Goal: Task Accomplishment & Management: Use online tool/utility

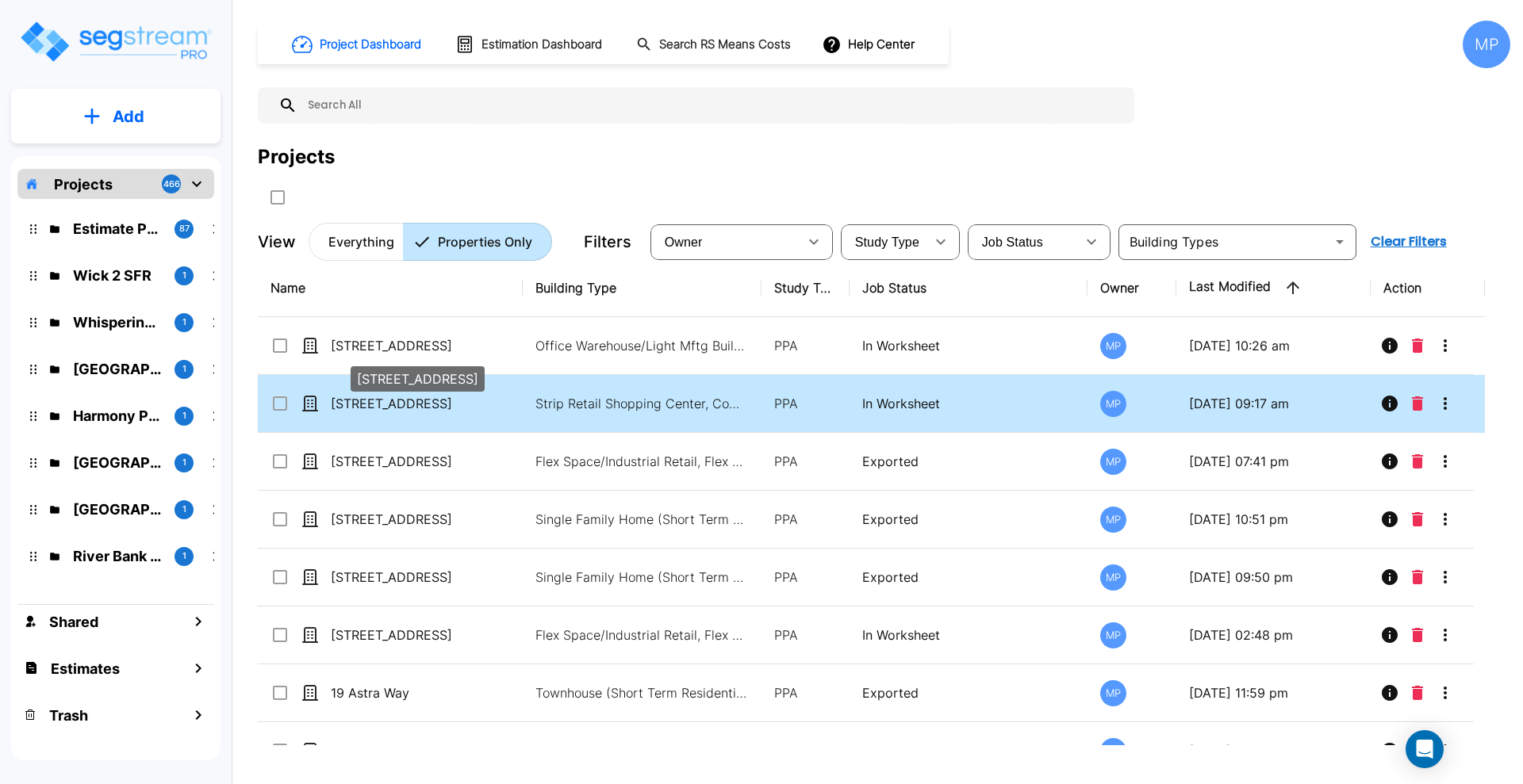
drag, startPoint x: 405, startPoint y: 348, endPoint x: 738, endPoint y: 381, distance: 334.6
click at [405, 347] on p "[STREET_ADDRESS]" at bounding box center [410, 346] width 159 height 19
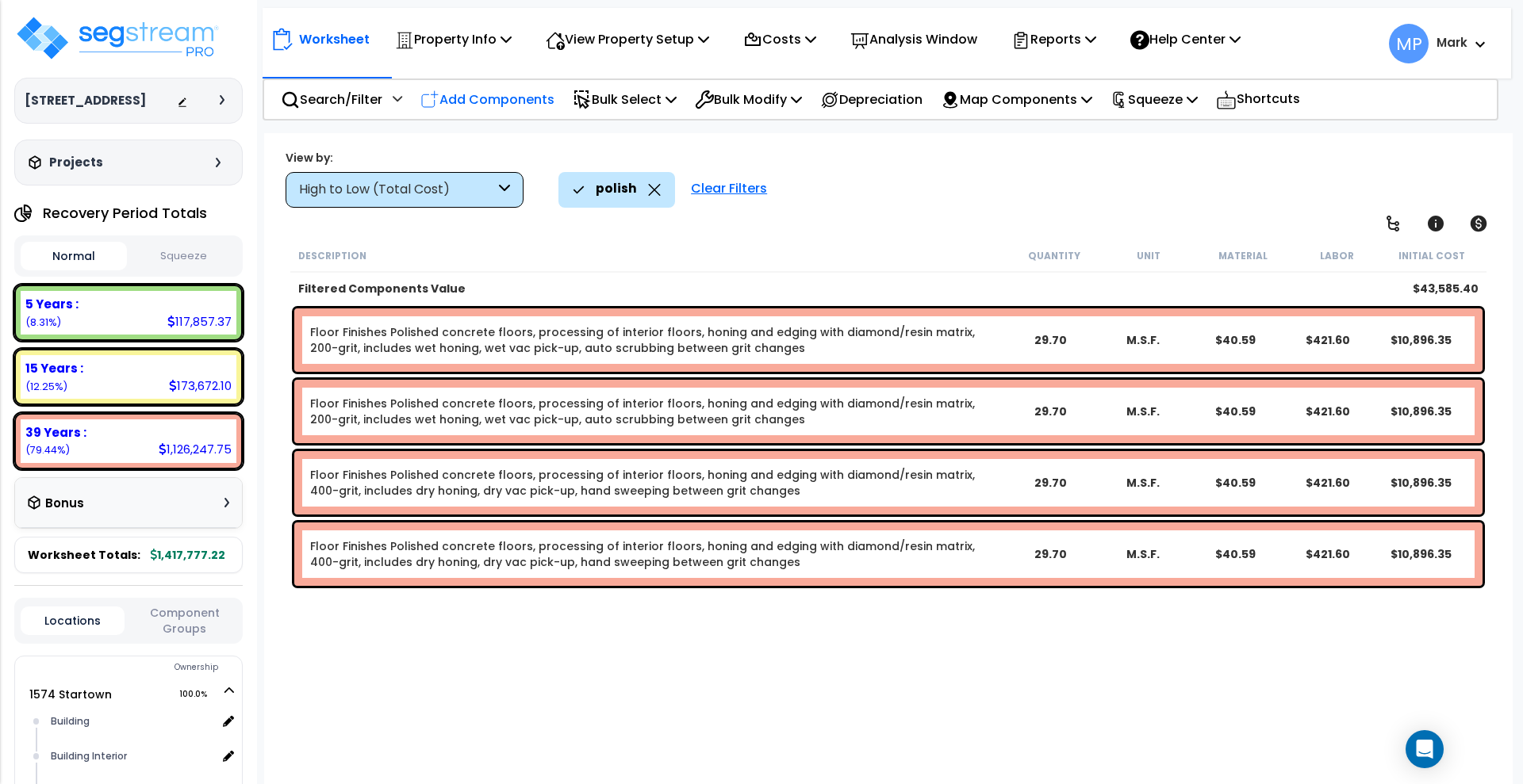
click at [512, 98] on p "Add Components" at bounding box center [487, 99] width 134 height 21
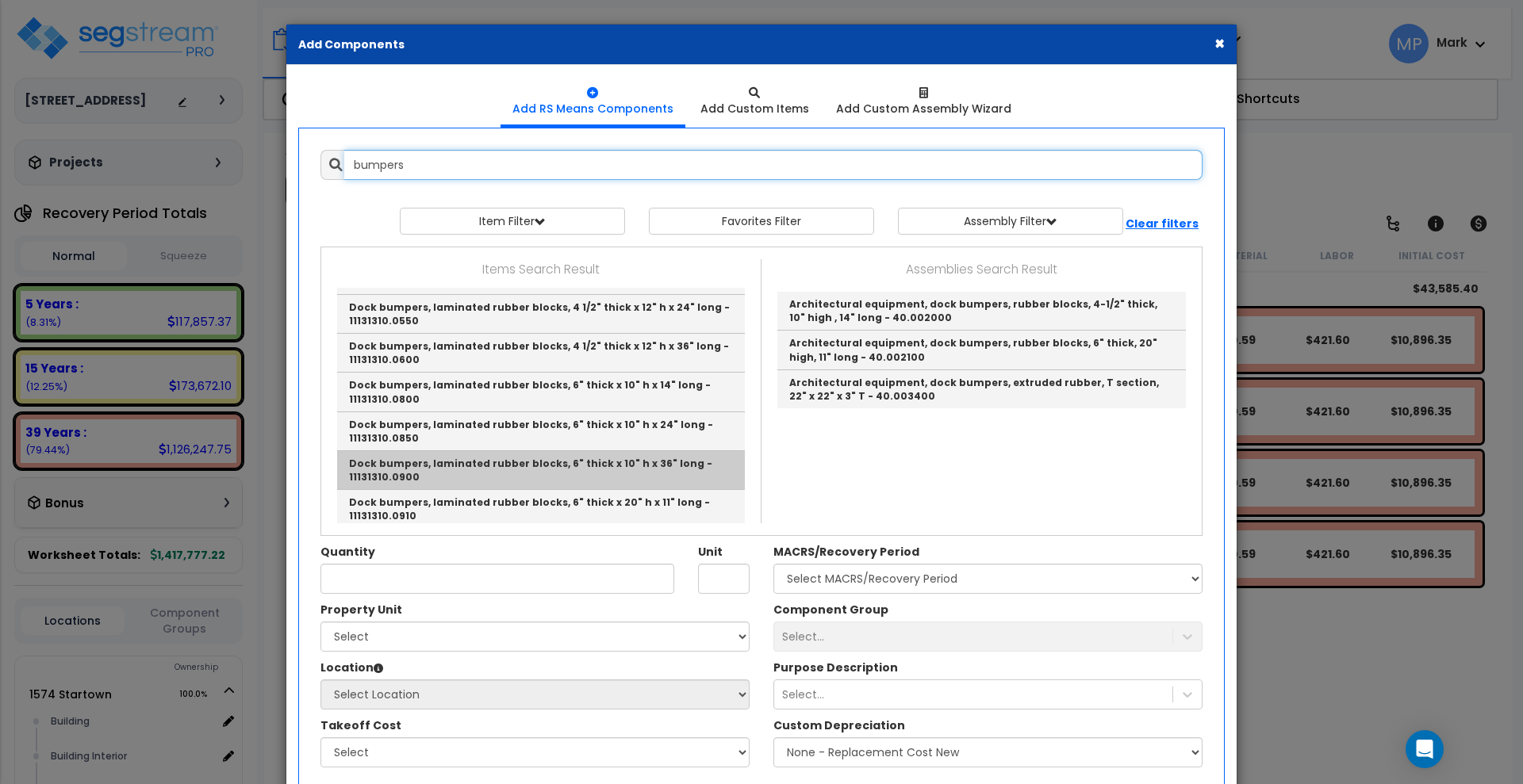
scroll to position [199, 0]
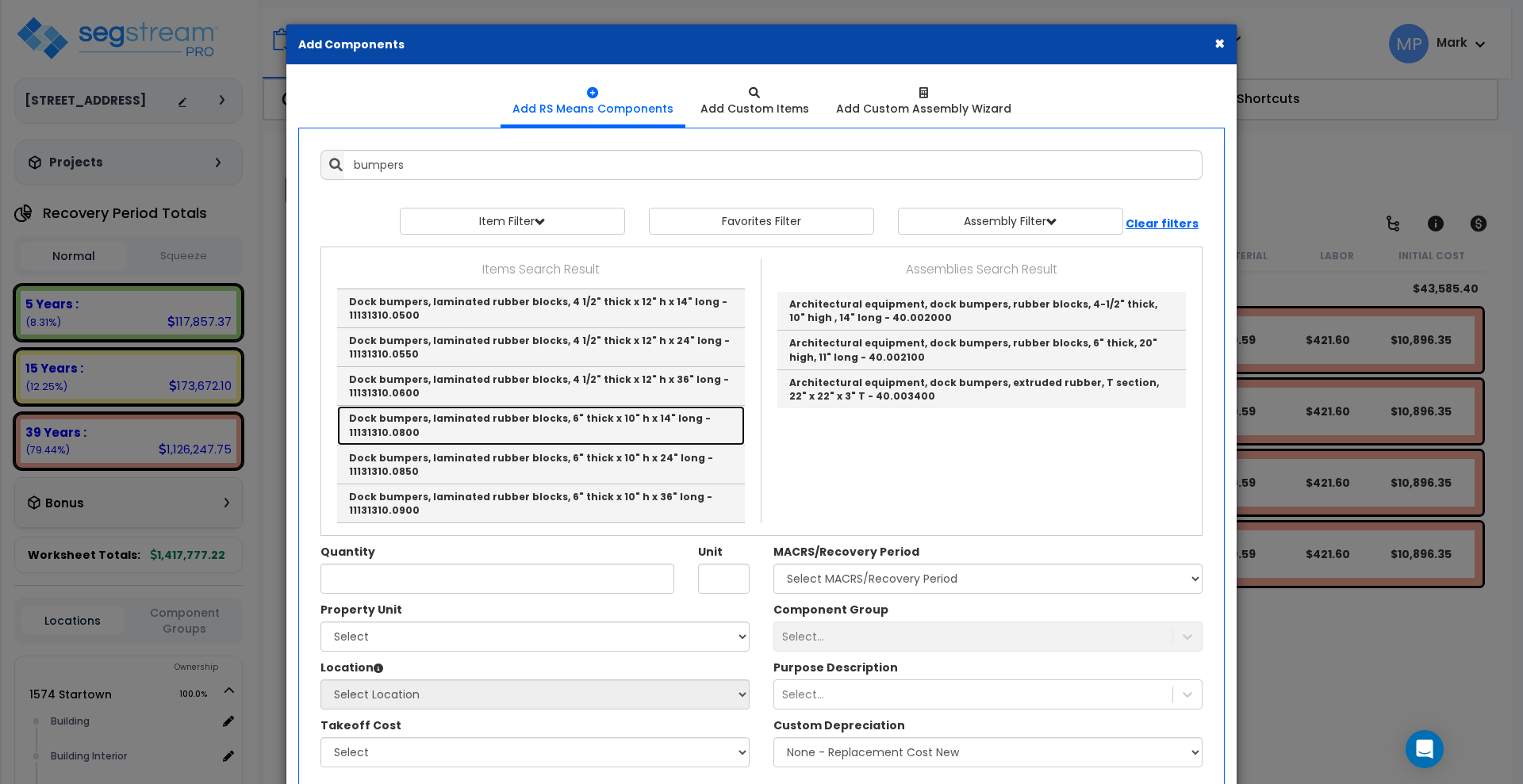
click at [571, 420] on link "Dock bumpers, laminated rubber blocks, 6" thick x 10" h x 14" long - 11131310.0…" at bounding box center [540, 425] width 408 height 39
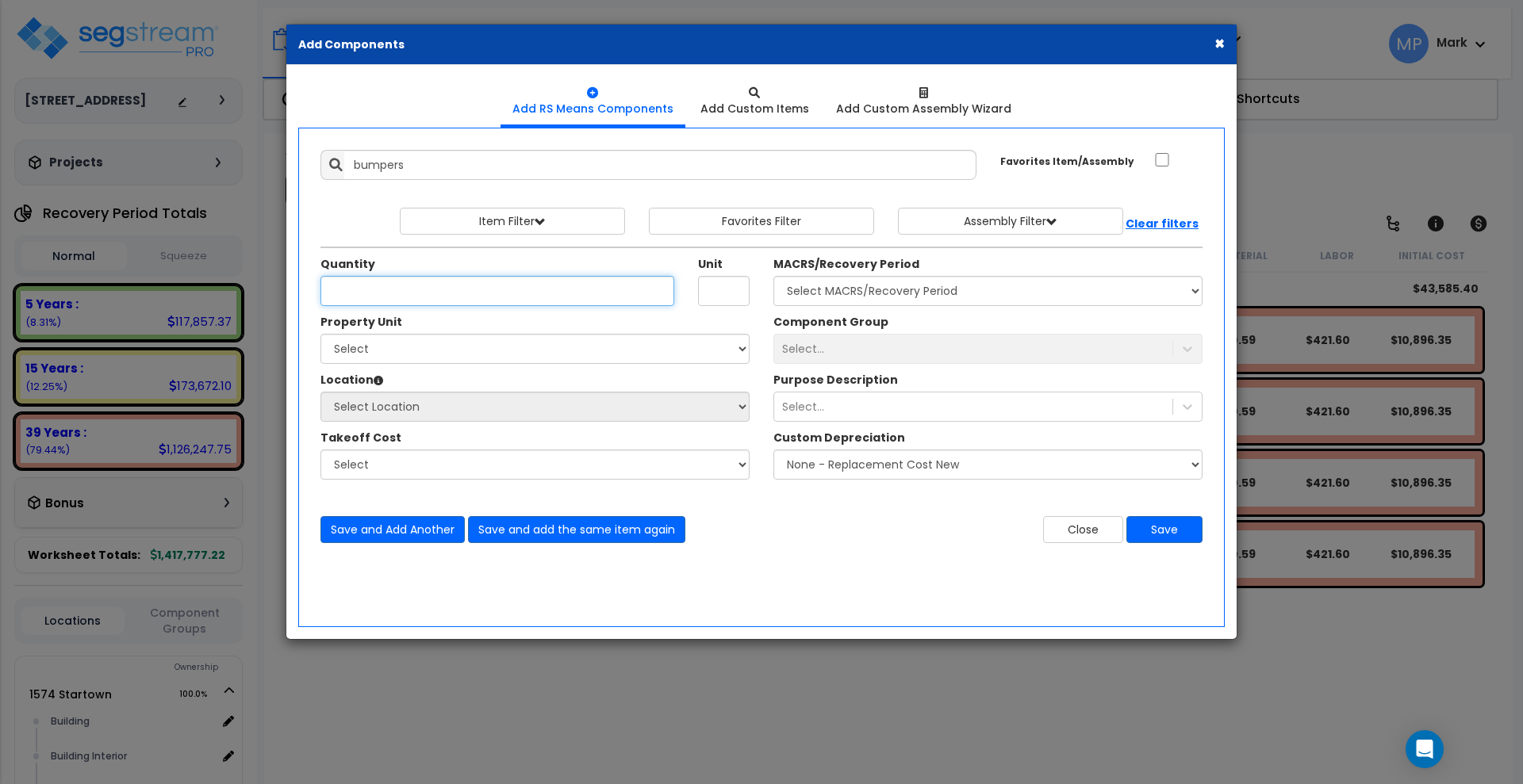
type input "Dock bumpers, laminated rubber blocks, 6" thick x 10" h x 14" long - 11131310.0…"
type input "Ea."
type input "12"
click at [439, 360] on select "Select 1574 Startown 1582 Startown Site Improvements" at bounding box center [535, 349] width 429 height 30
select select "165168"
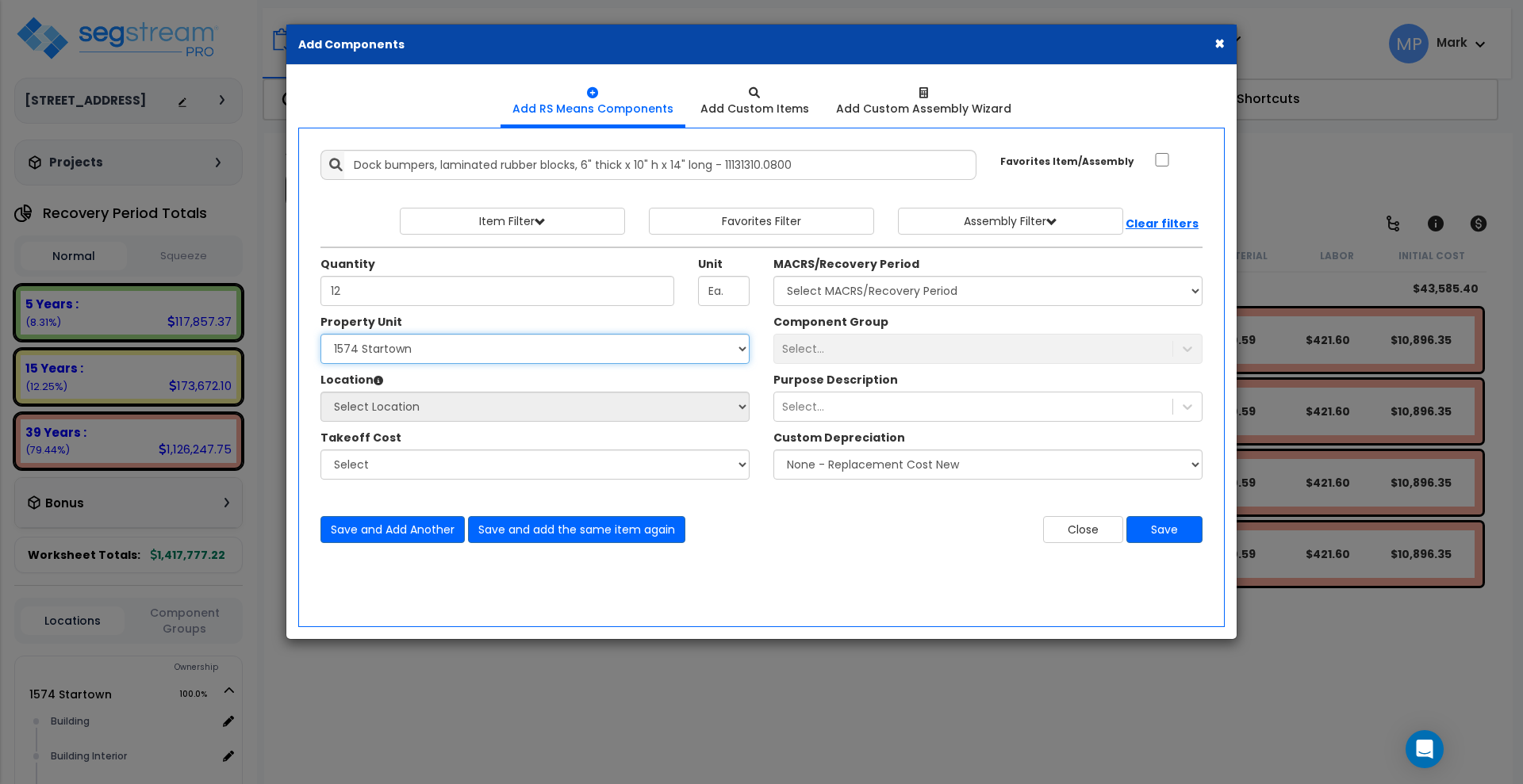
click at [320, 334] on select "Select 1574 Startown 1582 Startown Site Improvements" at bounding box center [535, 349] width 429 height 30
drag, startPoint x: 375, startPoint y: 290, endPoint x: 313, endPoint y: 286, distance: 62.1
click at [313, 286] on div "Quantity 12" at bounding box center [497, 280] width 377 height 50
type input "8"
click at [529, 355] on select "Select 1574 Startown 1582 Startown Site Improvements" at bounding box center [535, 349] width 429 height 30
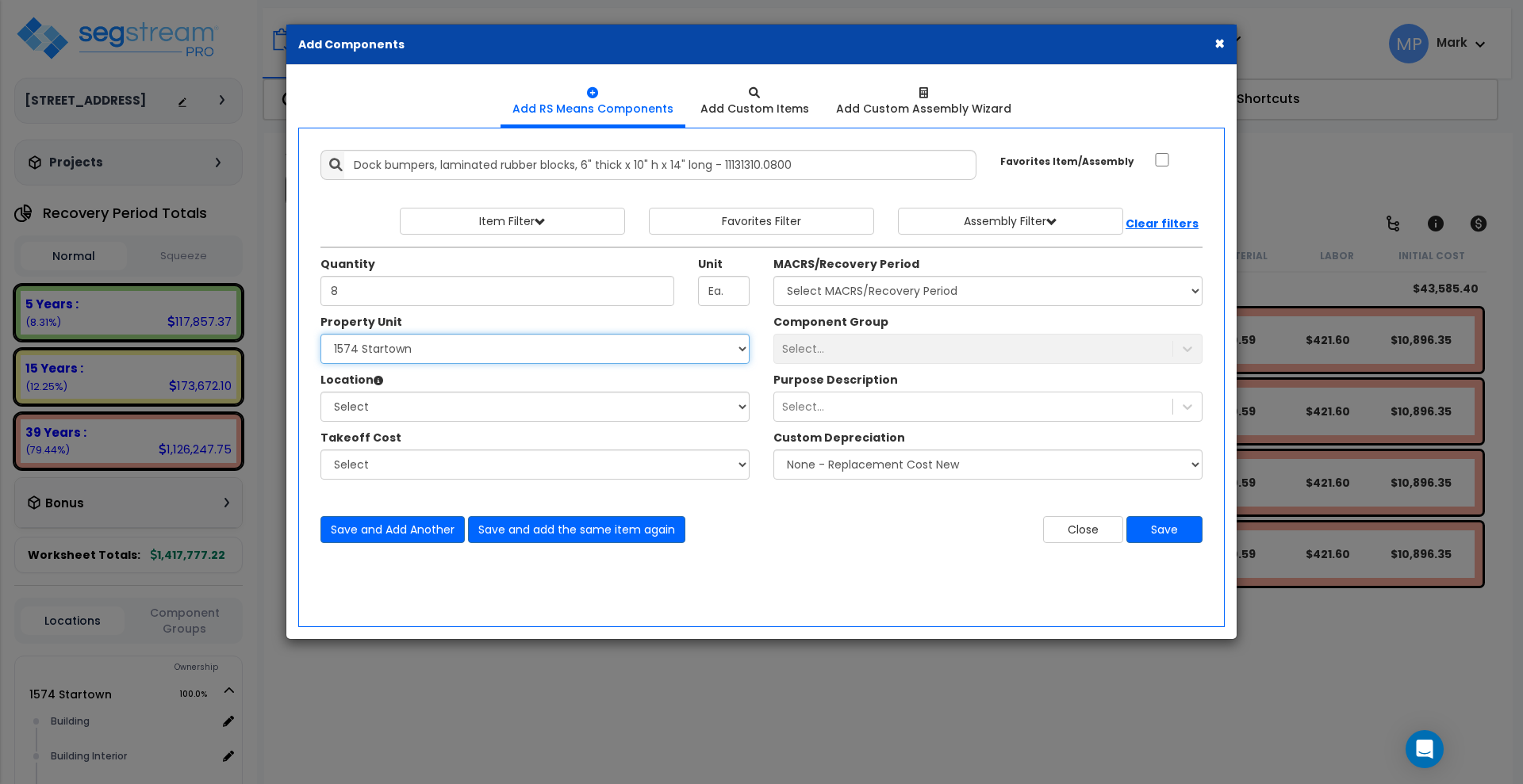
click at [320, 334] on select "Select 1574 Startown 1582 Startown Site Improvements" at bounding box center [535, 349] width 429 height 30
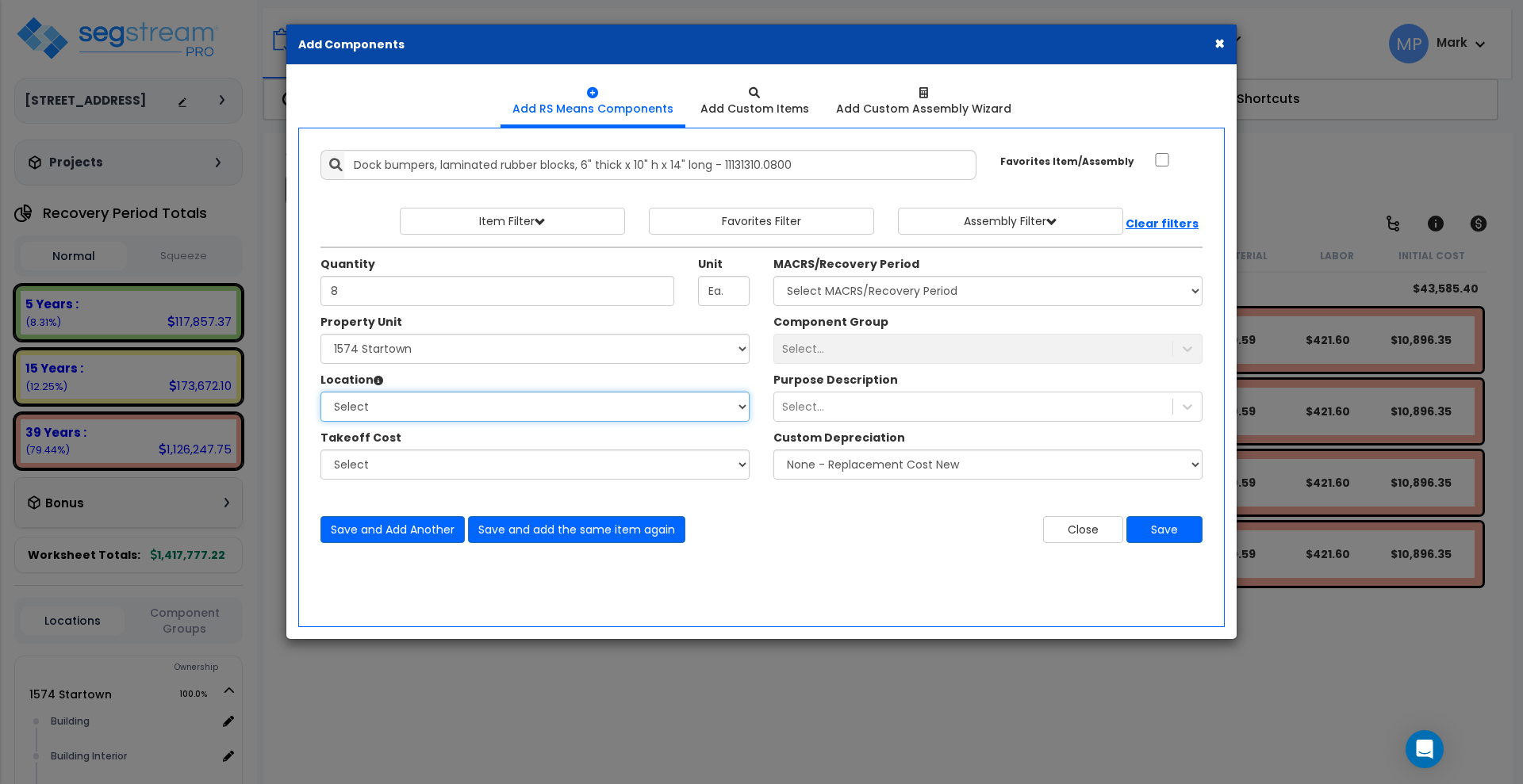
click at [422, 411] on select "Select Building Building Interior Common Areas CSC Bearing Add Additional Locat…" at bounding box center [535, 407] width 429 height 30
select select "6"
click at [320, 392] on select "Select Building Building Interior Common Areas CSC Bearing Add Additional Locat…" at bounding box center [535, 407] width 429 height 30
click at [561, 457] on select "Select" at bounding box center [535, 465] width 429 height 30
click at [899, 347] on div "Select..." at bounding box center [988, 349] width 429 height 30
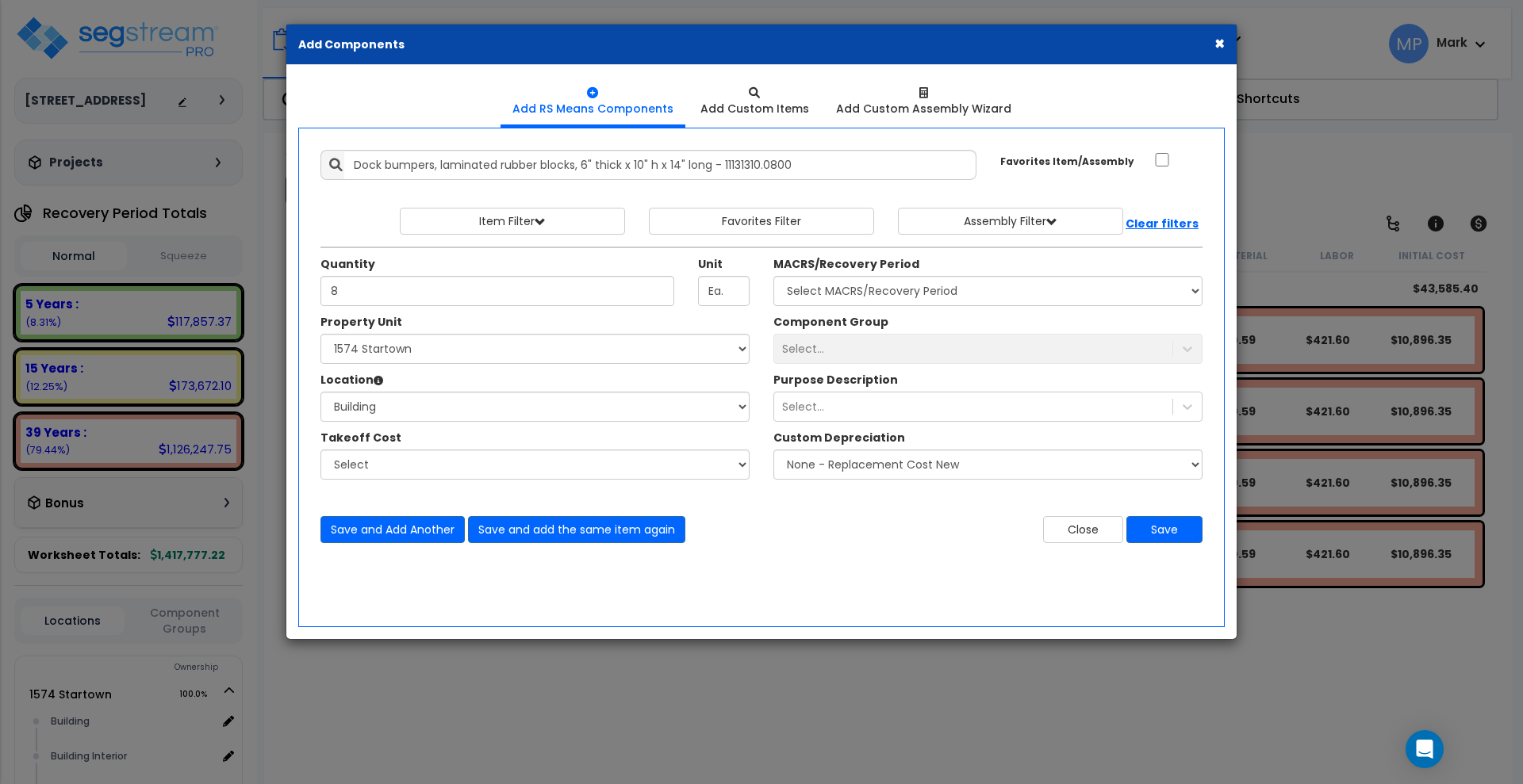
click at [895, 346] on div "Select..." at bounding box center [988, 349] width 429 height 30
click at [984, 362] on div "Select..." at bounding box center [988, 349] width 429 height 30
click at [900, 344] on div "Select..." at bounding box center [988, 349] width 429 height 30
drag, startPoint x: 849, startPoint y: 415, endPoint x: 841, endPoint y: 407, distance: 11.3
click at [849, 415] on div "Select..." at bounding box center [972, 407] width 398 height 25
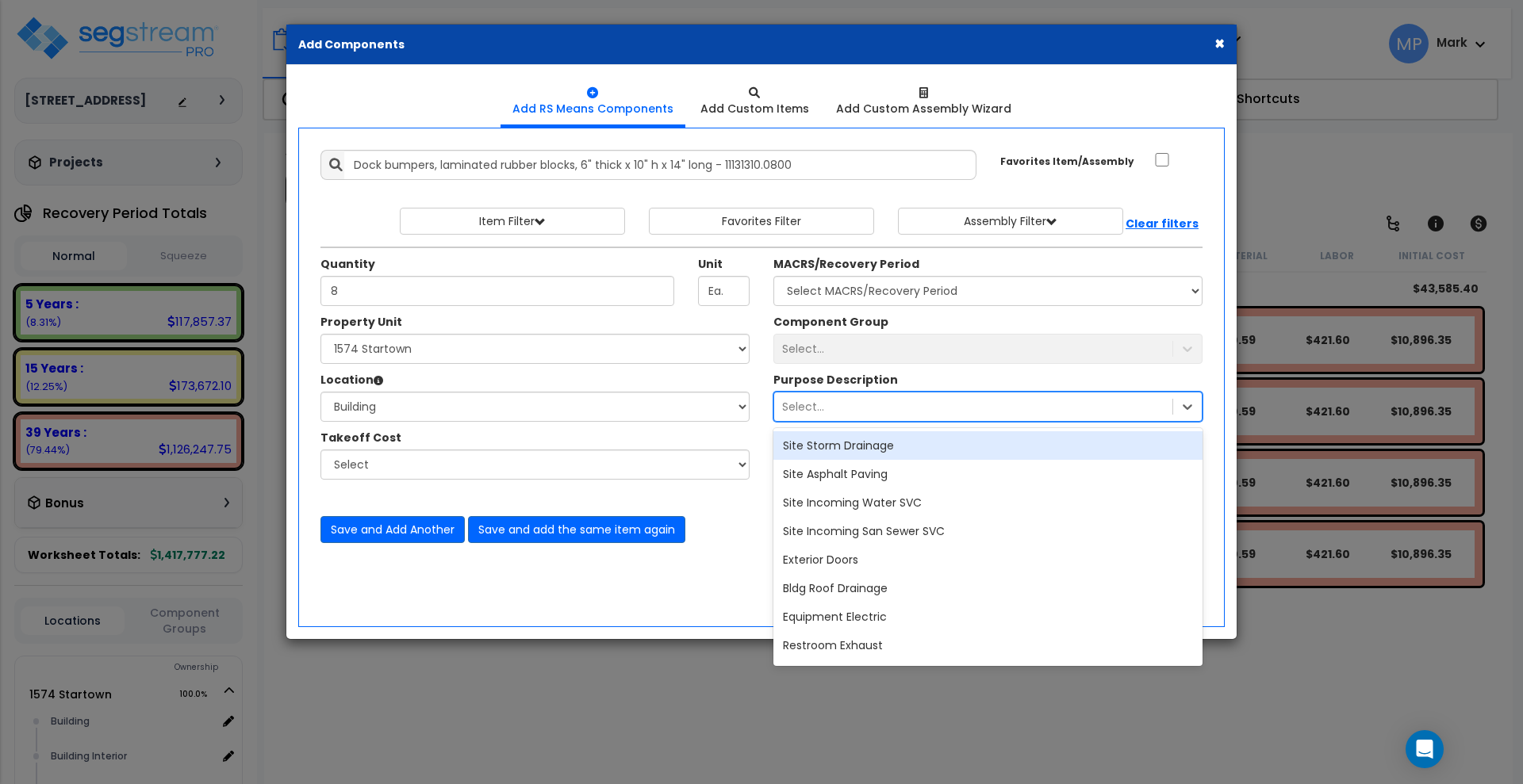
click at [837, 403] on div "Select..." at bounding box center [972, 407] width 398 height 25
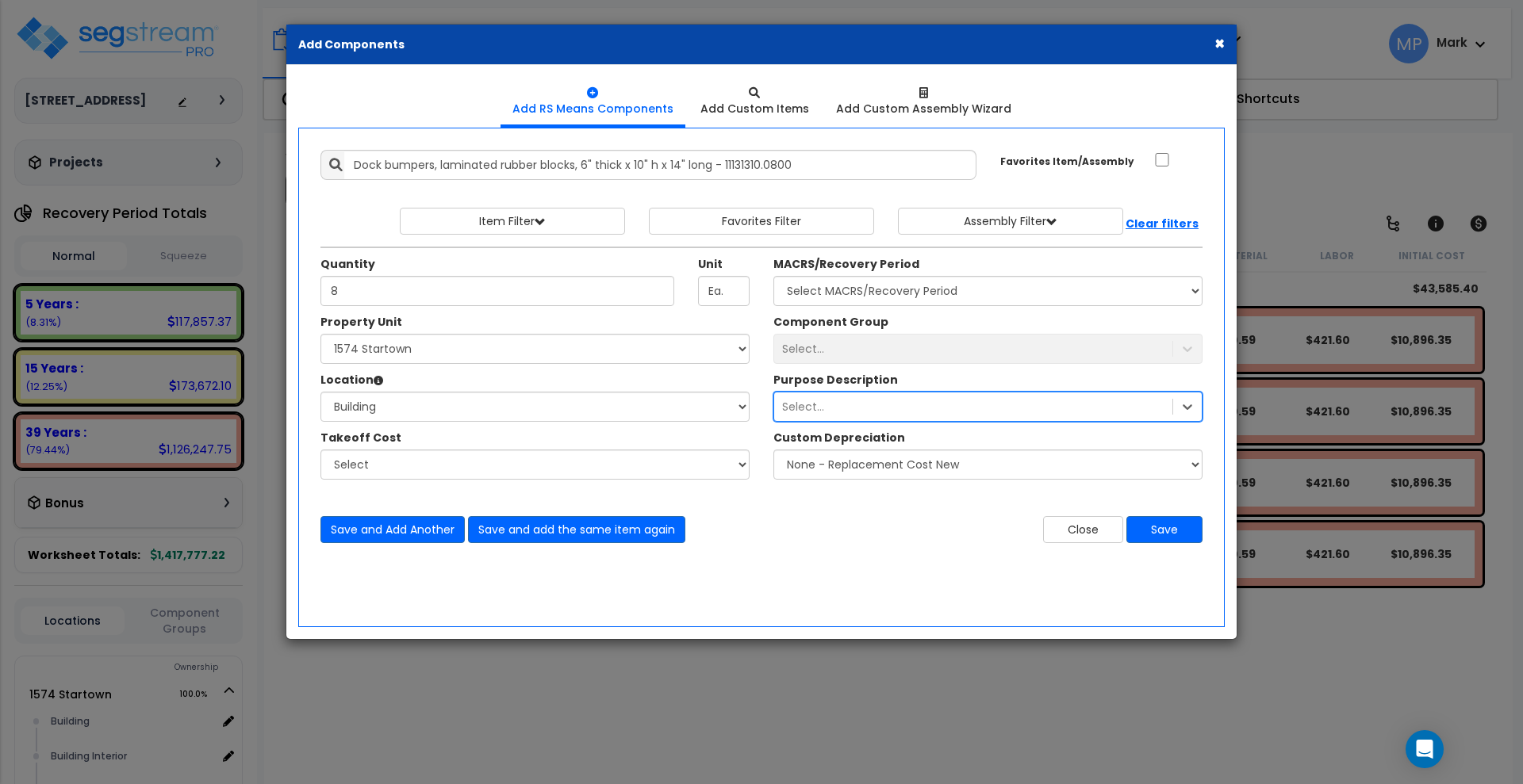
click at [825, 396] on div "Select..." at bounding box center [972, 407] width 398 height 25
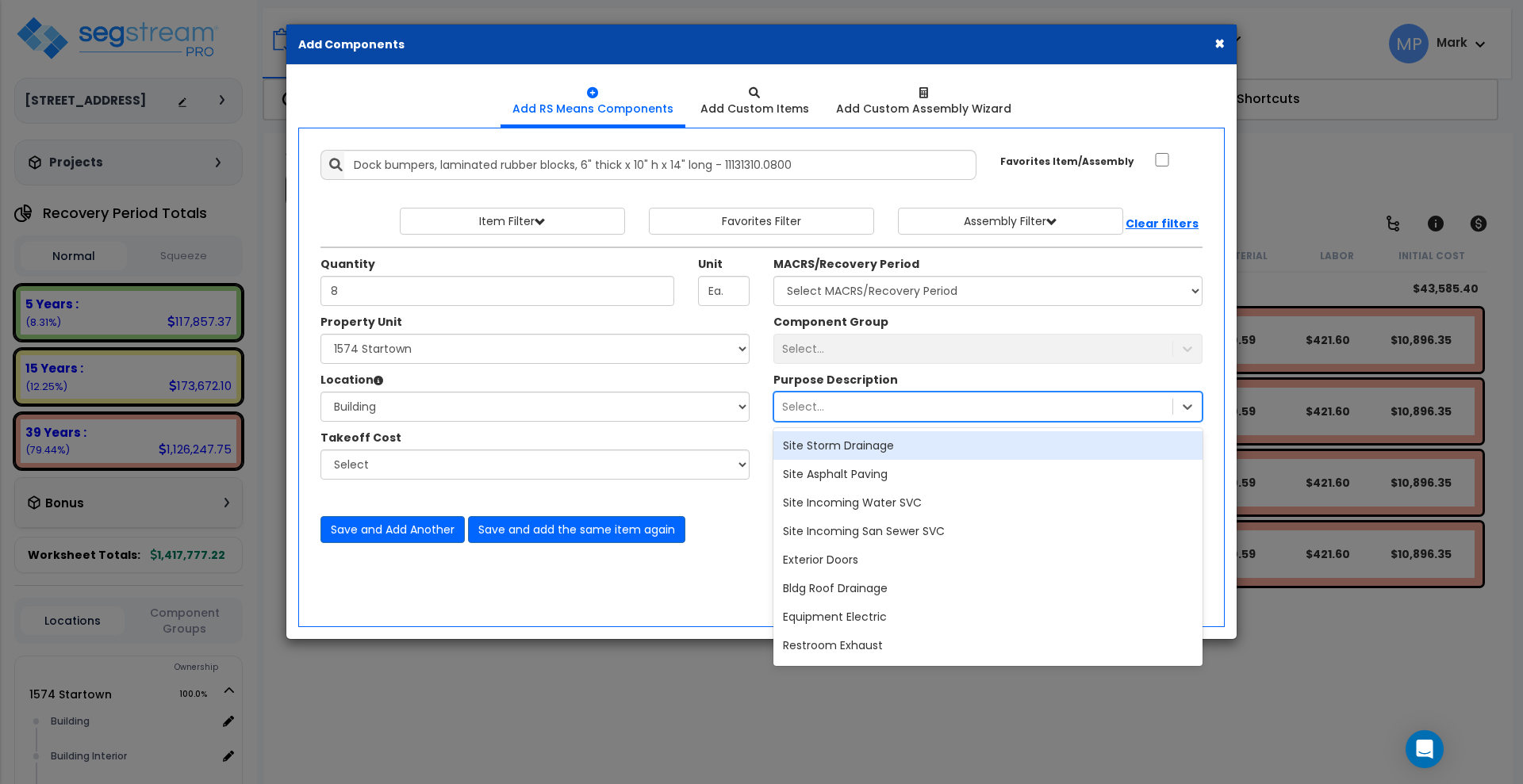
click at [837, 353] on div "Select..." at bounding box center [988, 349] width 429 height 30
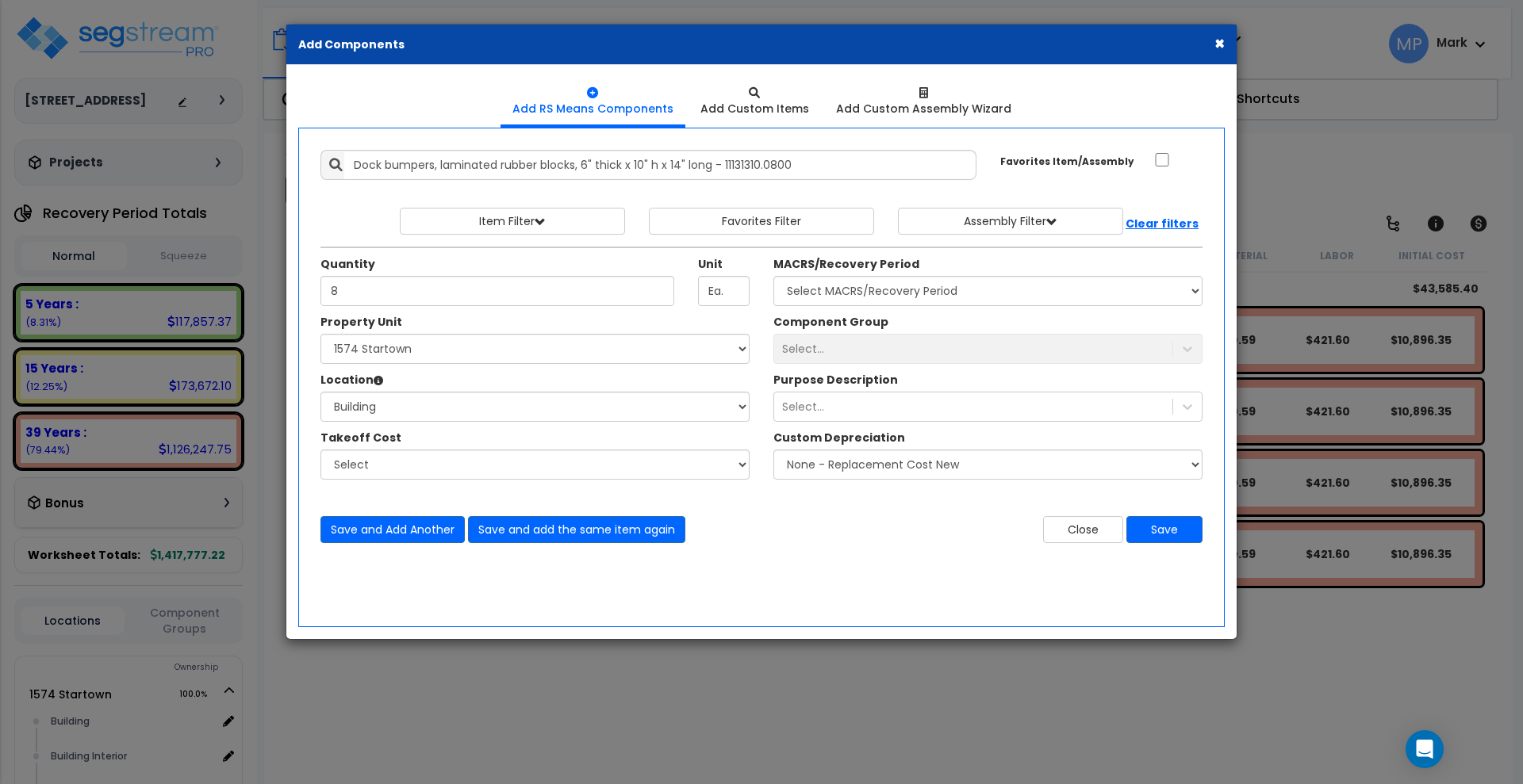
click at [833, 342] on div "Select..." at bounding box center [988, 349] width 429 height 30
click at [802, 341] on div "Select..." at bounding box center [988, 349] width 429 height 30
click at [871, 295] on select "Select MACRS/Recovery Period 5 Years - 57.0 - Distributive Trades & Services 5 …" at bounding box center [988, 291] width 429 height 30
select select "3667"
click at [773, 276] on select "Select MACRS/Recovery Period 5 Years - 57.0 - Distributive Trades & Services 5 …" at bounding box center [988, 291] width 429 height 30
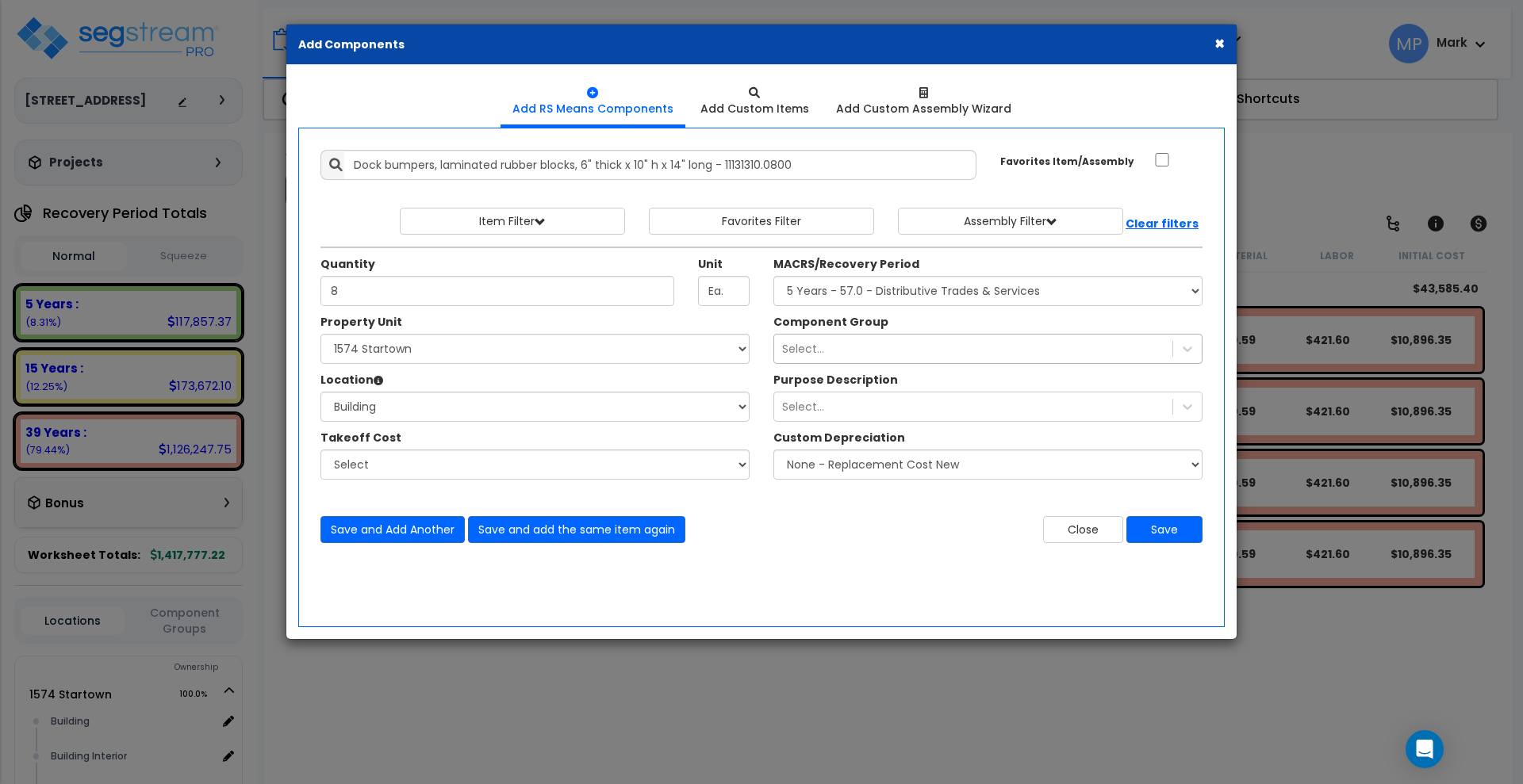
click at [862, 351] on div "Select..." at bounding box center [972, 349] width 398 height 25
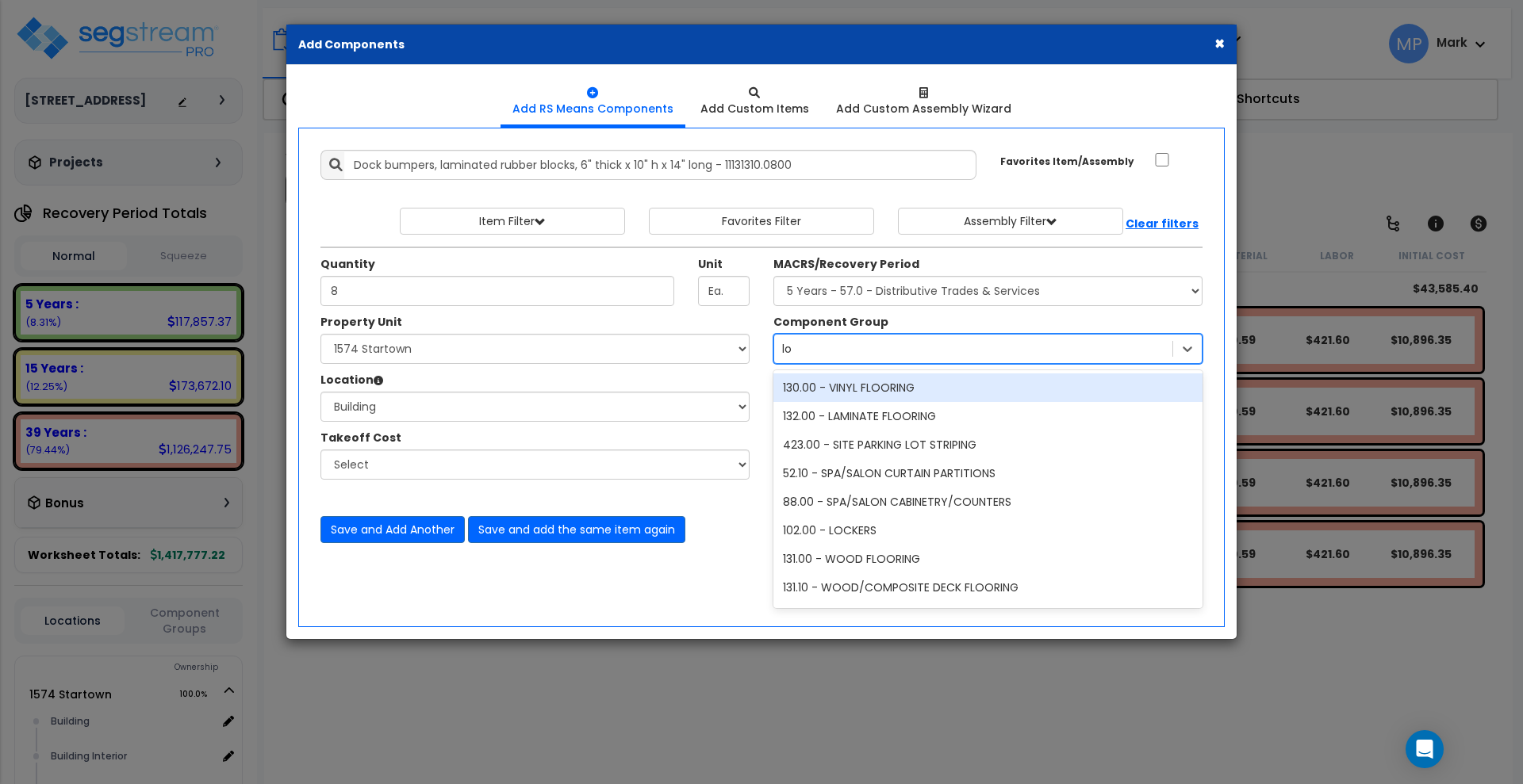
type input "l"
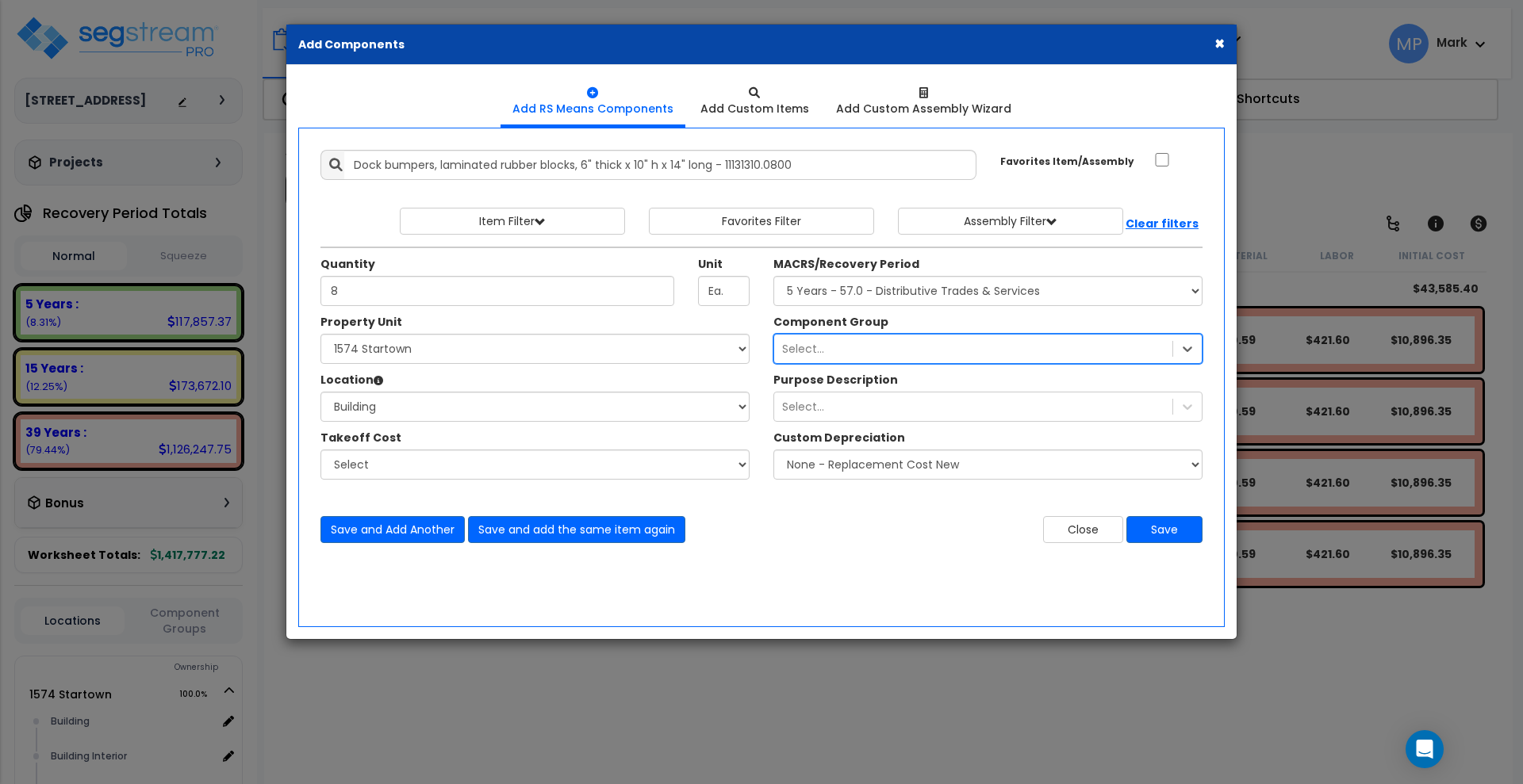
click at [880, 351] on div "Select..." at bounding box center [972, 349] width 398 height 25
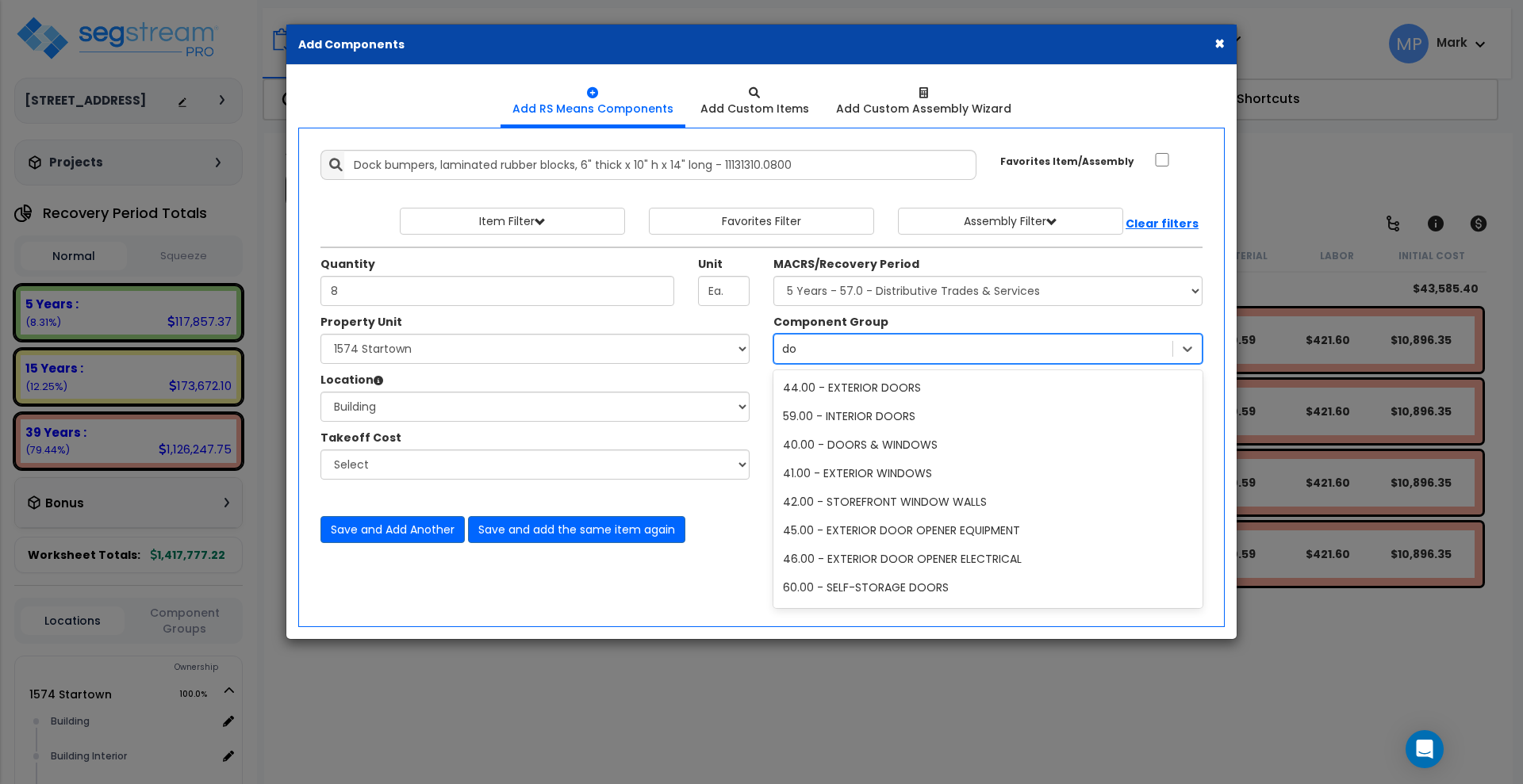
type input "d"
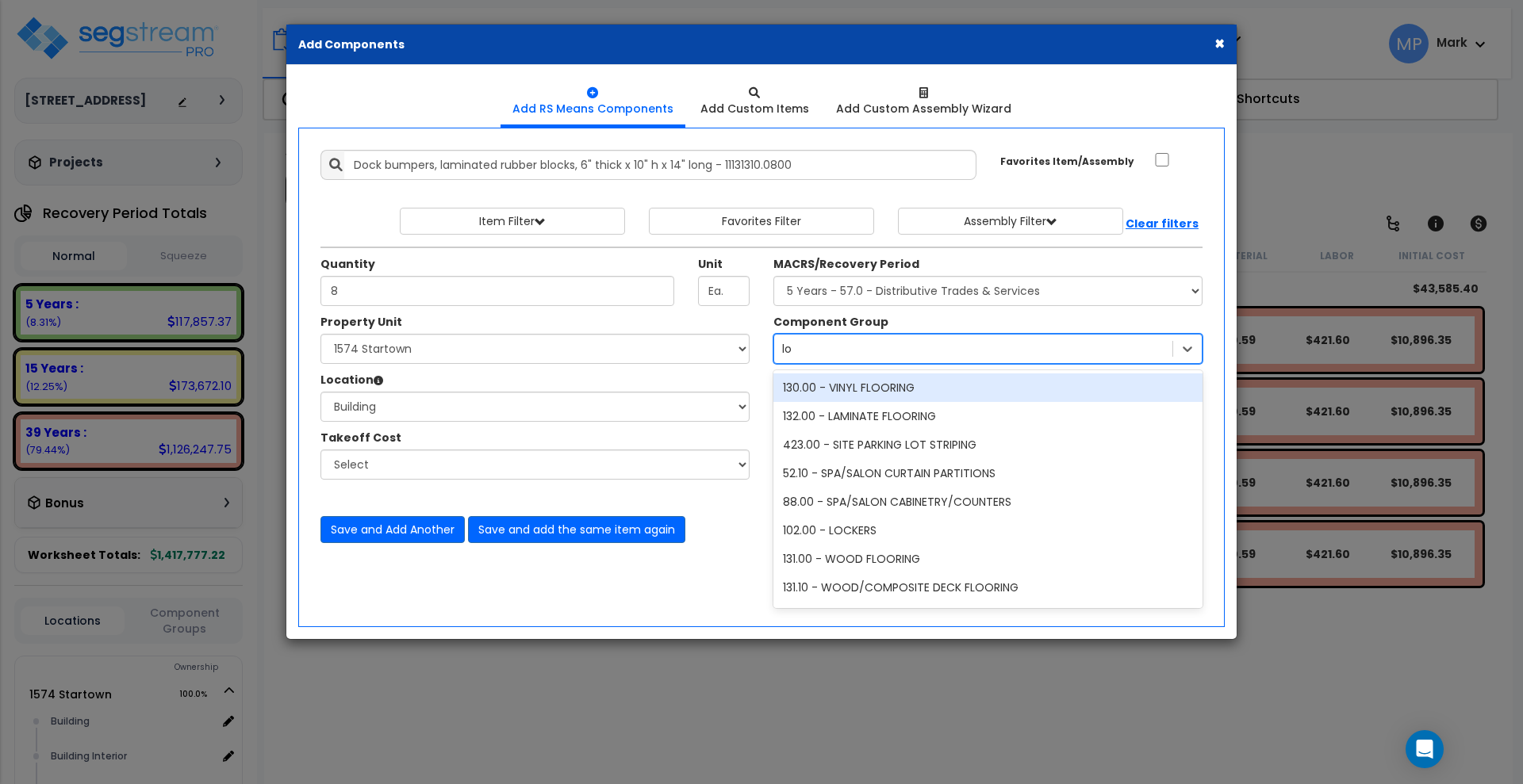
type input "l"
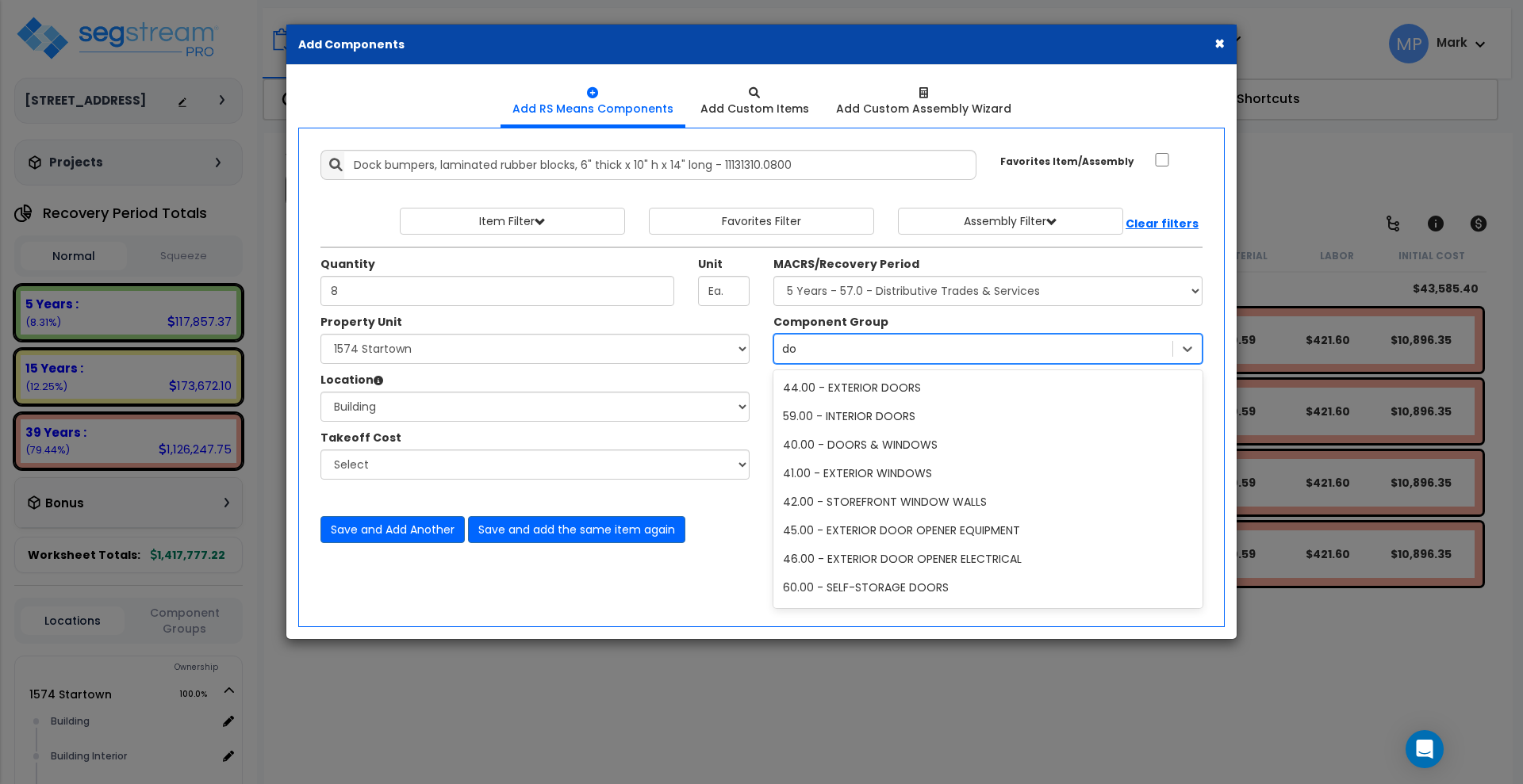
type input "d"
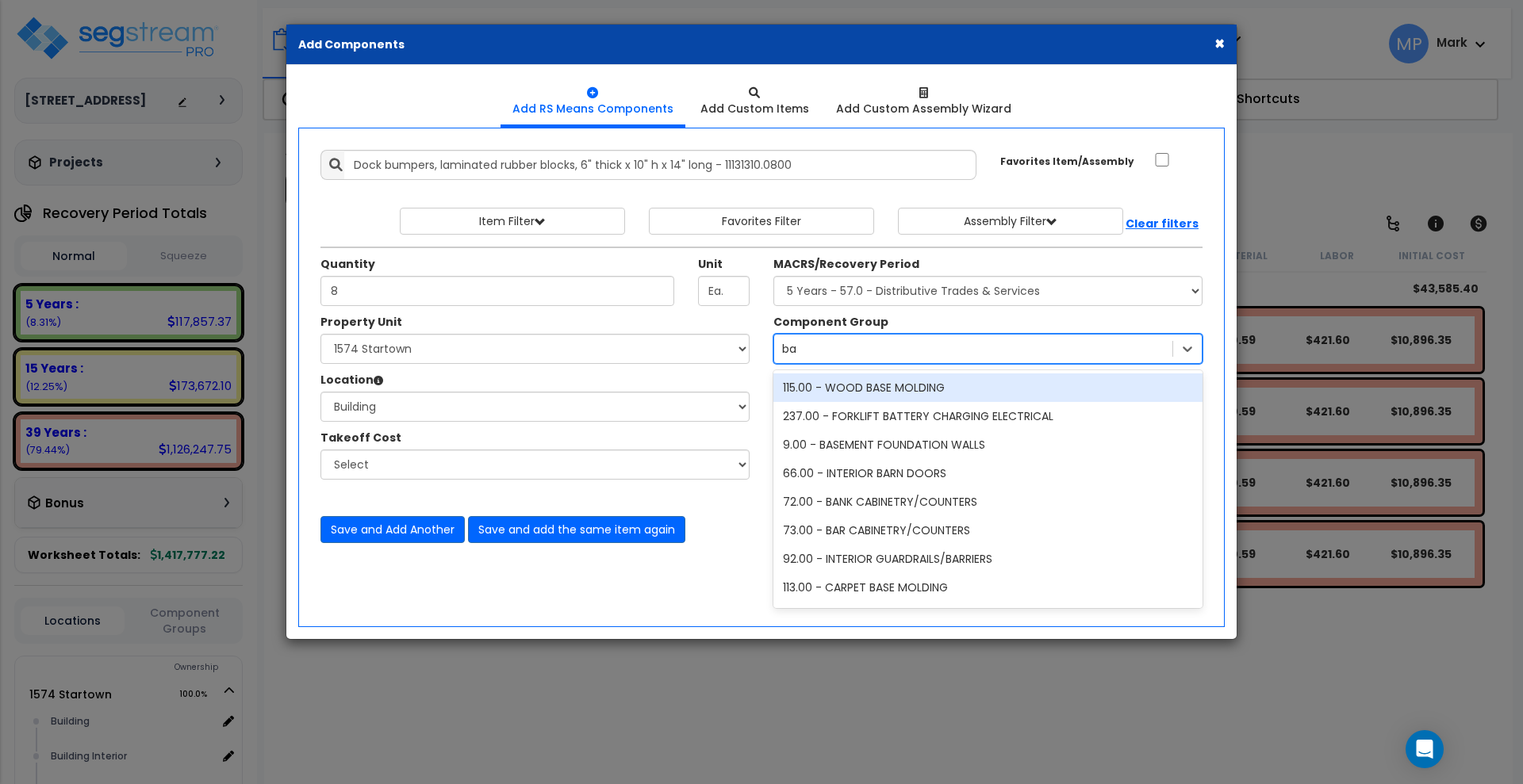
type input "b"
type input "door"
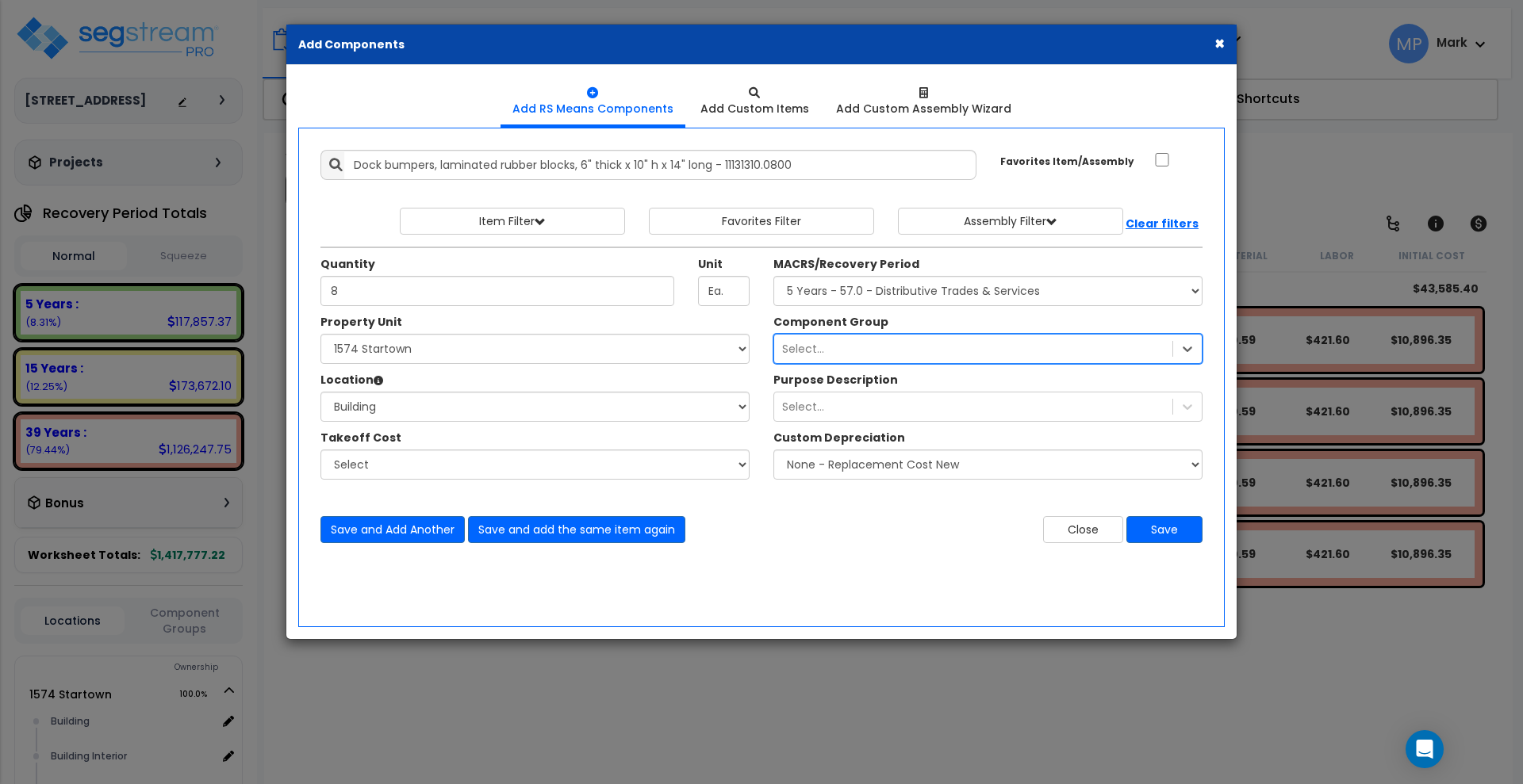
drag, startPoint x: 848, startPoint y: 344, endPoint x: 736, endPoint y: 346, distance: 112.0
click at [736, 346] on div "Property Unit Select 1574 Startown 1582 Startown Site Improvements Select Build…" at bounding box center [761, 405] width 906 height 183
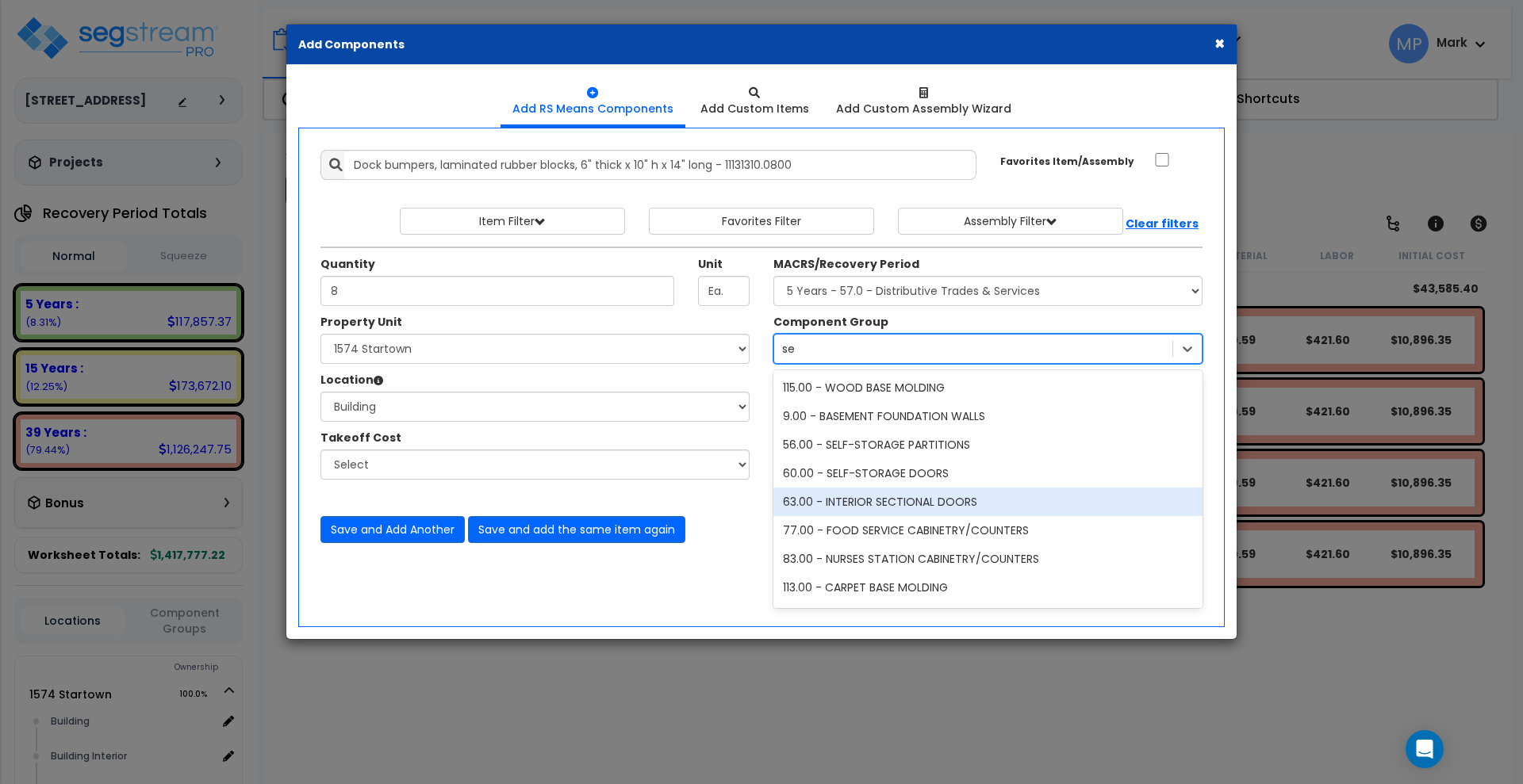
type input "s"
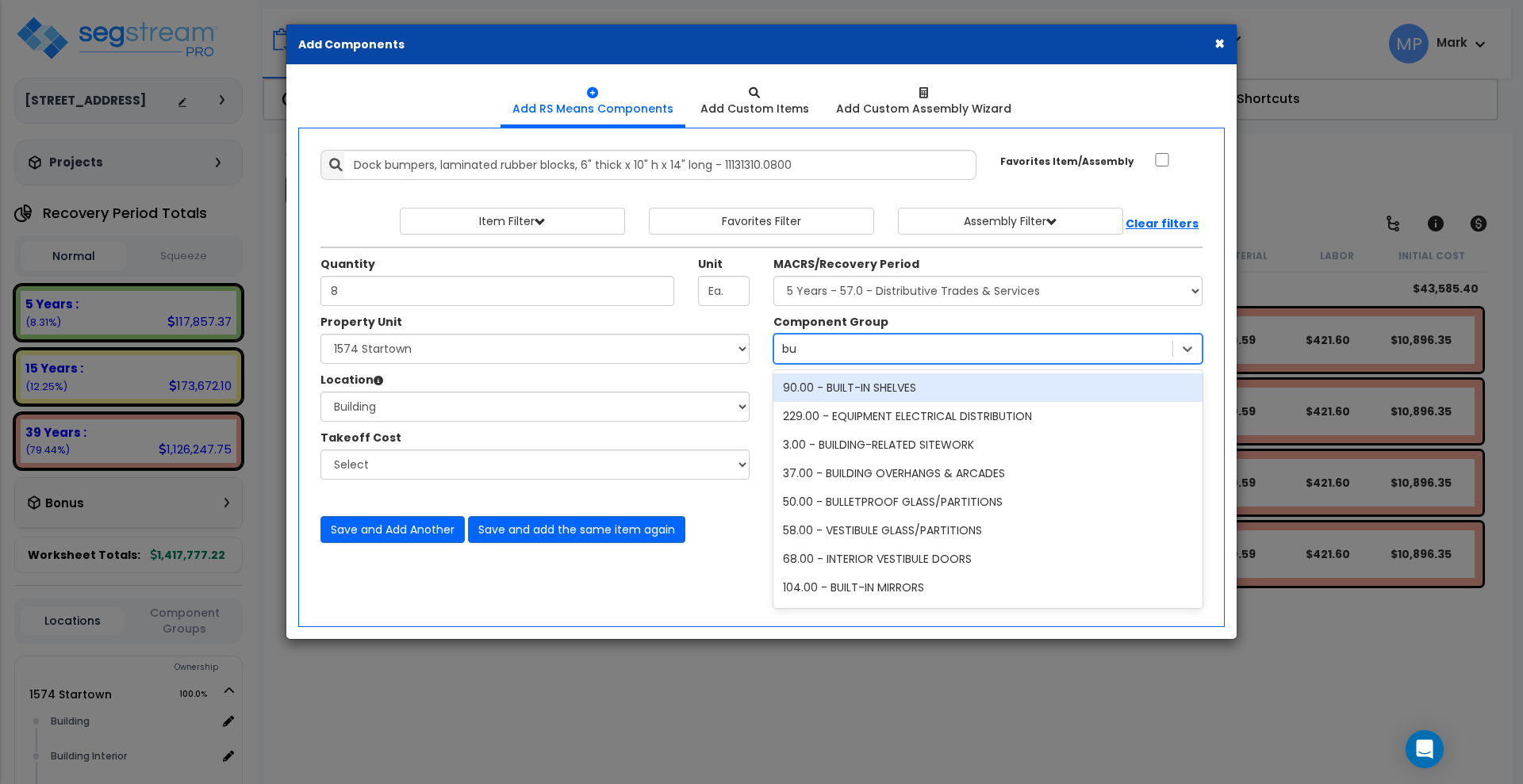
type input "b"
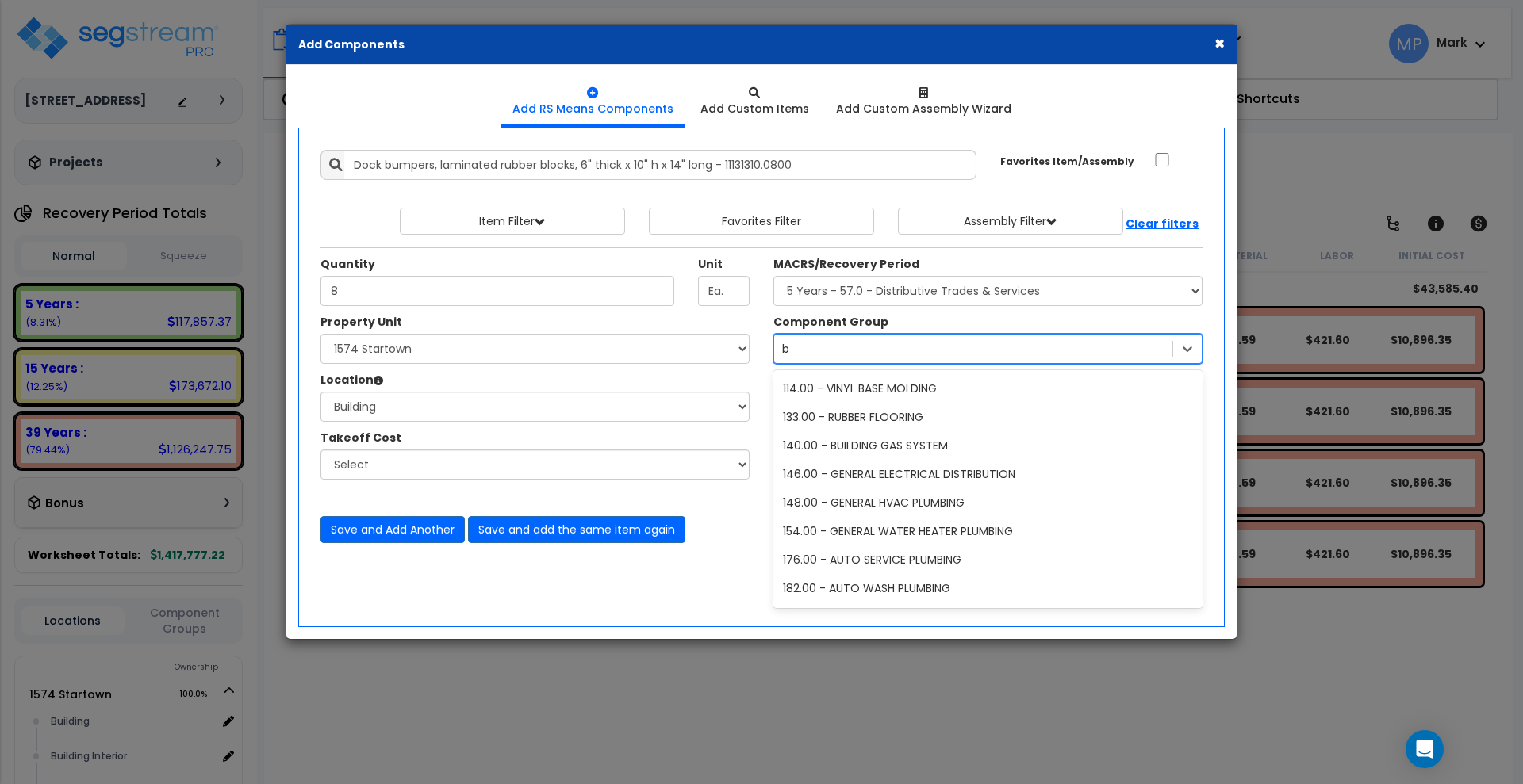
scroll to position [1586, 0]
type input "door"
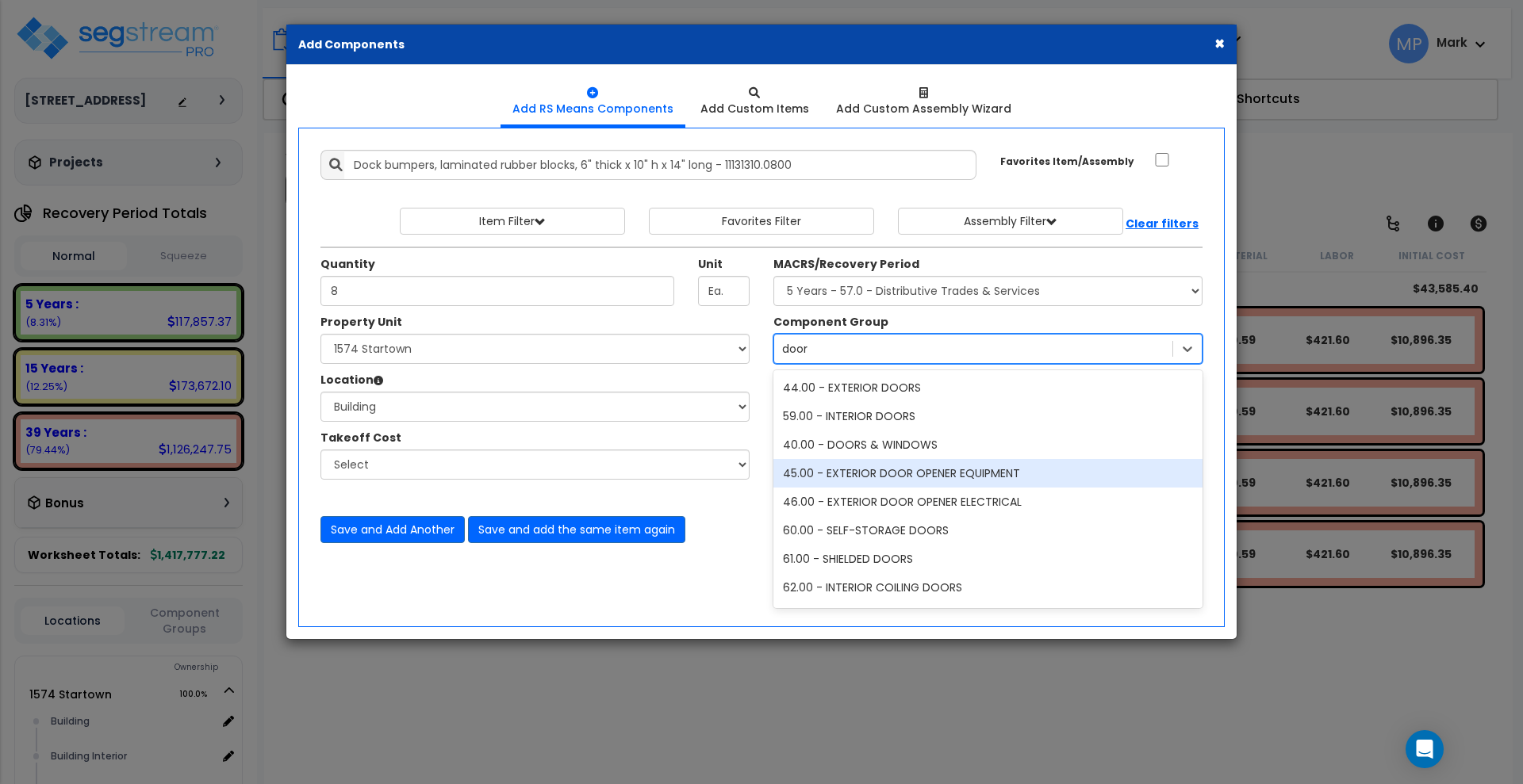
click at [941, 472] on div "45.00 - EXTERIOR DOOR OPENER EQUIPMENT" at bounding box center [988, 473] width 429 height 29
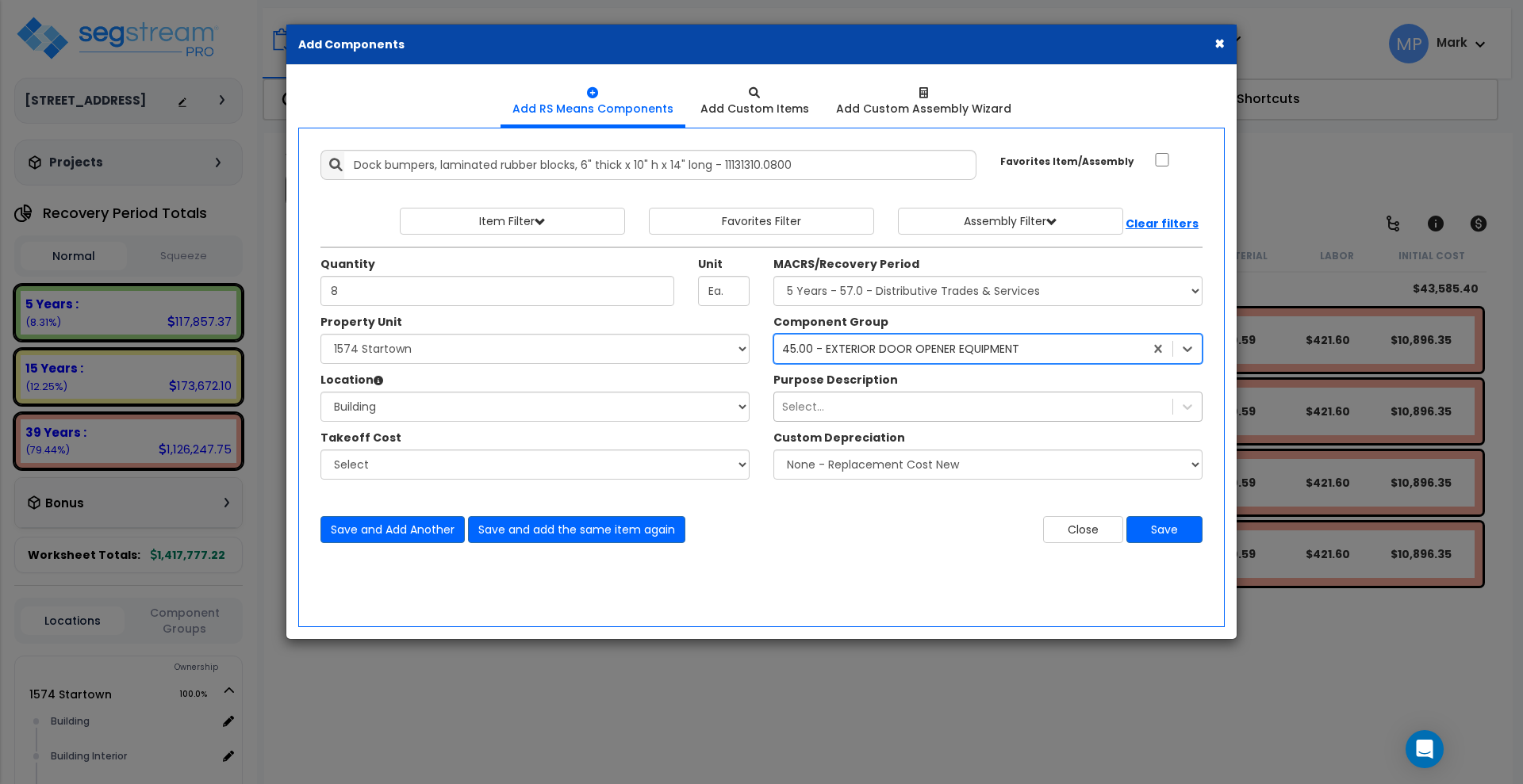
click at [848, 406] on div "Select..." at bounding box center [972, 407] width 398 height 25
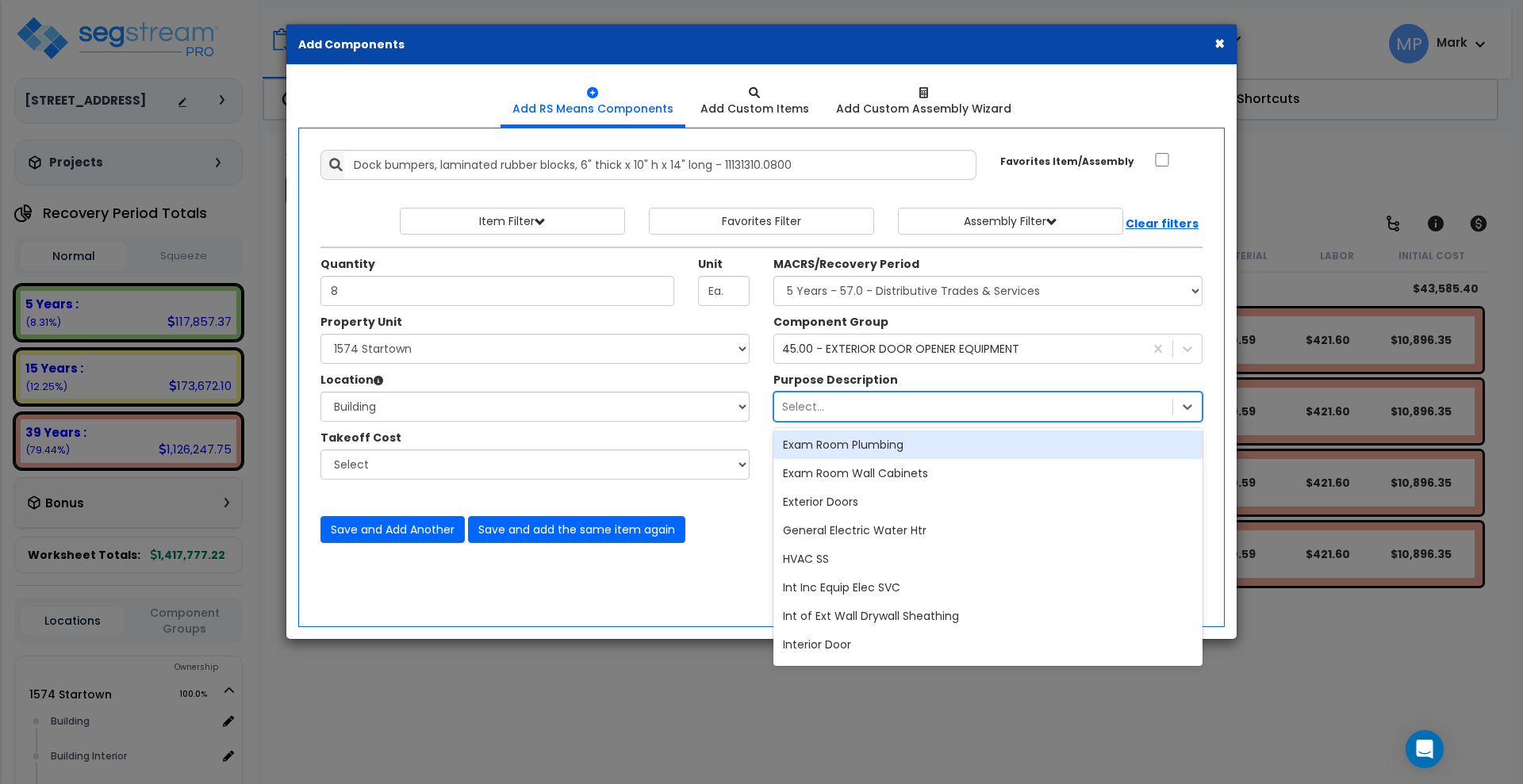
scroll to position [1091, 0]
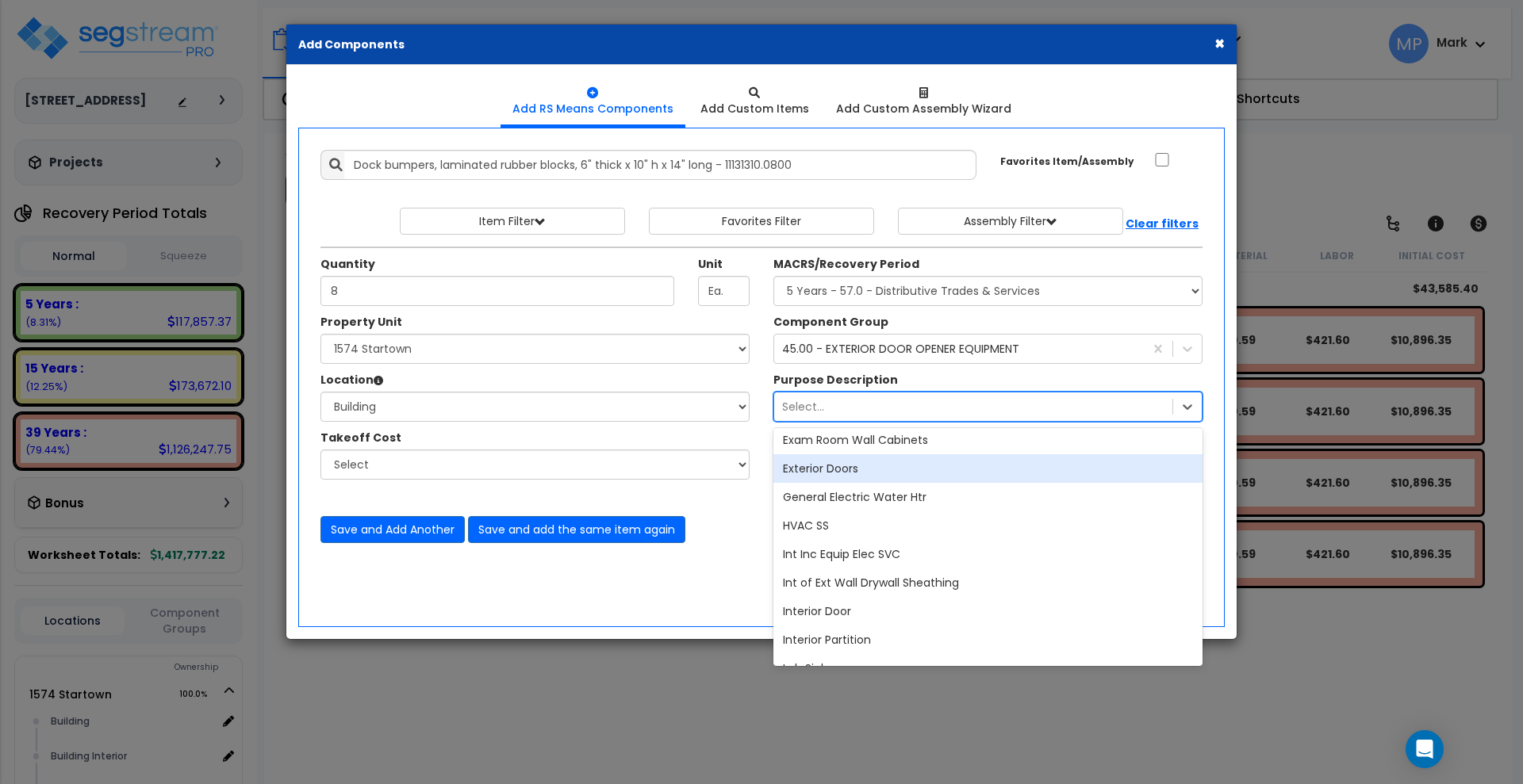
click at [851, 468] on div "Exterior Doors" at bounding box center [988, 469] width 429 height 29
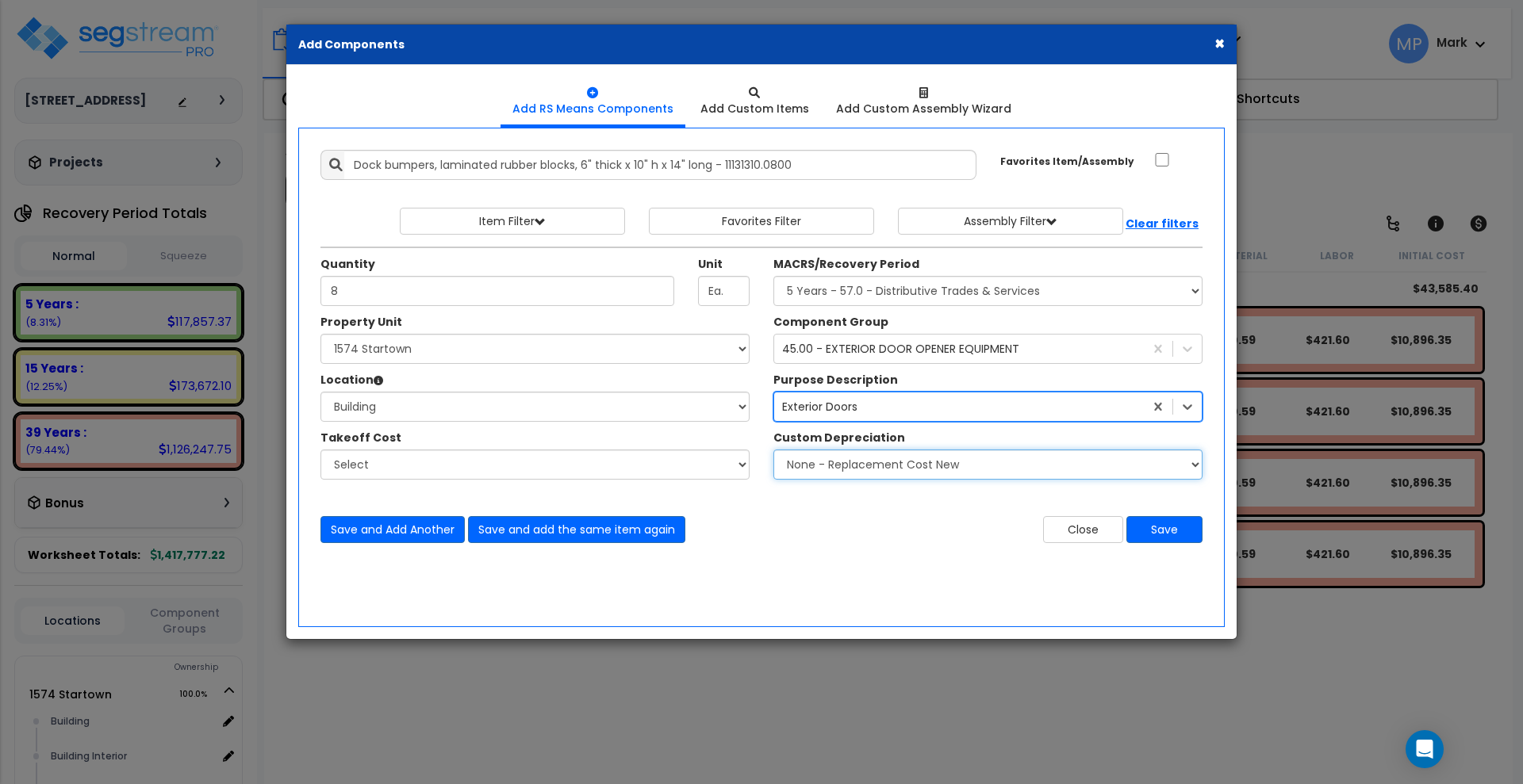
click at [962, 466] on select "None - Replacement Cost New Excellent - 90% Good - 75% Fair - 50% Bad - 25% Rep…" at bounding box center [988, 465] width 429 height 30
click at [927, 469] on select "None - Replacement Cost New Excellent - 90% Good - 75% Fair - 50% Bad - 25% Rep…" at bounding box center [988, 465] width 429 height 30
click at [1165, 160] on input "Favorites Item/Assembly" at bounding box center [1162, 160] width 16 height 14
checkbox input "true"
drag, startPoint x: 388, startPoint y: 292, endPoint x: 280, endPoint y: 304, distance: 108.7
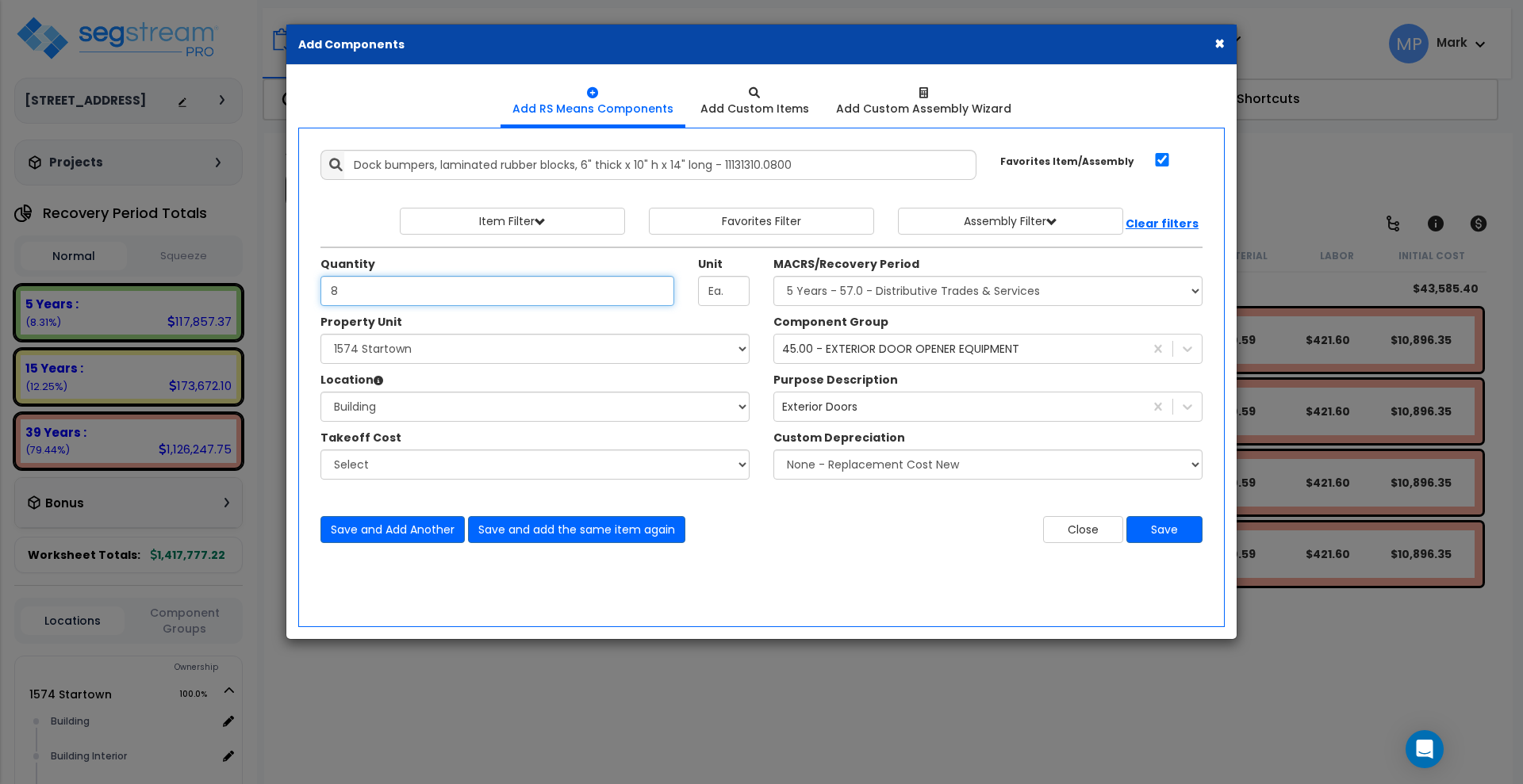
click at [280, 304] on div "× Add Components Add RS Means Components Add Custom Items Add Items" at bounding box center [761, 392] width 1523 height 784
type input "1"
type input "8"
click at [541, 528] on button "Save and add the same item again" at bounding box center [577, 530] width 218 height 27
type input "4"
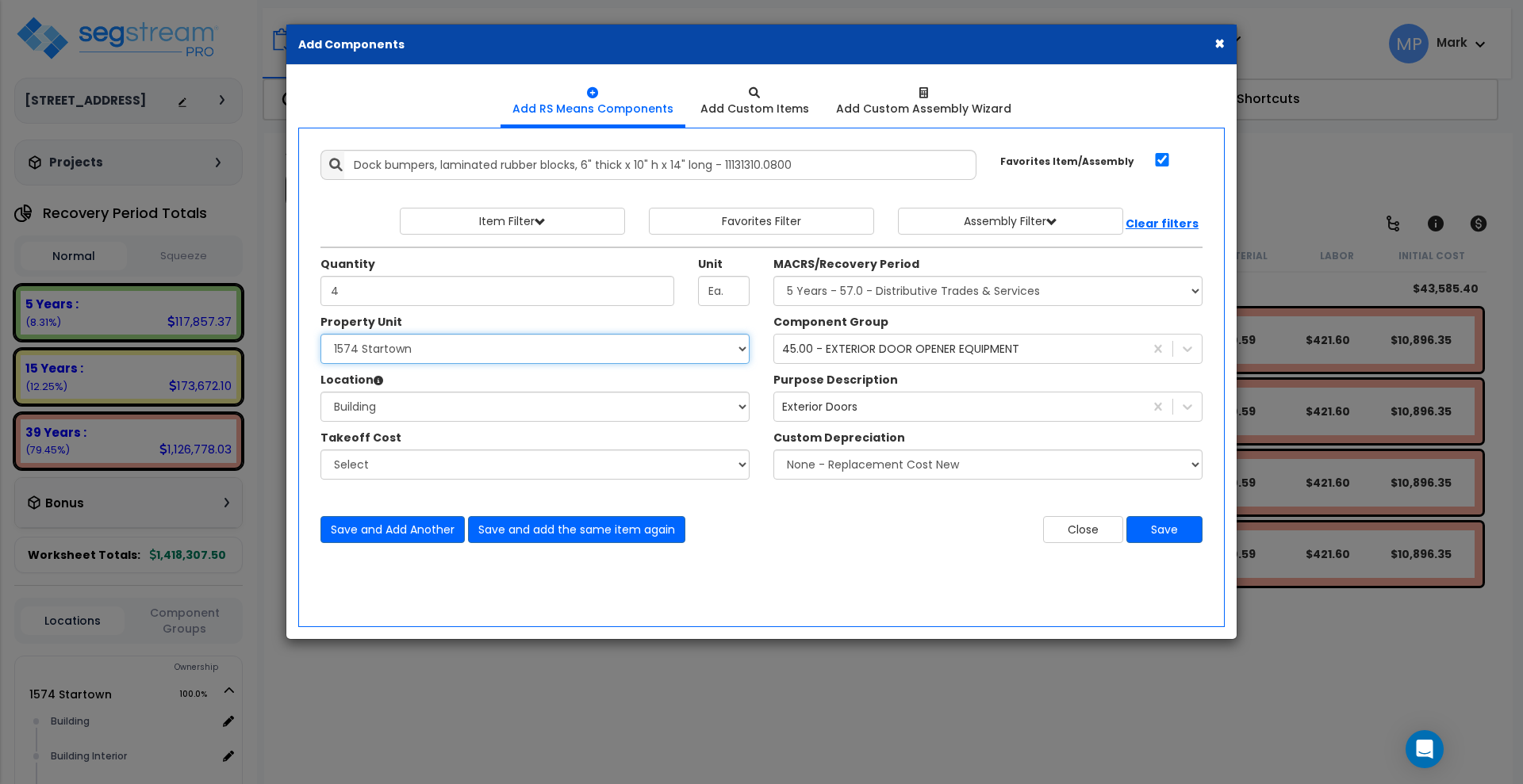
click at [432, 357] on select "Select 1574 Startown 1582 Startown Site Improvements" at bounding box center [535, 349] width 429 height 30
select select "165169"
click at [320, 334] on select "Select 1574 Startown 1582 Startown Site Improvements" at bounding box center [535, 349] width 429 height 30
select select
click at [1172, 527] on button "Save" at bounding box center [1165, 530] width 76 height 27
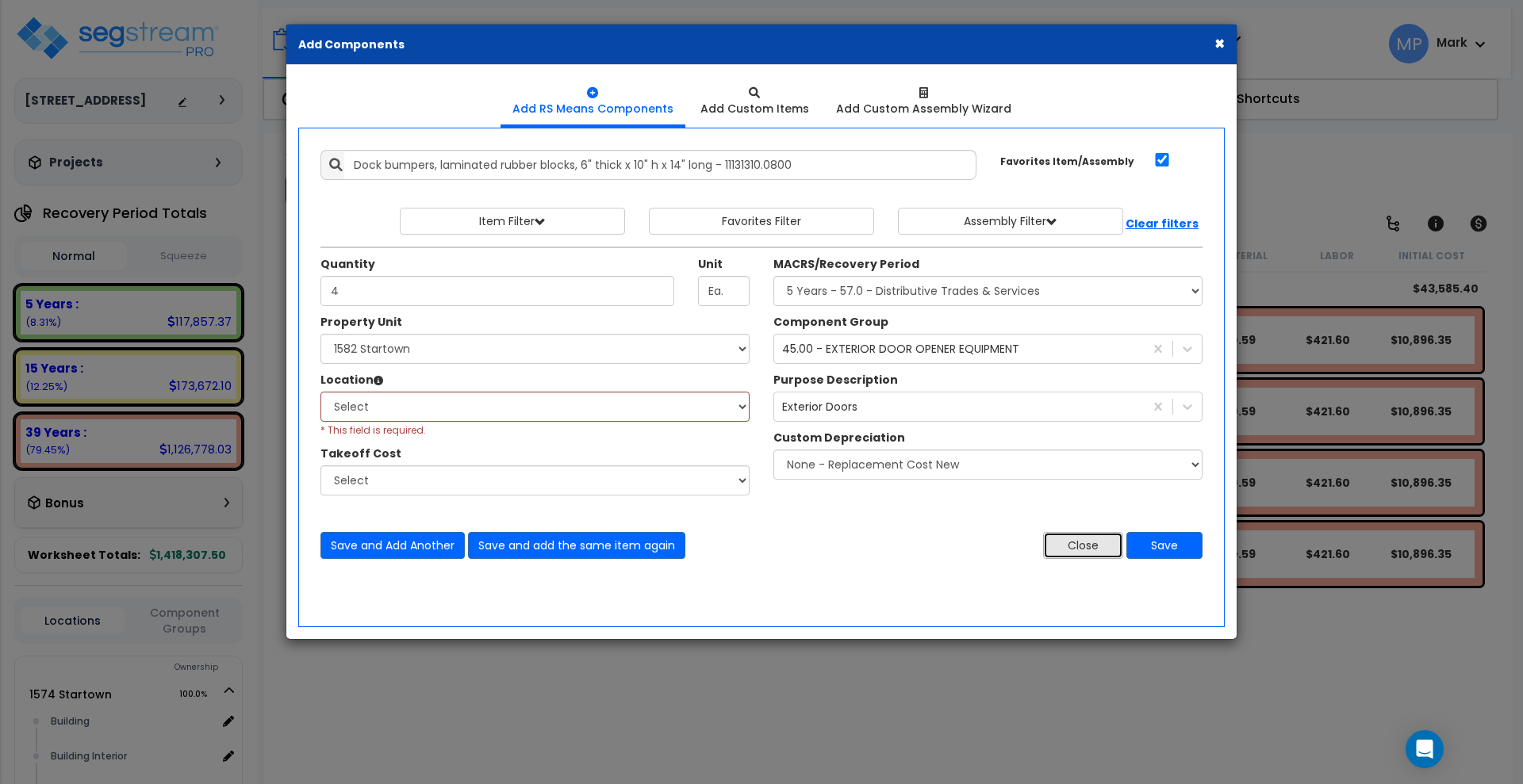
click at [1092, 552] on button "Close" at bounding box center [1083, 546] width 80 height 27
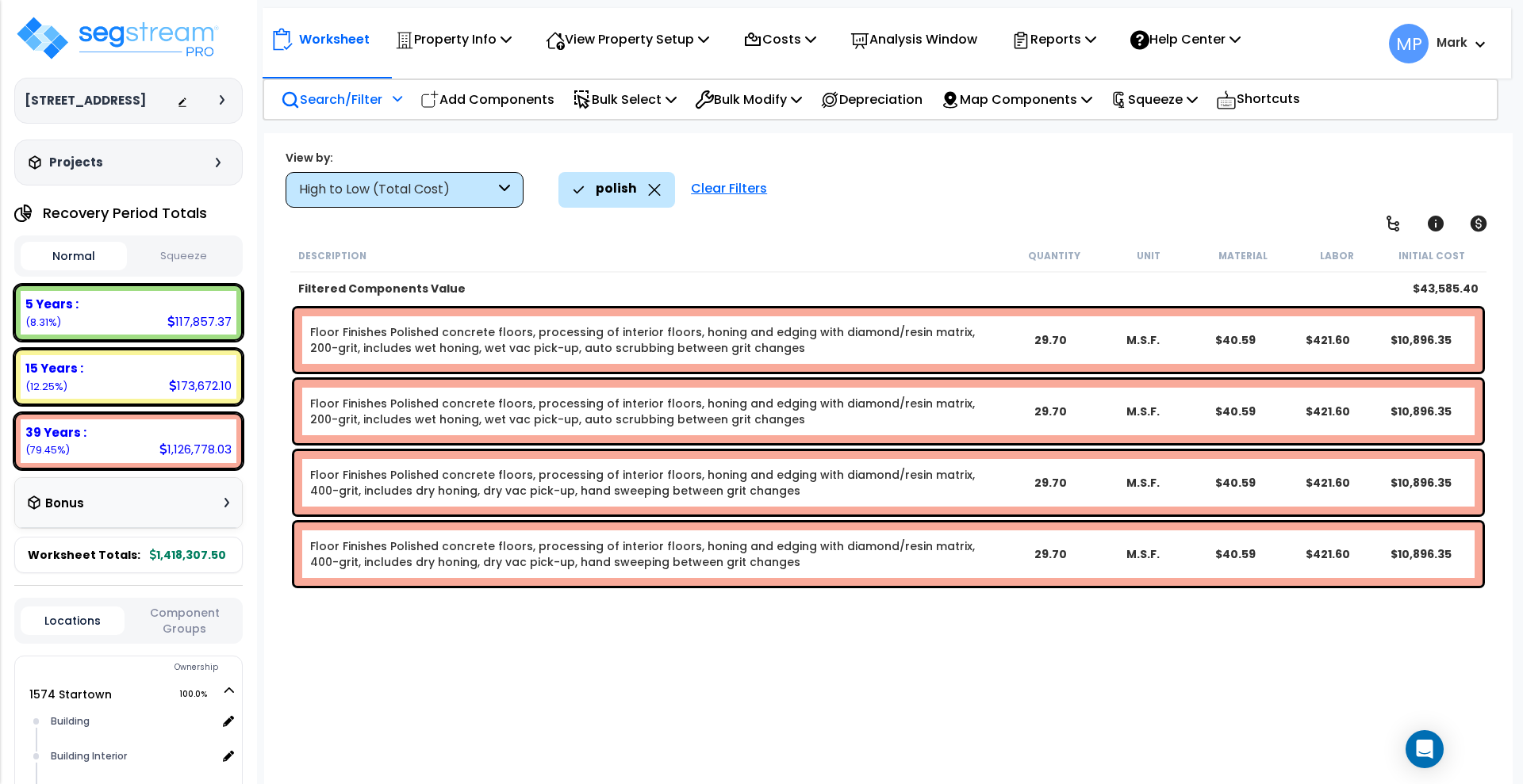
click at [363, 98] on p "Search/Filter" at bounding box center [331, 99] width 102 height 21
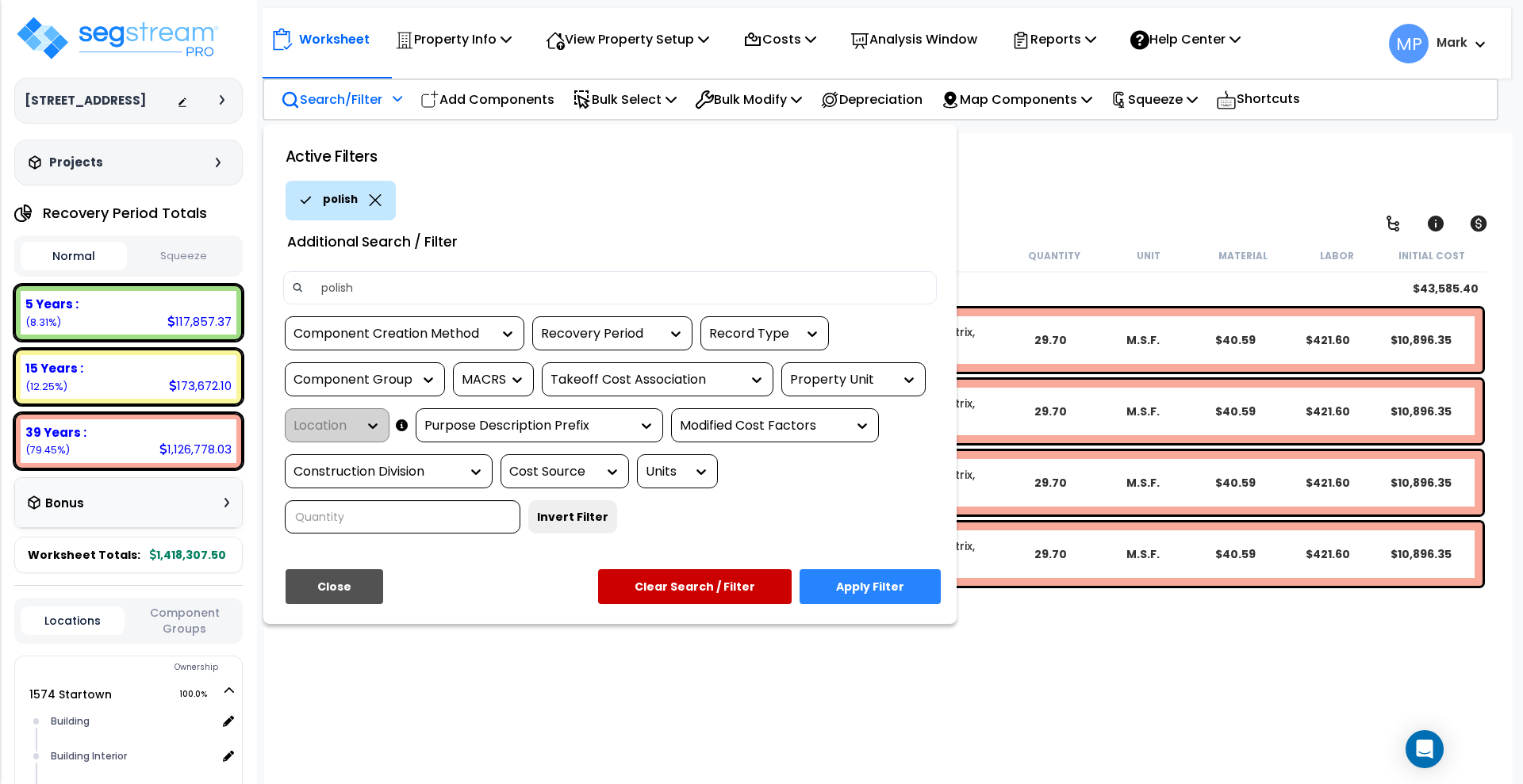
drag, startPoint x: 381, startPoint y: 292, endPoint x: 280, endPoint y: 306, distance: 102.0
click at [280, 306] on div "polish" at bounding box center [609, 293] width 678 height 45
type input "bumper"
click at [890, 589] on button "Apply Filter" at bounding box center [870, 587] width 141 height 35
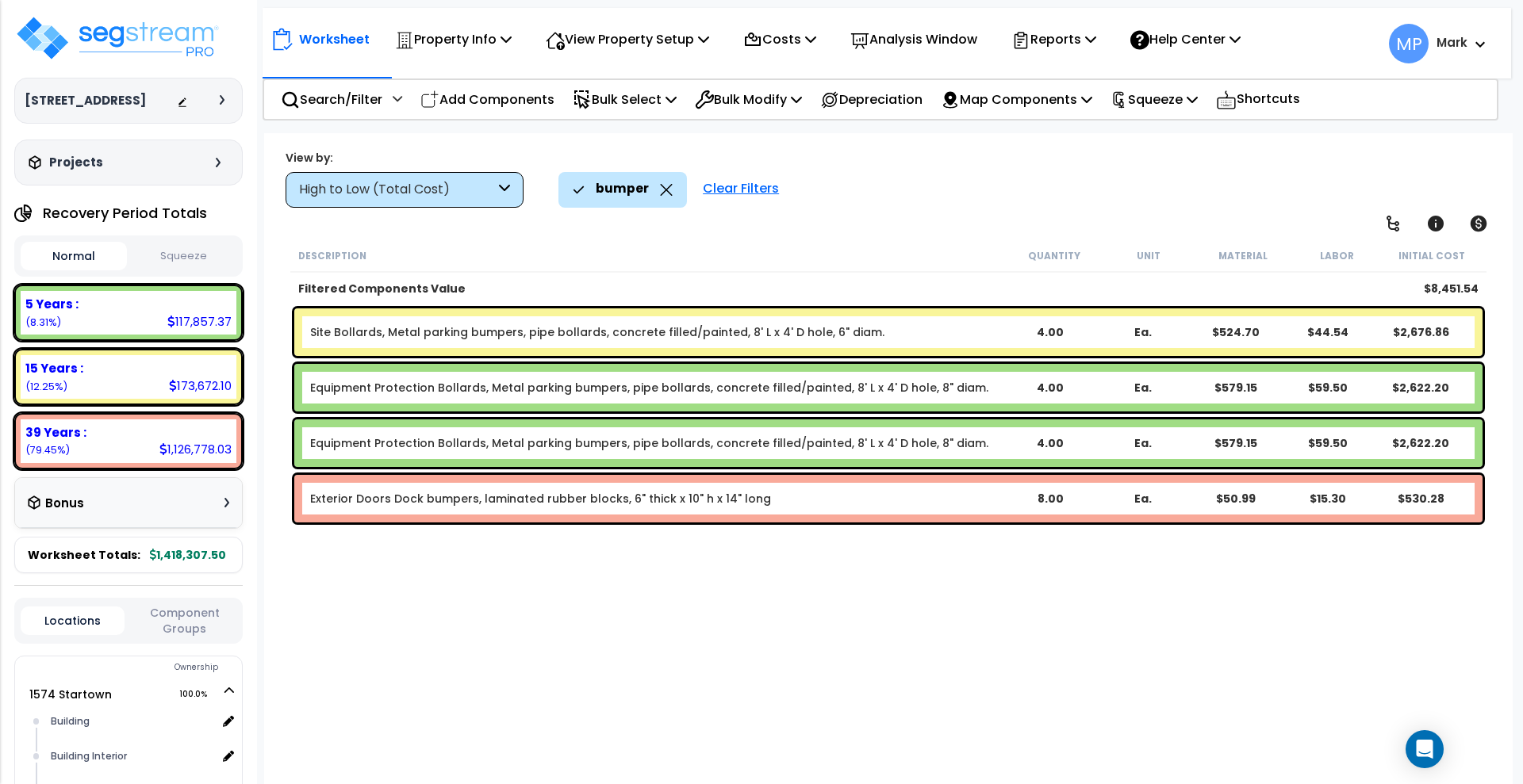
drag, startPoint x: 748, startPoint y: 190, endPoint x: 694, endPoint y: 188, distance: 54.0
click at [748, 189] on div "Clear Filters" at bounding box center [741, 190] width 92 height 35
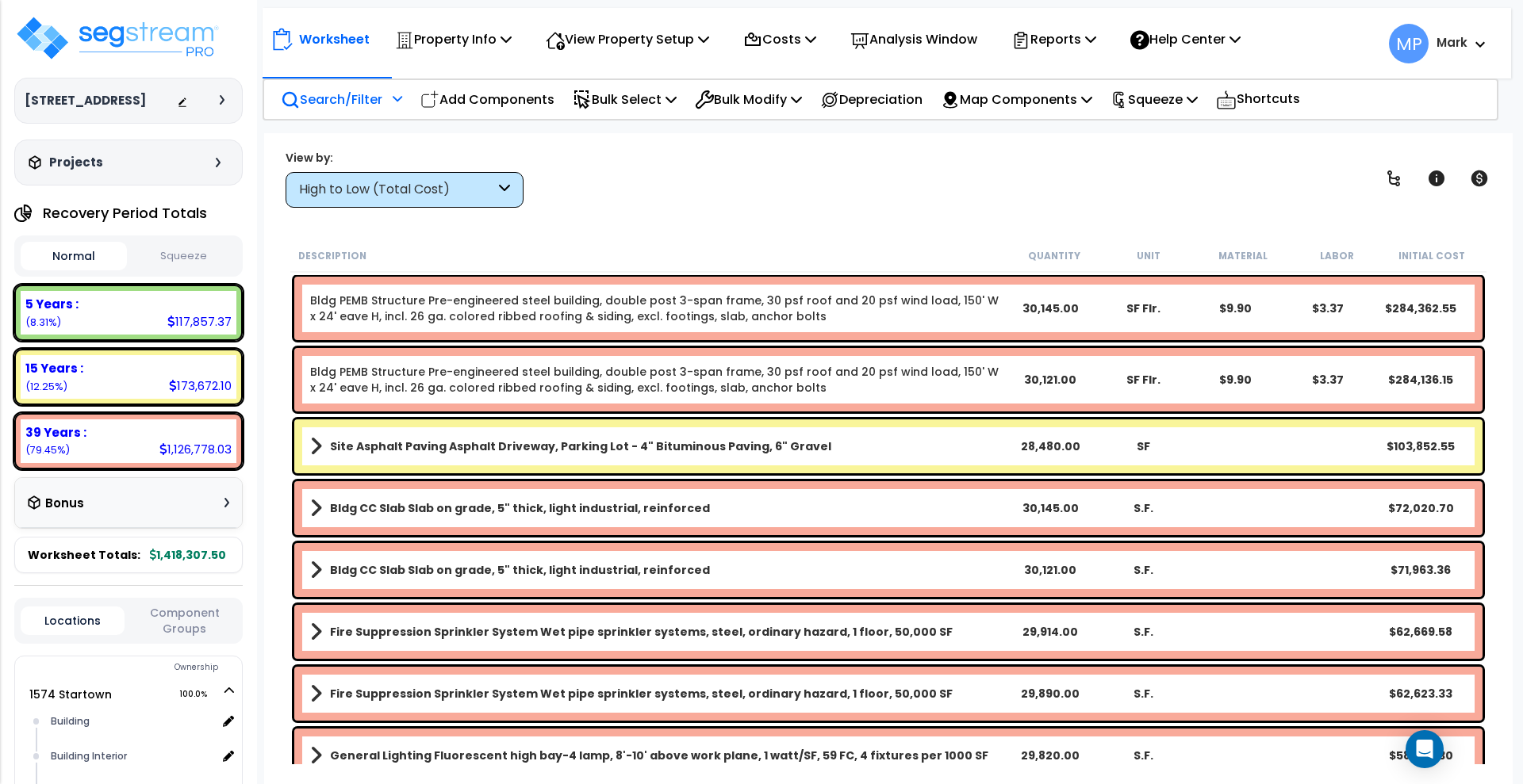
click at [350, 95] on p "Search/Filter" at bounding box center [331, 99] width 102 height 21
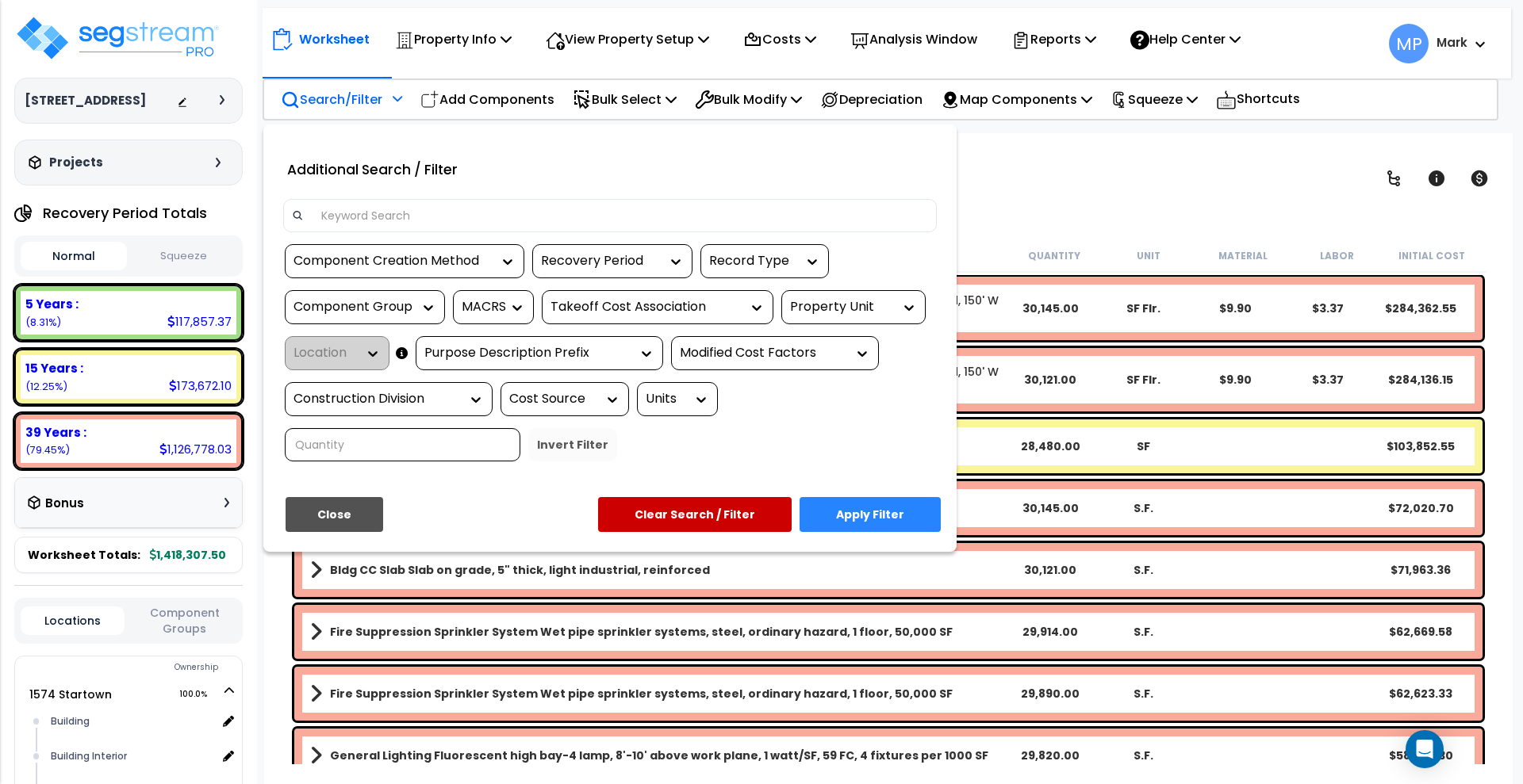
click at [395, 216] on input at bounding box center [620, 216] width 617 height 24
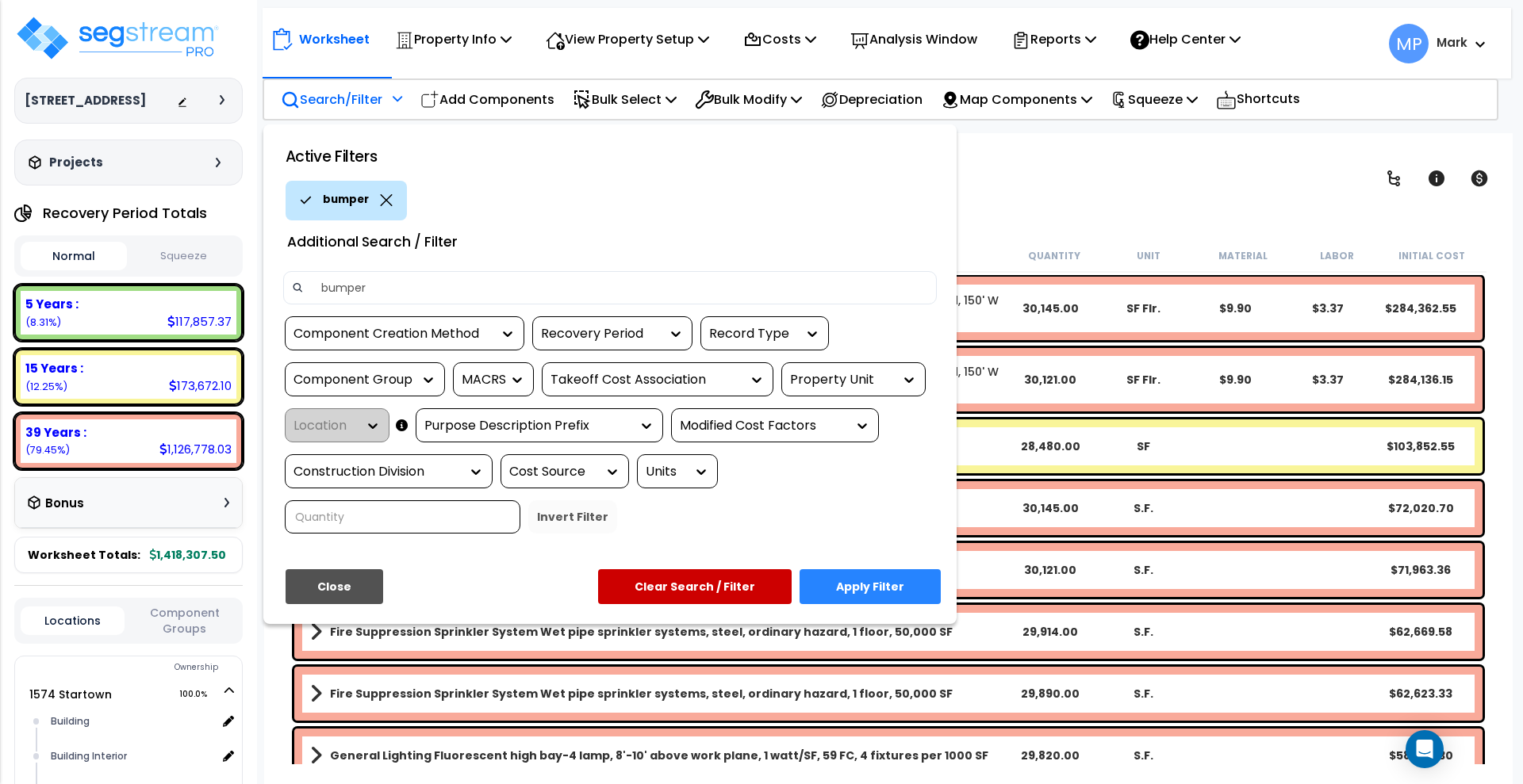
type input "bumper"
drag, startPoint x: 918, startPoint y: 585, endPoint x: 908, endPoint y: 570, distance: 18.0
click at [918, 585] on button "Apply Filter" at bounding box center [870, 587] width 141 height 35
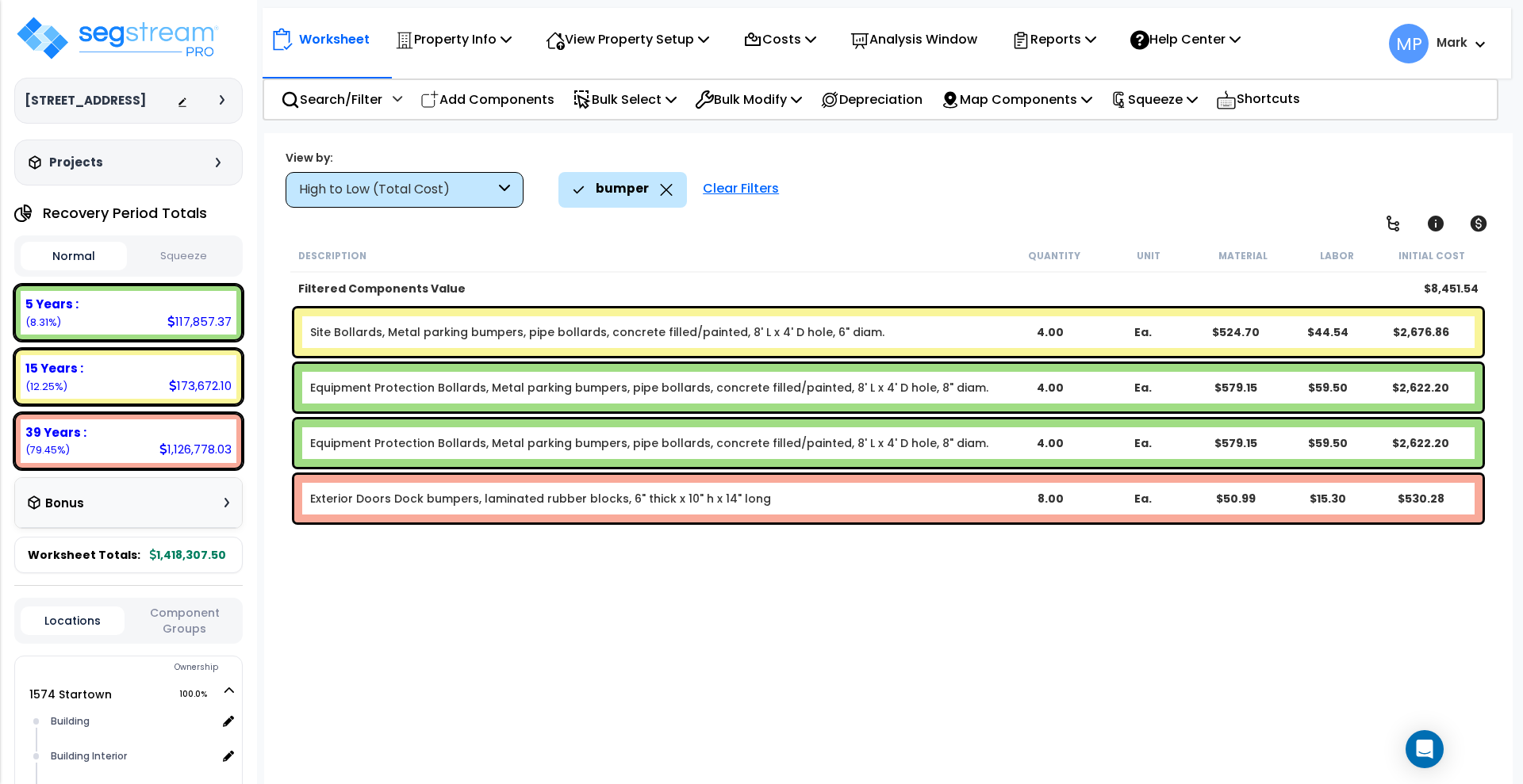
click at [836, 496] on b "Exterior Doors Dock bumpers, laminated rubber blocks, 6" thick x 10" h x 14" lo…" at bounding box center [657, 499] width 694 height 16
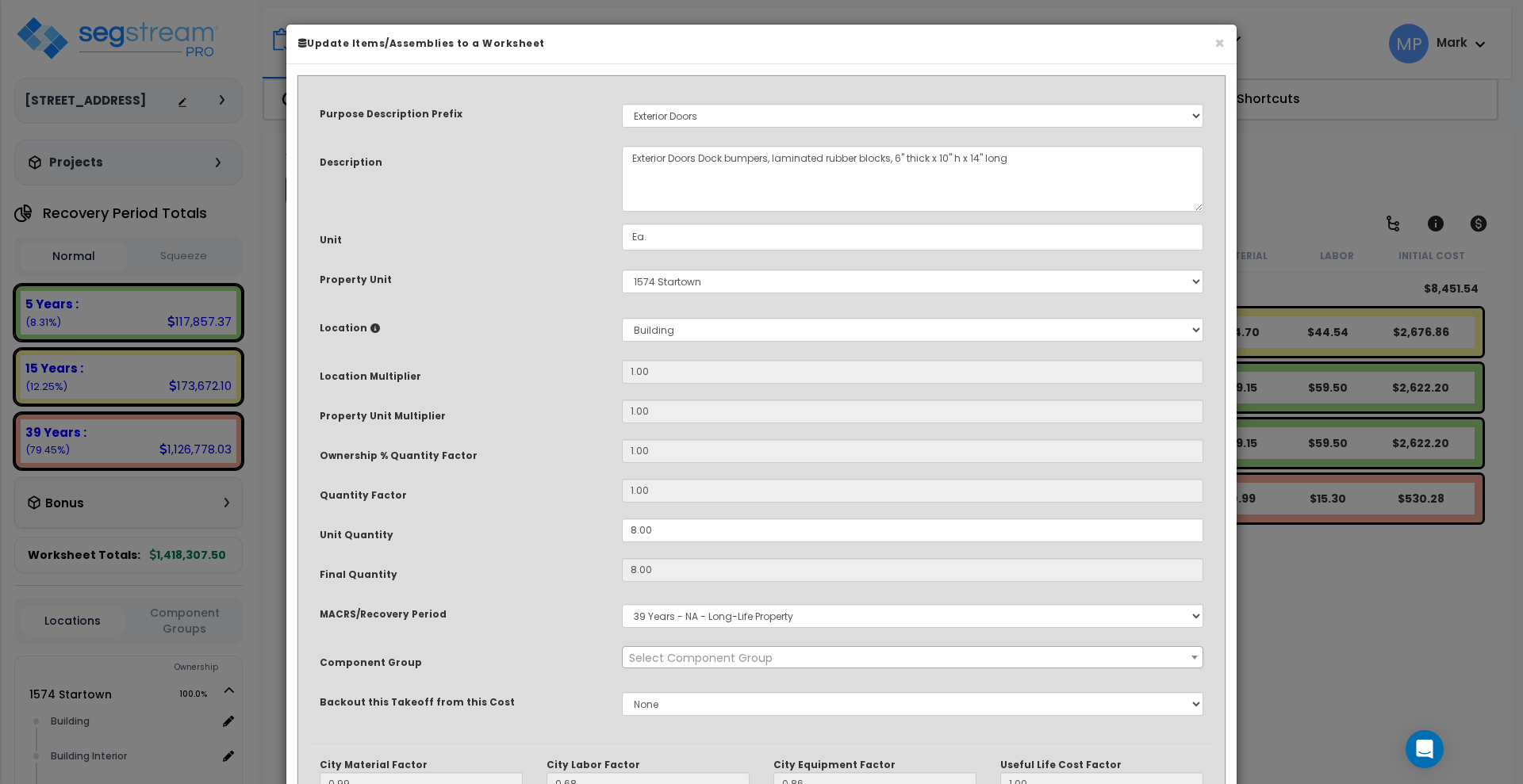
select select "31721"
click at [739, 293] on div "Select 1574 Startown 1582 Startown Site Improvements" at bounding box center [913, 281] width 605 height 37
click at [732, 283] on select "Select 1574 Startown 1582 Startown Site Improvements" at bounding box center [913, 281] width 582 height 24
click at [729, 283] on select "Select 1574 Startown 1582 Startown Site Improvements" at bounding box center [913, 281] width 582 height 24
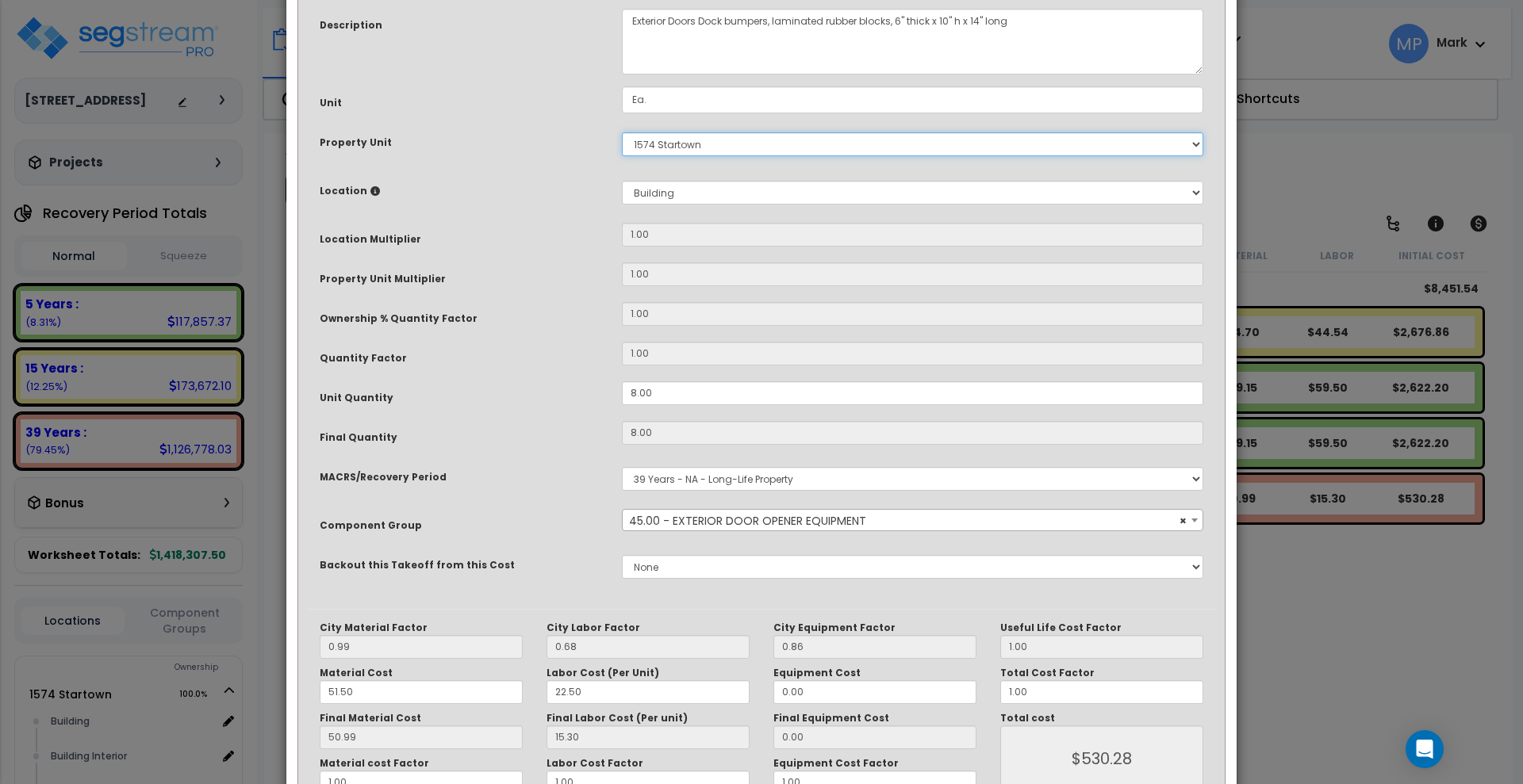
scroll to position [237, 0]
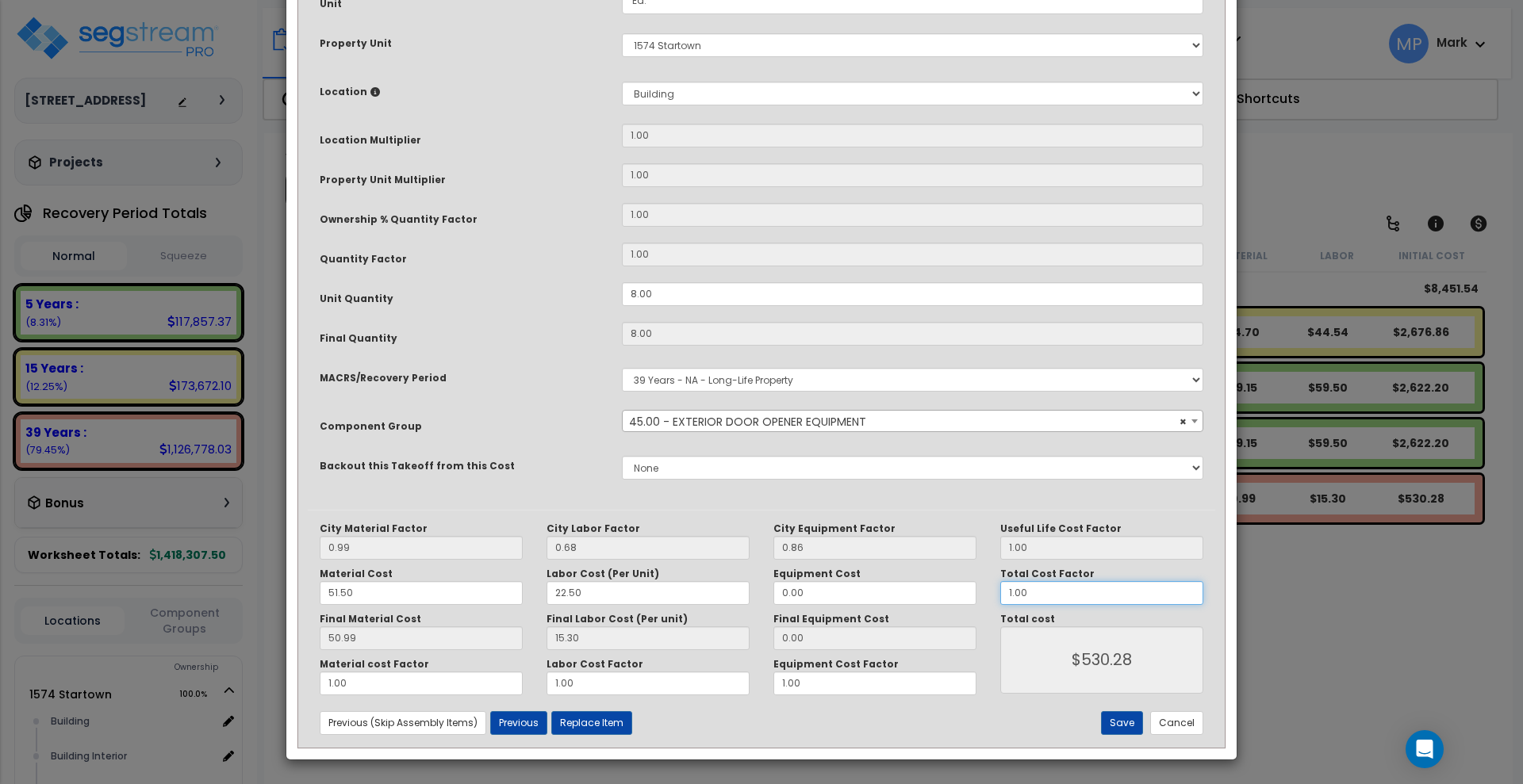
drag, startPoint x: 1013, startPoint y: 590, endPoint x: 930, endPoint y: 590, distance: 83.0
click at [930, 590] on div "City Material Factor 0.99 City Labor Factor 0.68 City Equipment Factor 0.86 Mat…" at bounding box center [761, 609] width 907 height 173
type input "50.98"
type input "7"
type input "$3,711.68"
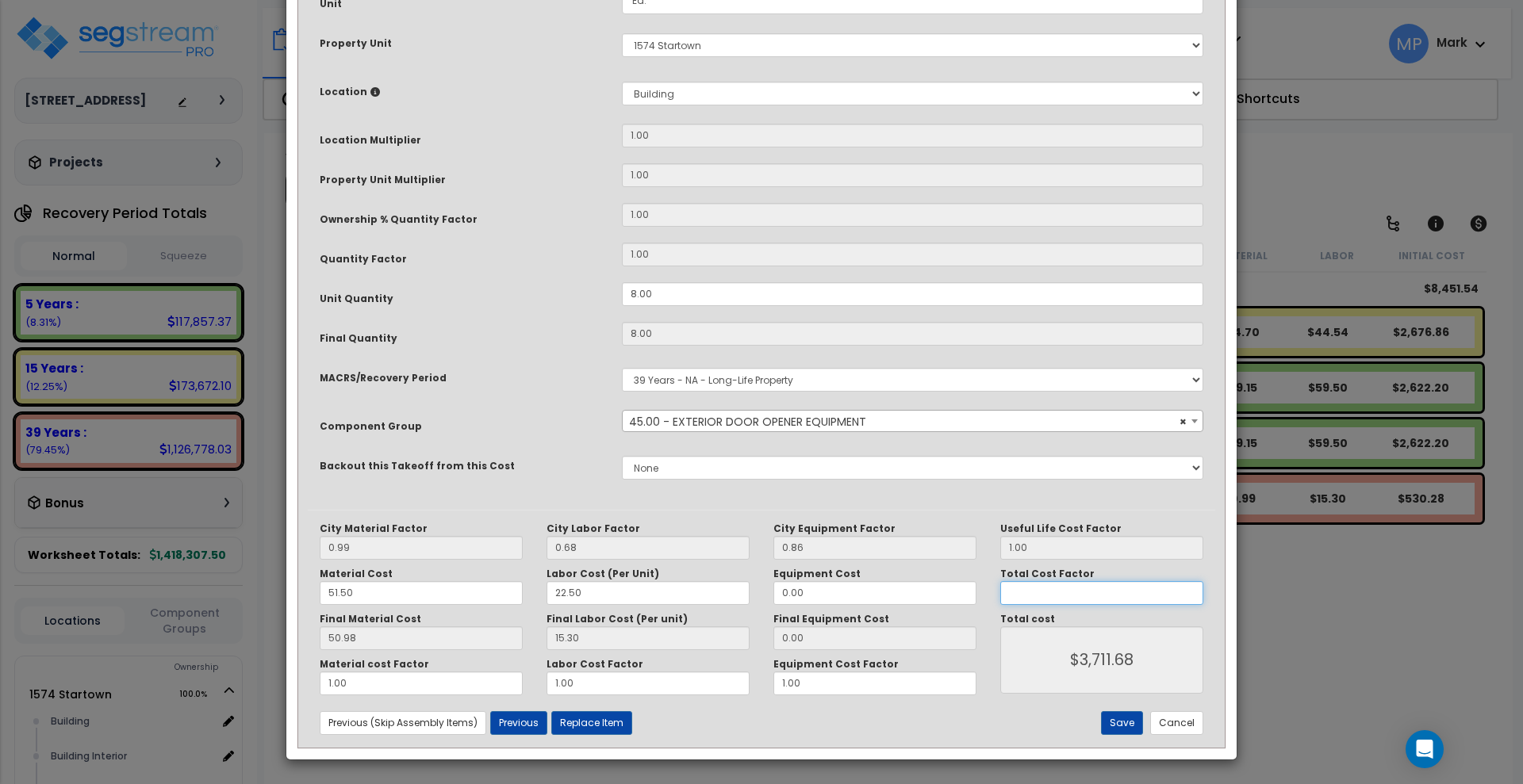
type input "$0.00"
type input "6"
type input "$3,181.44"
type input "6."
type input "$3,181.44"
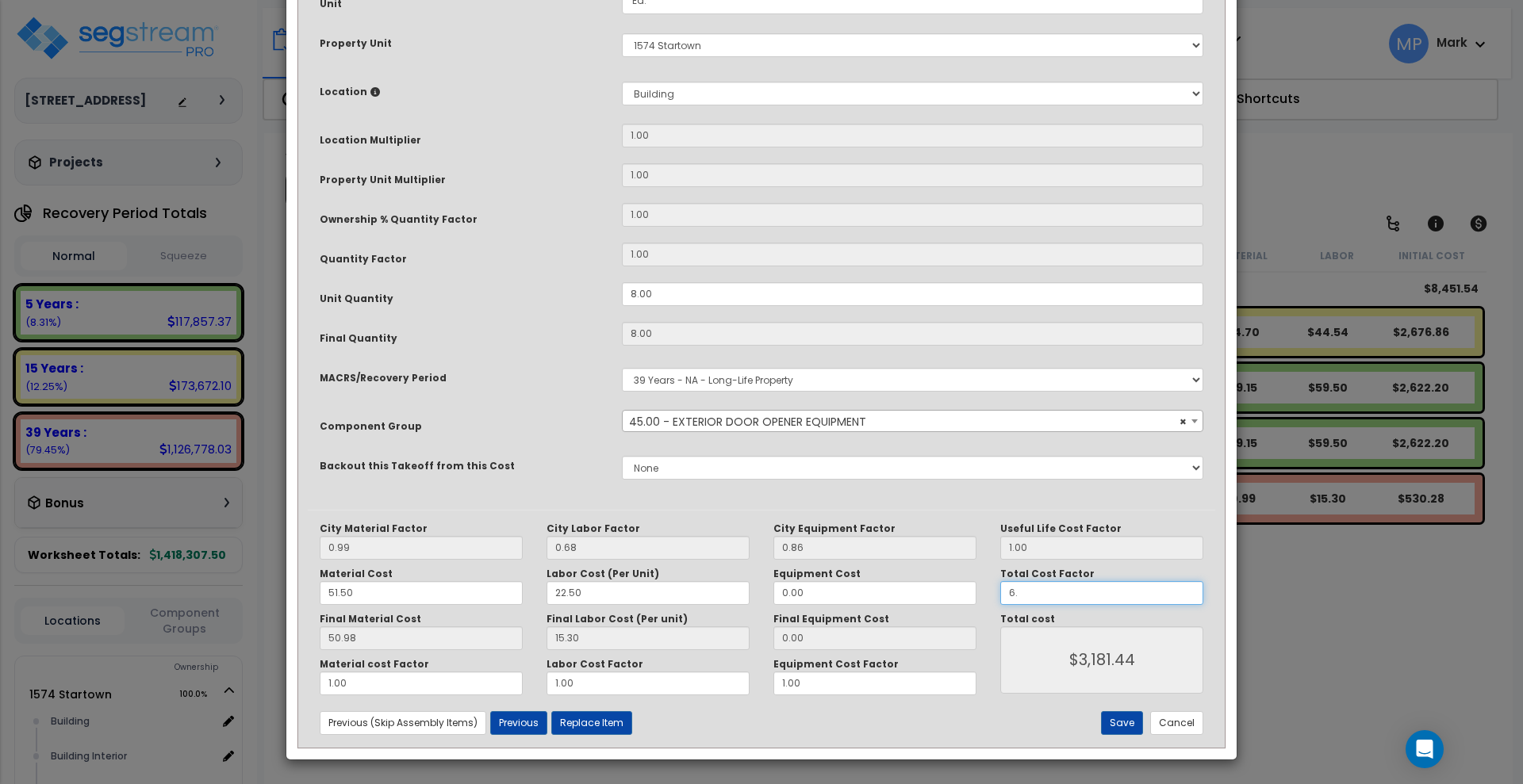
type input "6.5"
type input "$3,446.56"
type input "6."
type input "$3,181.44"
type input "6.7"
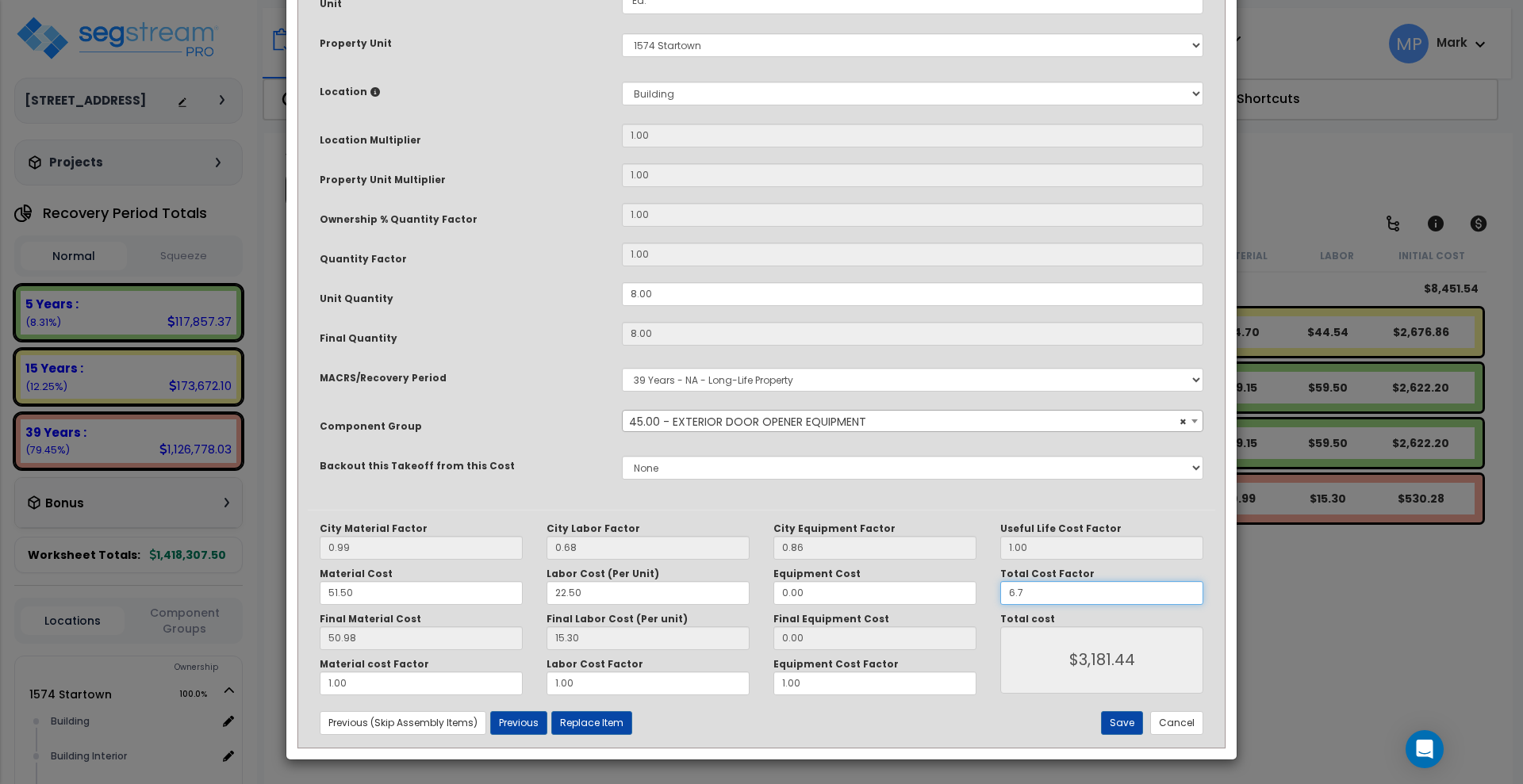
type input "$3,552.61"
type input "6."
type input "$3,181.44"
type input "6.8"
type input "$3,605.63"
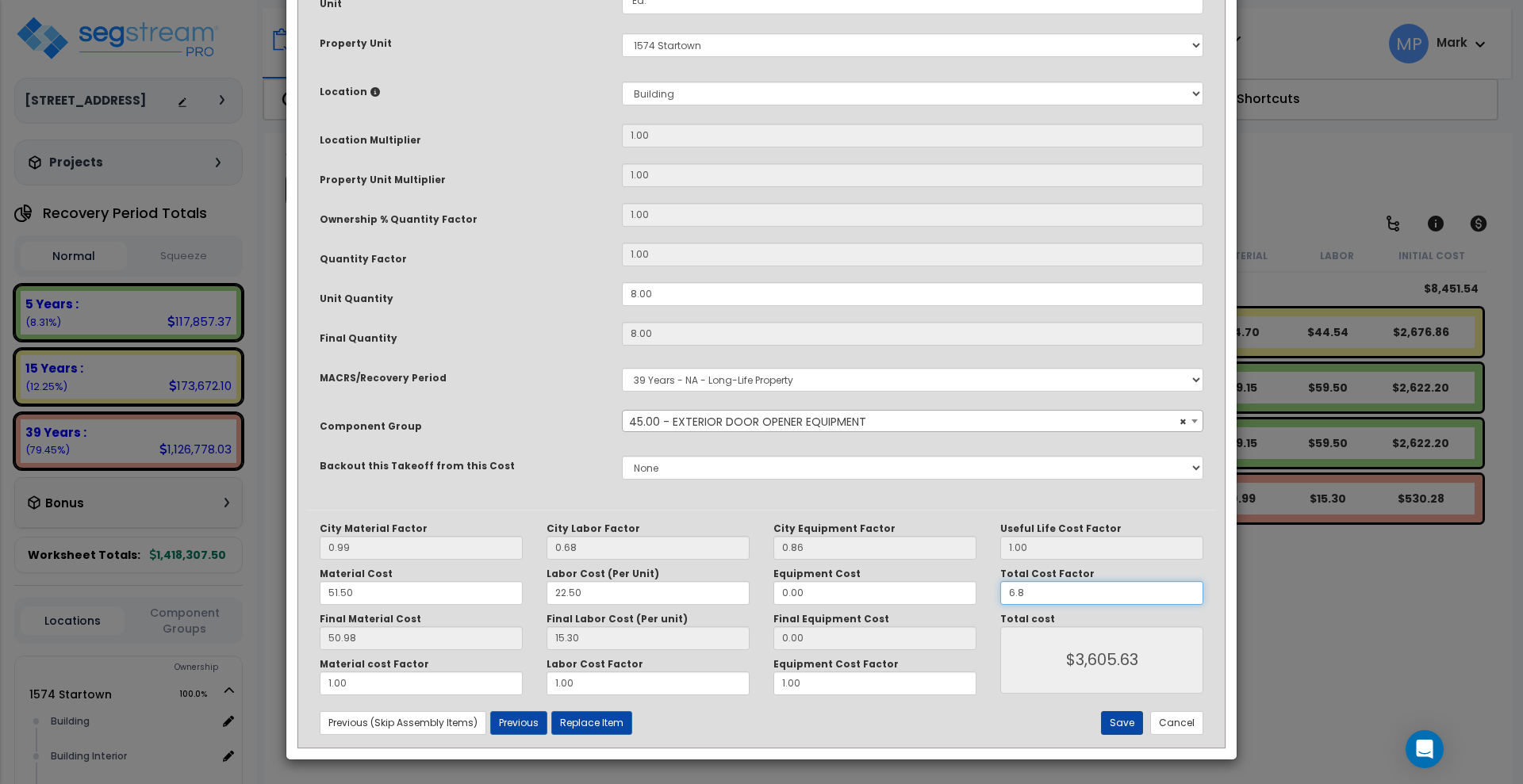
type input "6.8"
type input "$3,605.63"
click at [1130, 719] on button "Save" at bounding box center [1122, 724] width 42 height 24
type input "6.80"
type input "3605.63"
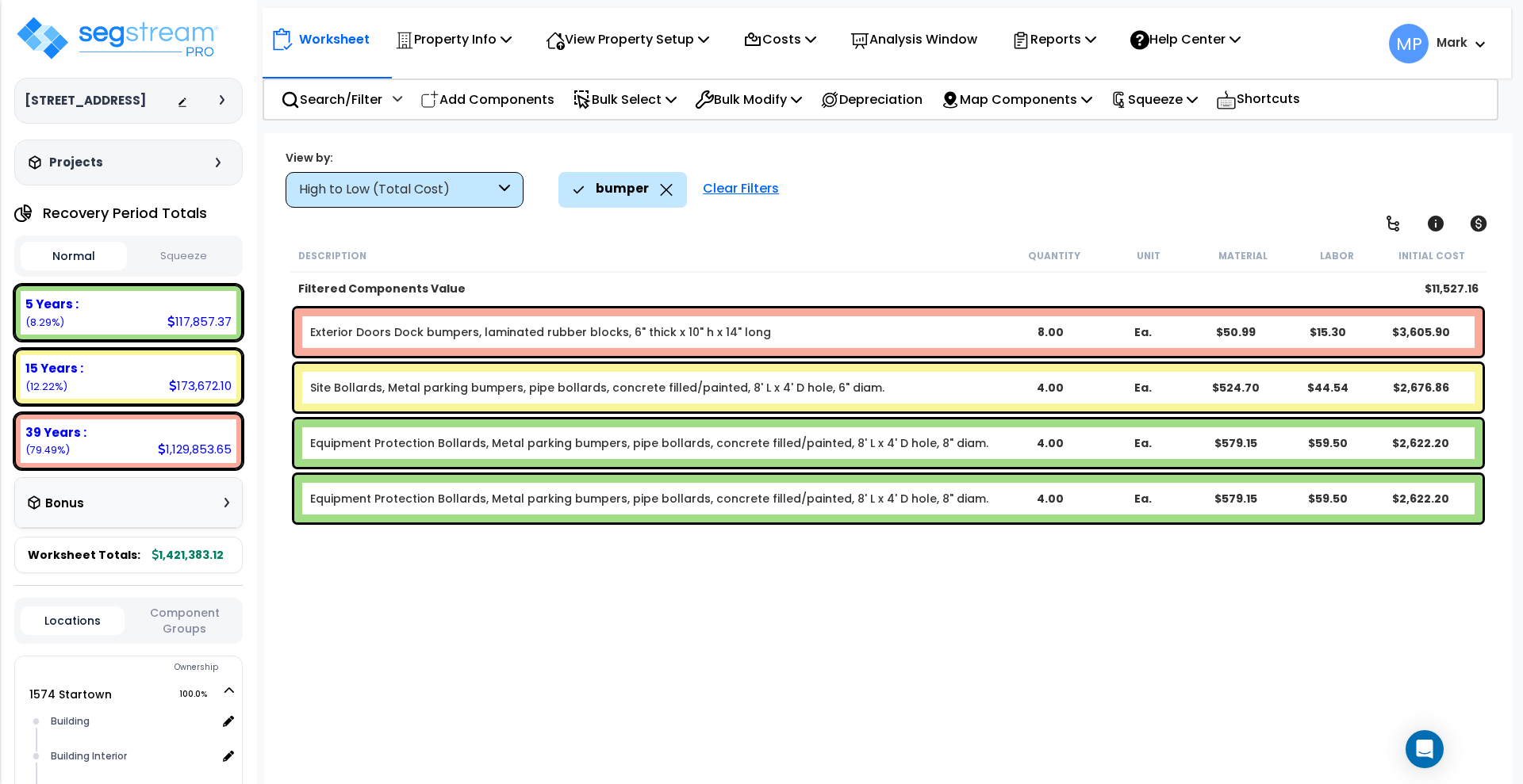
click at [781, 332] on b "Exterior Doors Dock bumpers, laminated rubber blocks, 6" thick x 10" h x 14" lo…" at bounding box center [657, 332] width 694 height 16
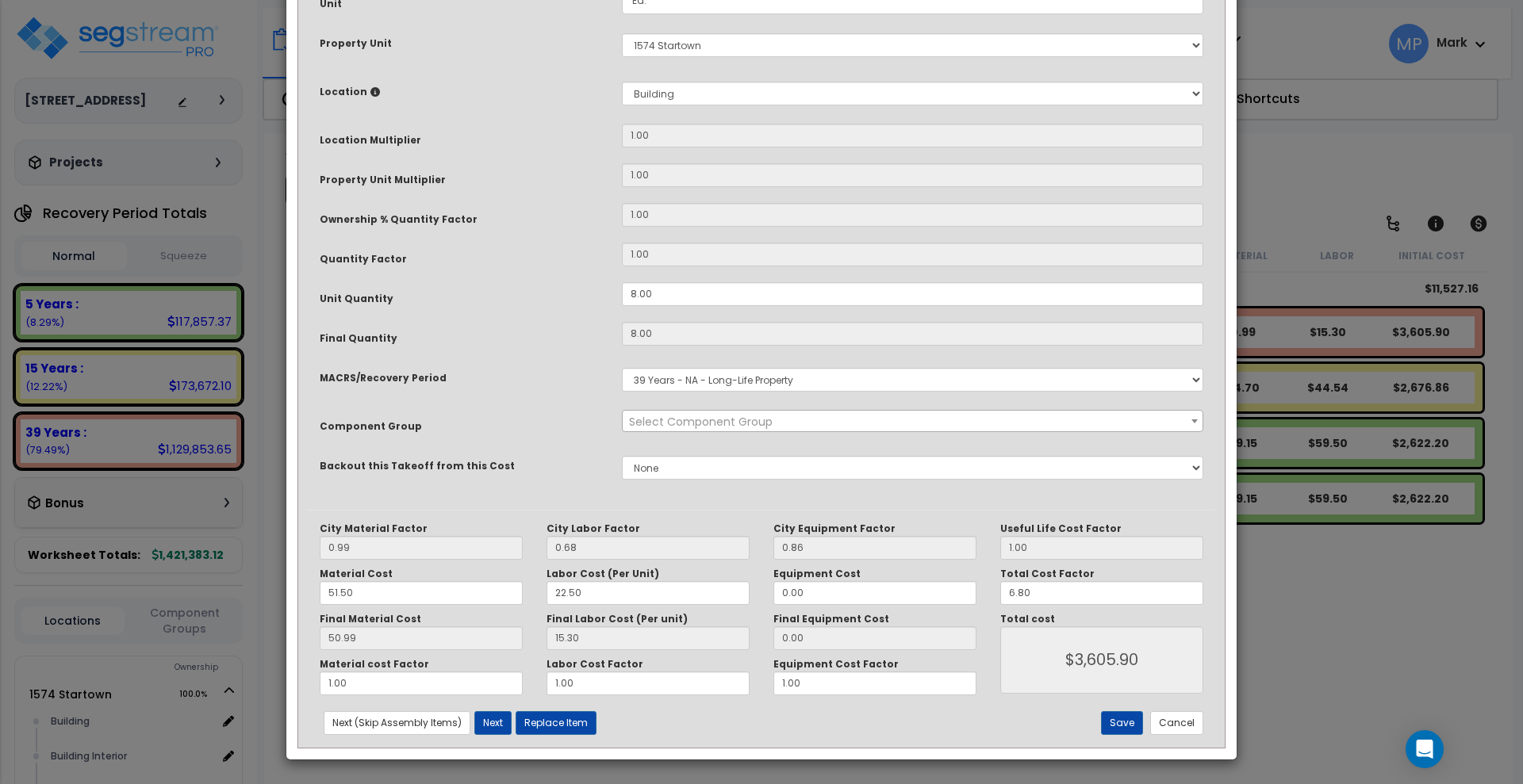
scroll to position [0, 0]
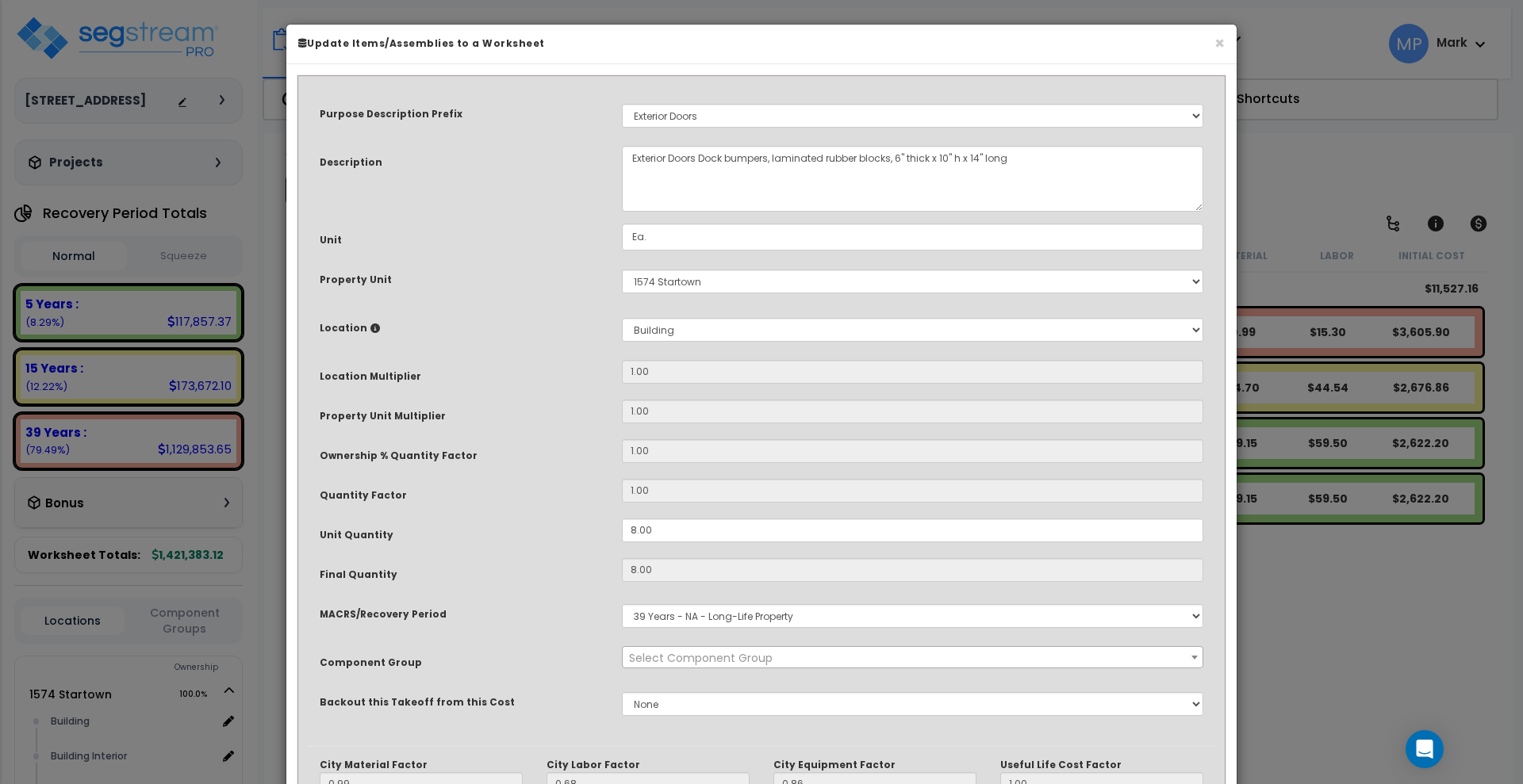
select select "31721"
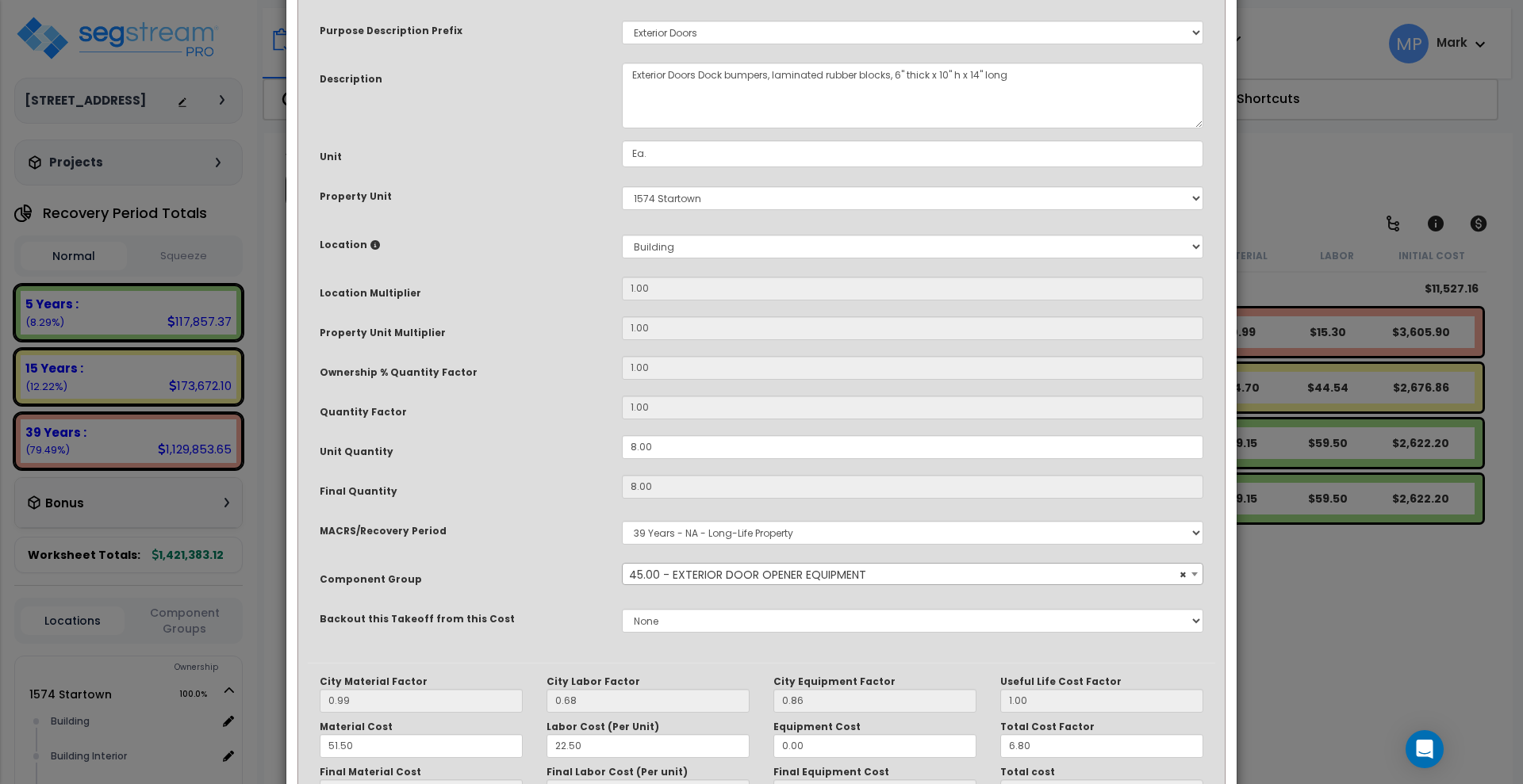
scroll to position [199, 0]
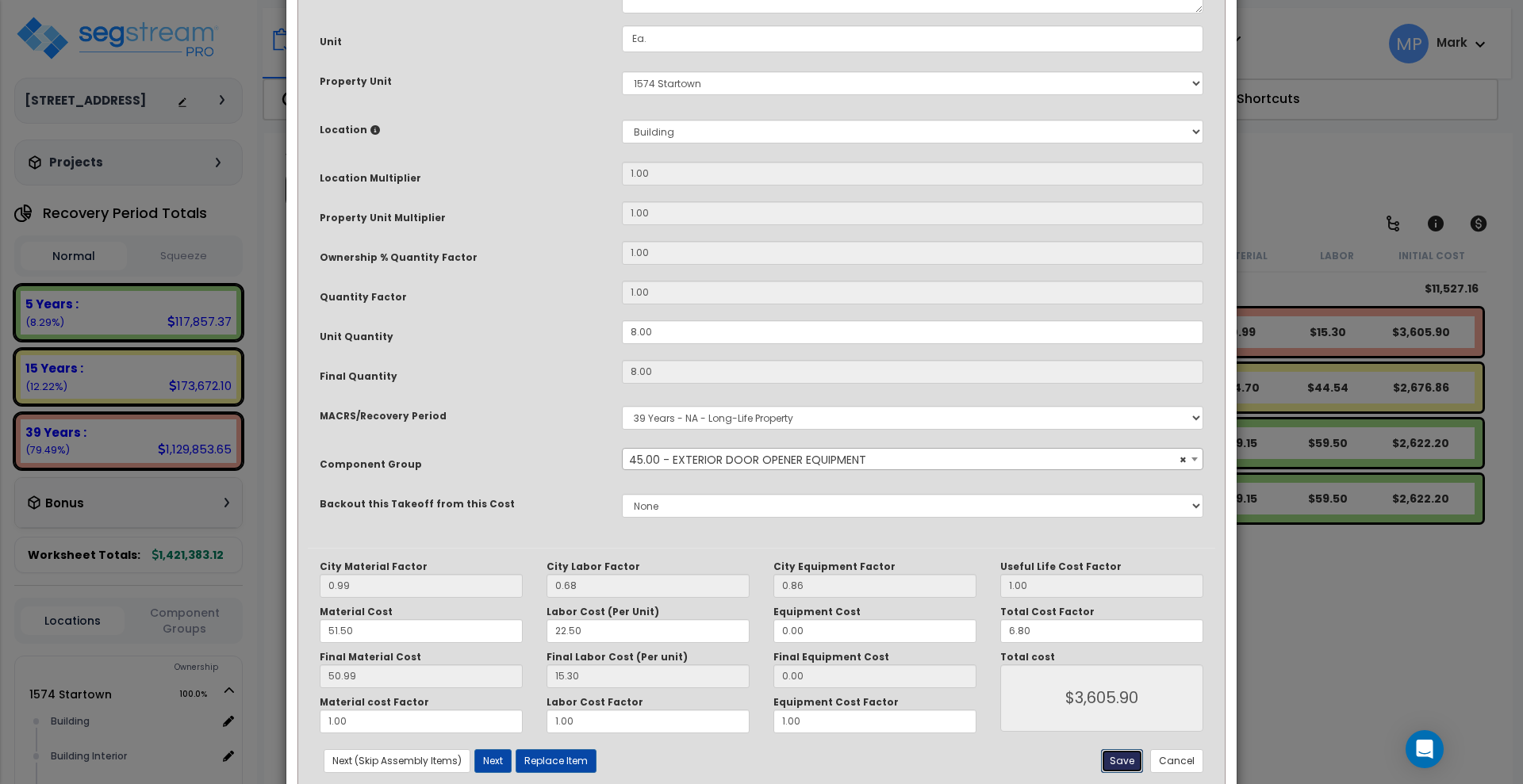
click at [1123, 762] on button "Save" at bounding box center [1122, 762] width 42 height 24
type input "3605.90"
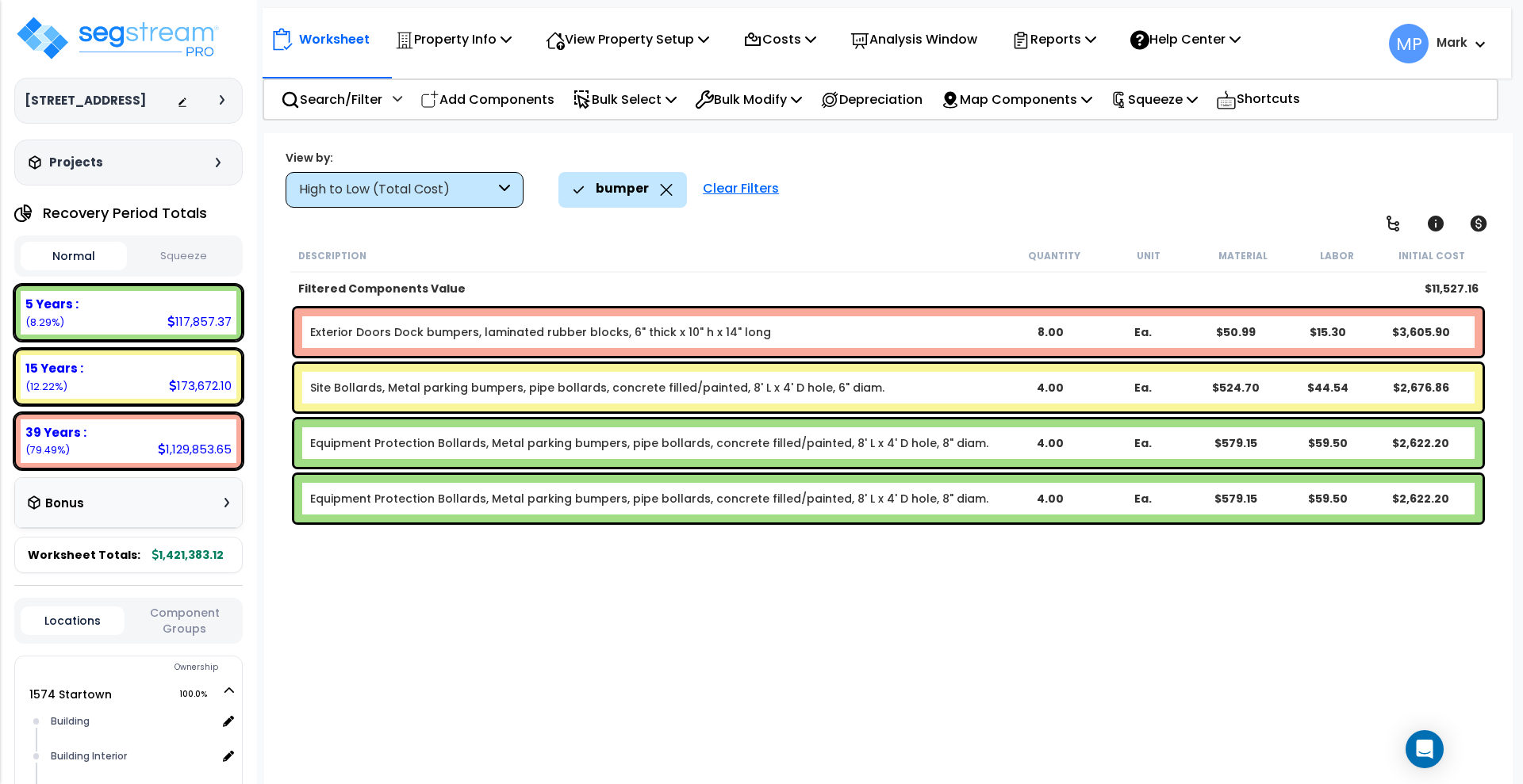
click at [783, 334] on b "Exterior Doors Dock bumpers, laminated rubber blocks, 6" thick x 10" h x 14" lo…" at bounding box center [657, 332] width 694 height 16
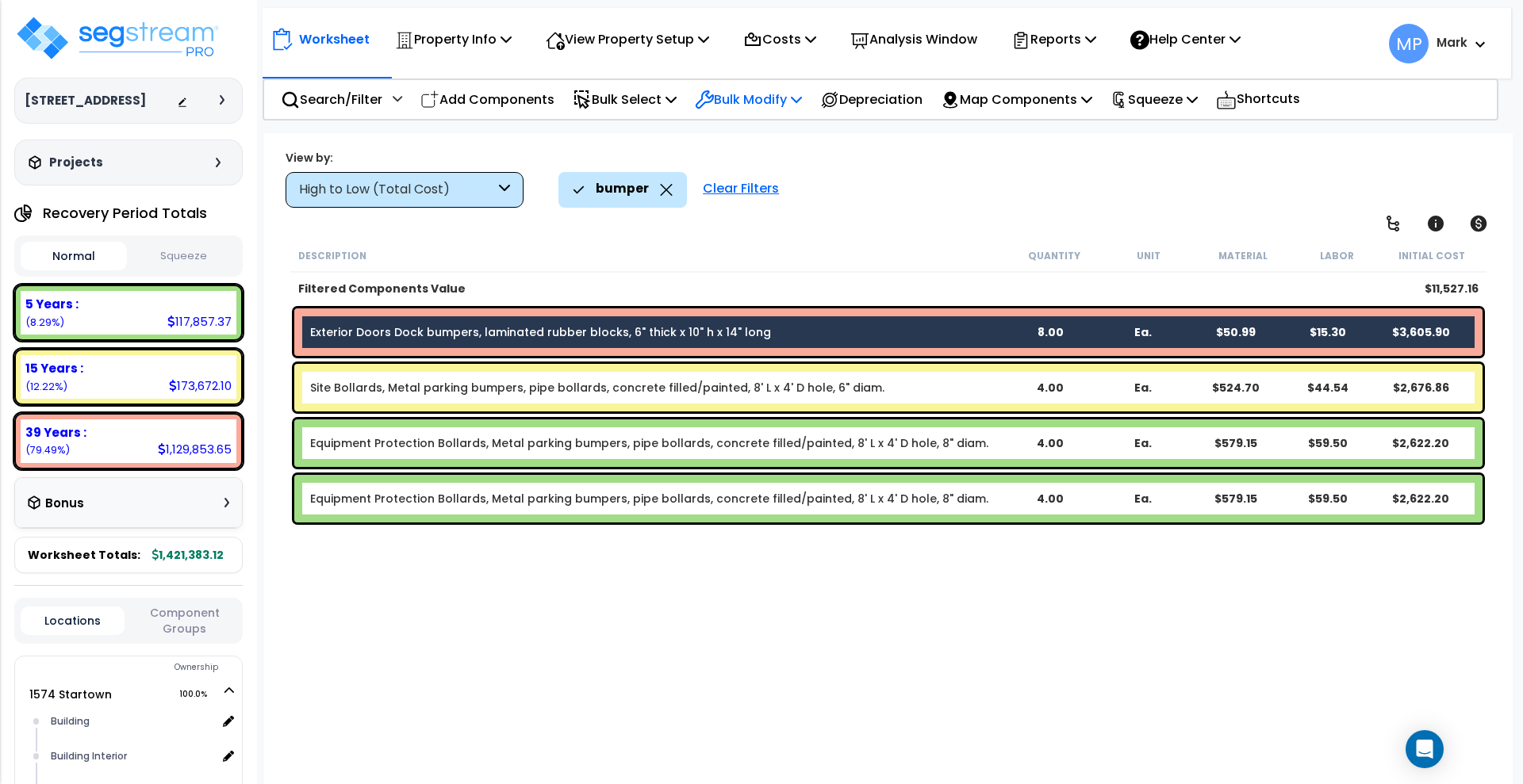
click at [749, 104] on p "Bulk Modify" at bounding box center [748, 99] width 107 height 21
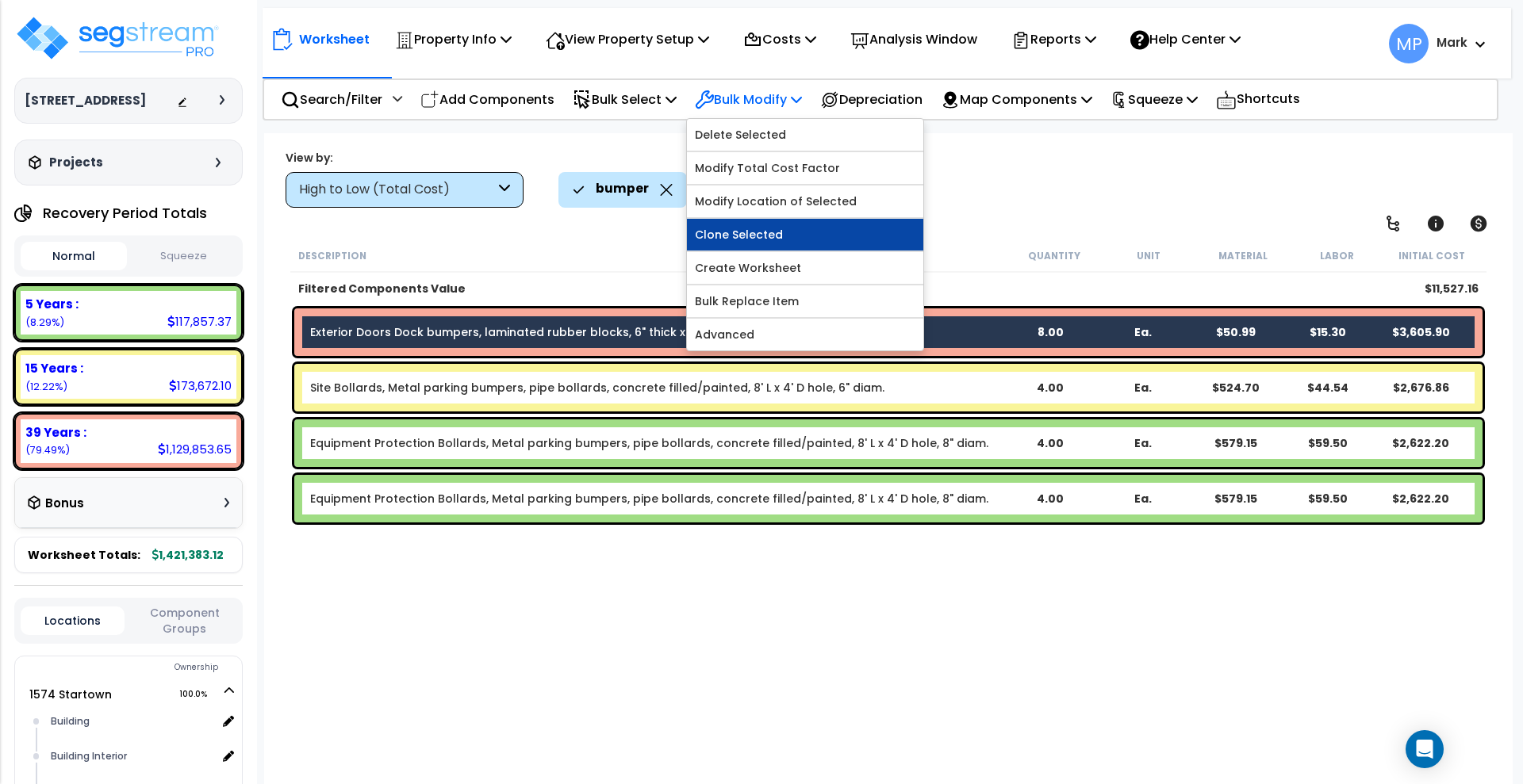
click at [783, 238] on link "Clone Selected" at bounding box center [806, 235] width 237 height 32
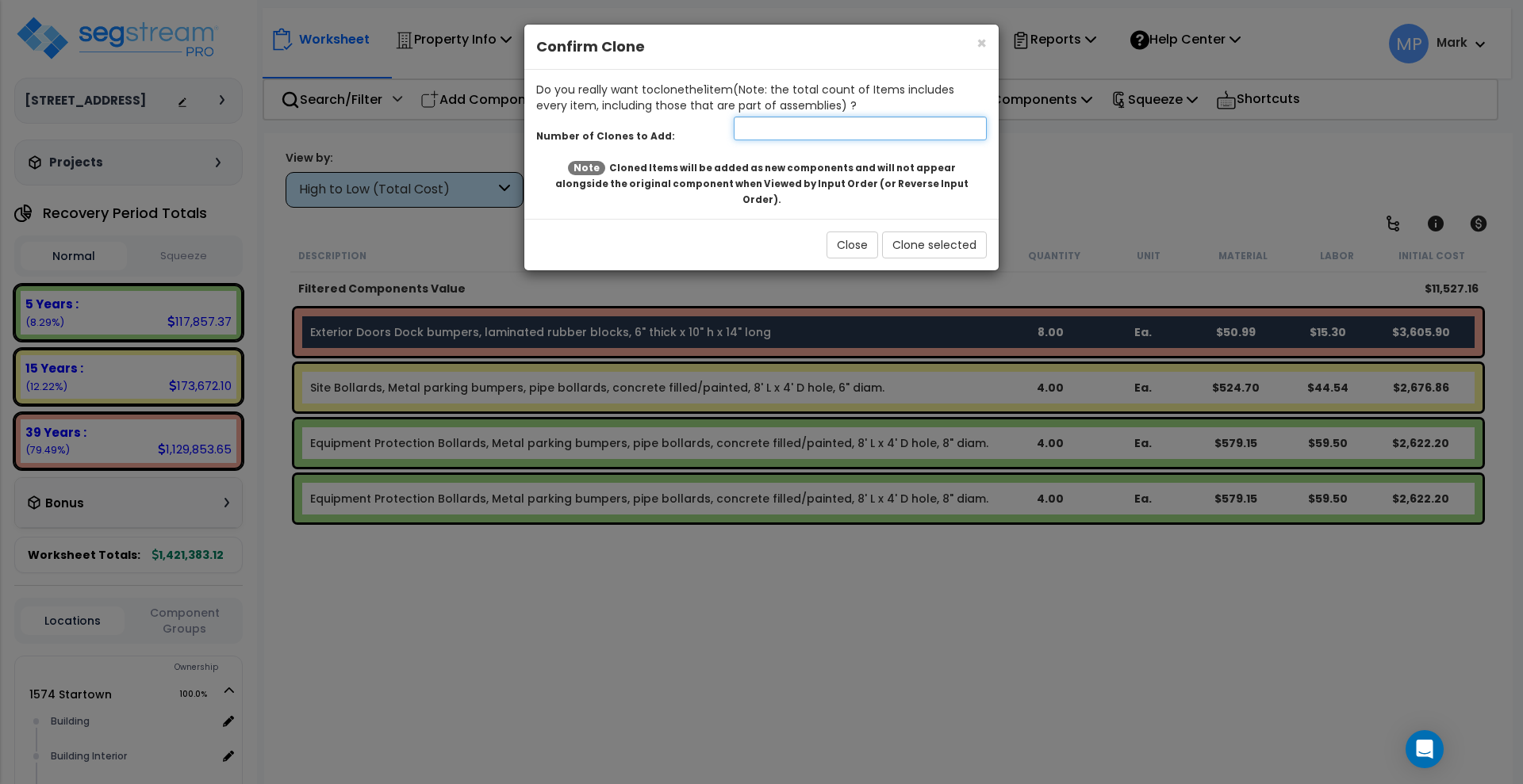
click at [756, 133] on input "number" at bounding box center [860, 129] width 253 height 24
type input "1"
click at [941, 232] on button "Clone selected" at bounding box center [934, 245] width 105 height 27
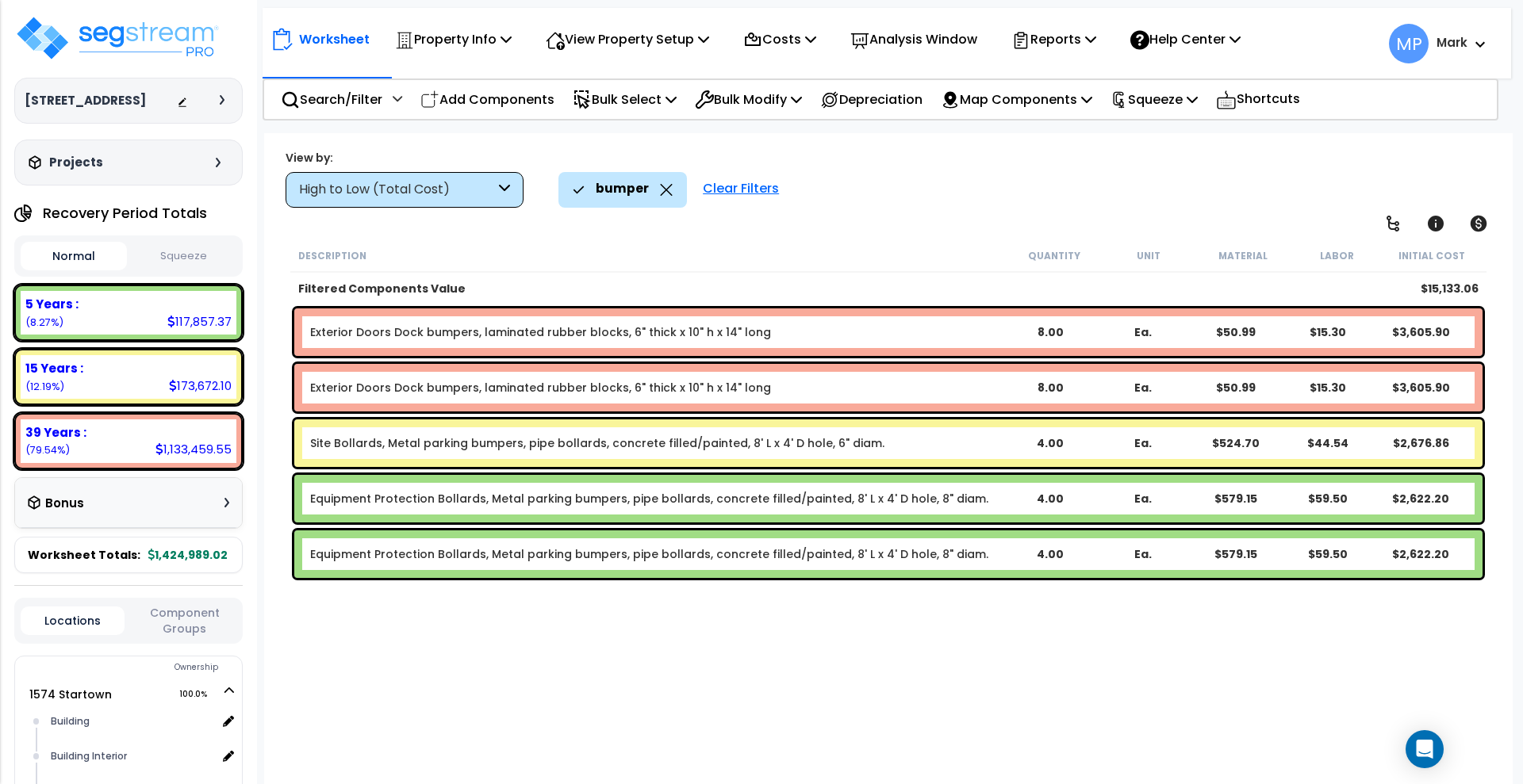
click at [767, 334] on b "Exterior Doors Dock bumpers, laminated rubber blocks, 6" thick x 10" h x 14" lo…" at bounding box center [657, 332] width 694 height 16
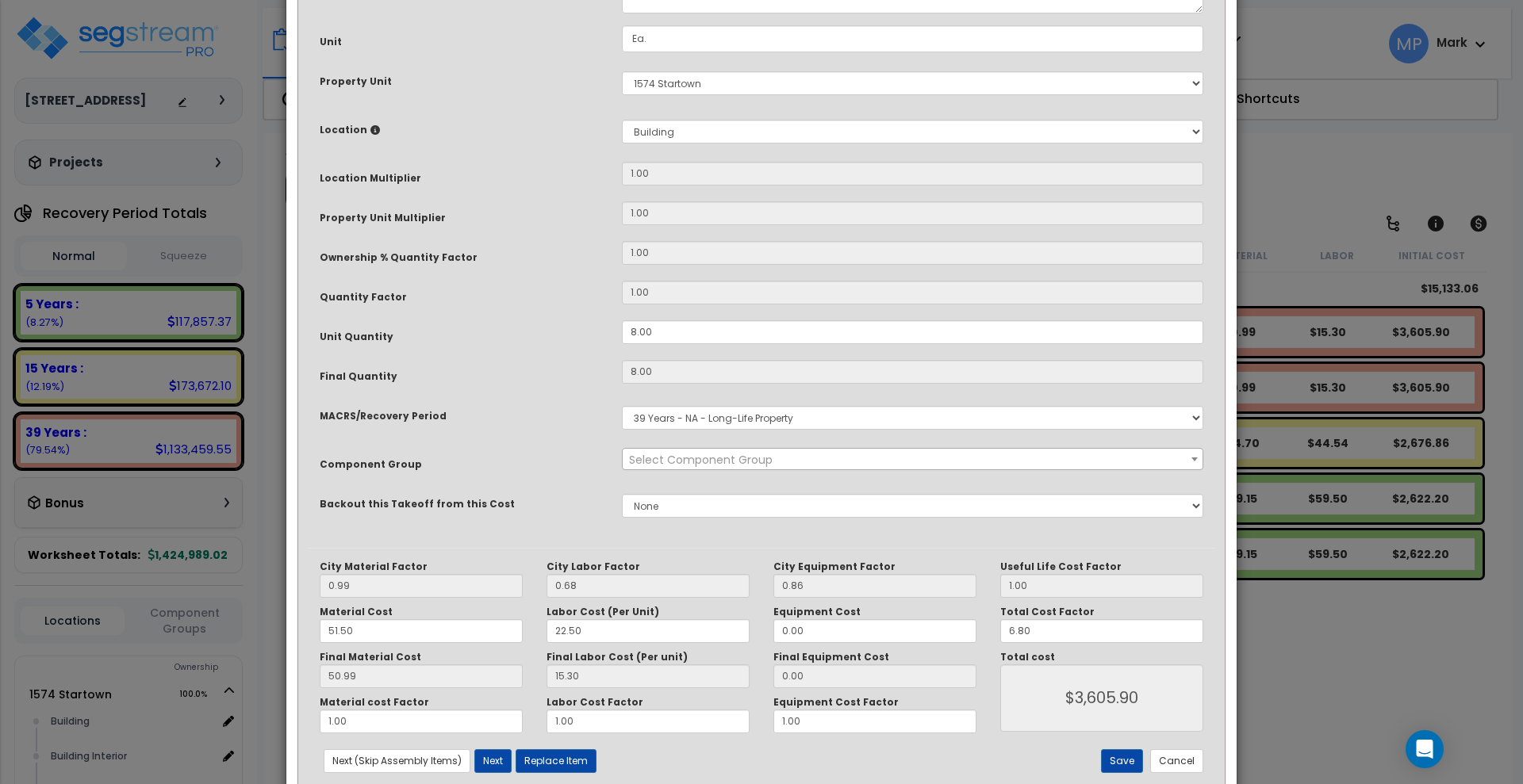
scroll to position [0, 0]
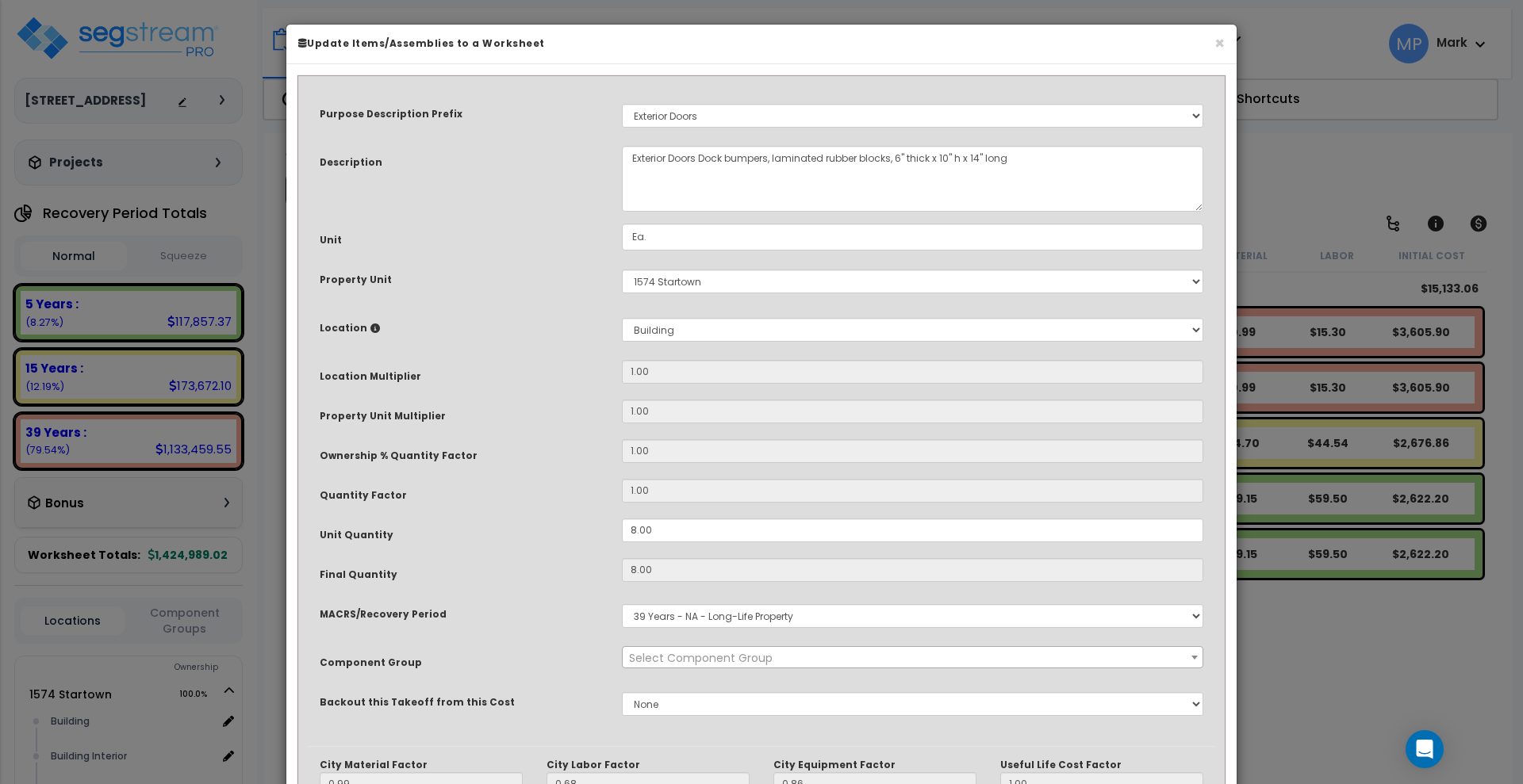
select select "31721"
drag, startPoint x: 674, startPoint y: 531, endPoint x: 609, endPoint y: 536, distance: 65.2
click at [609, 536] on div "Unit Quantity 8.00" at bounding box center [761, 532] width 907 height 28
type input "4"
type input "8"
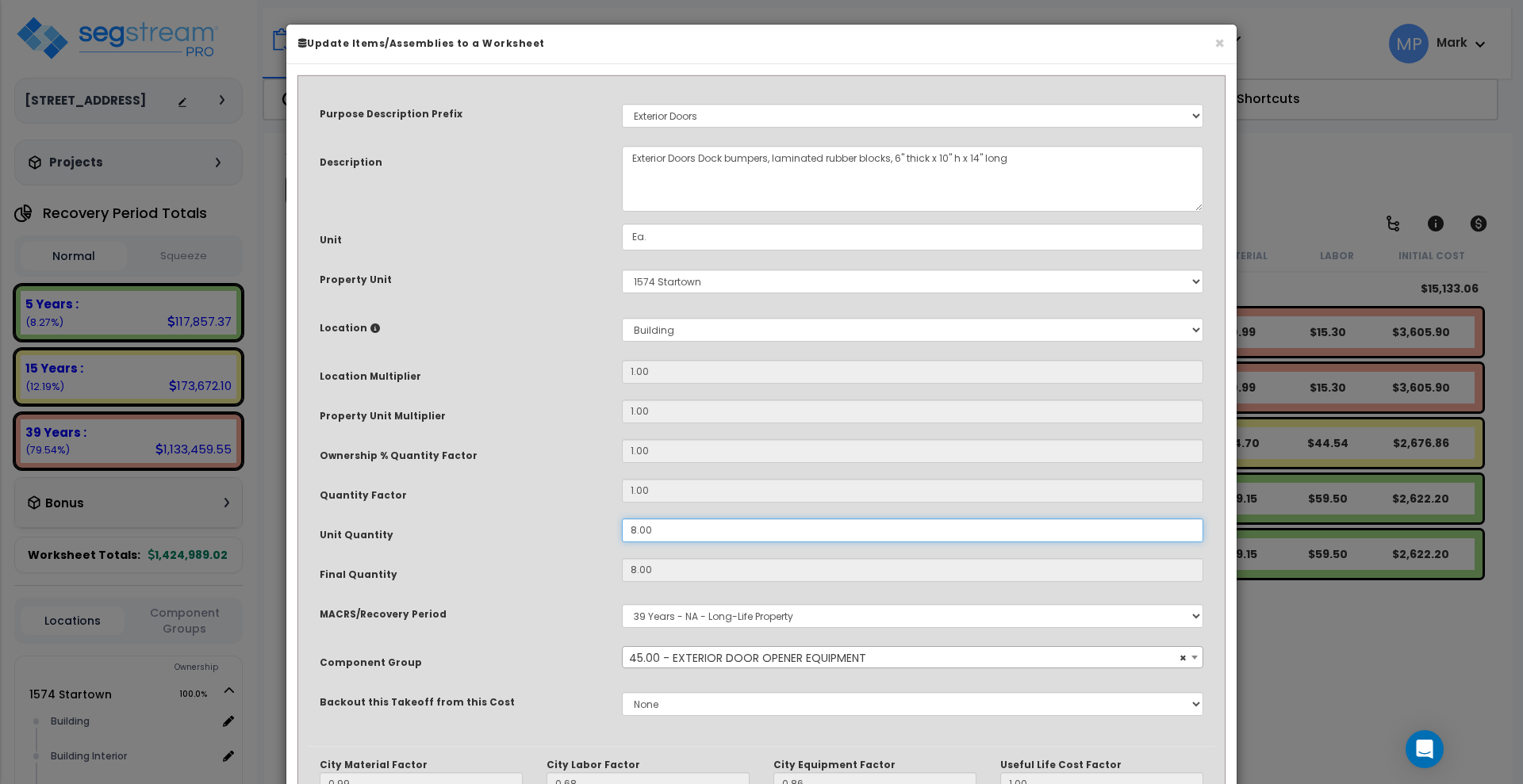
type input "50.98"
type input "$3,605.63"
type input "4"
type input "$1,802.82"
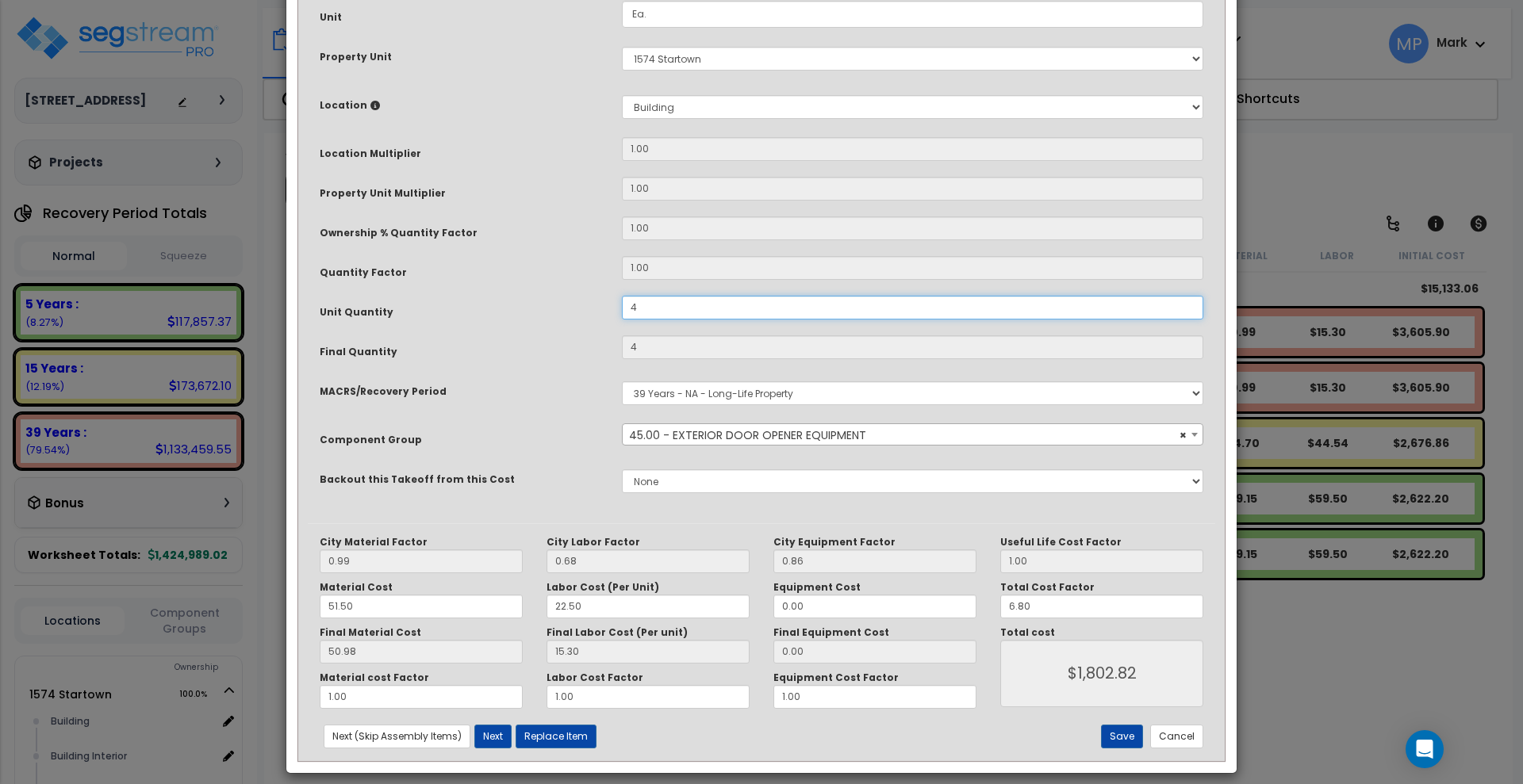
scroll to position [237, 0]
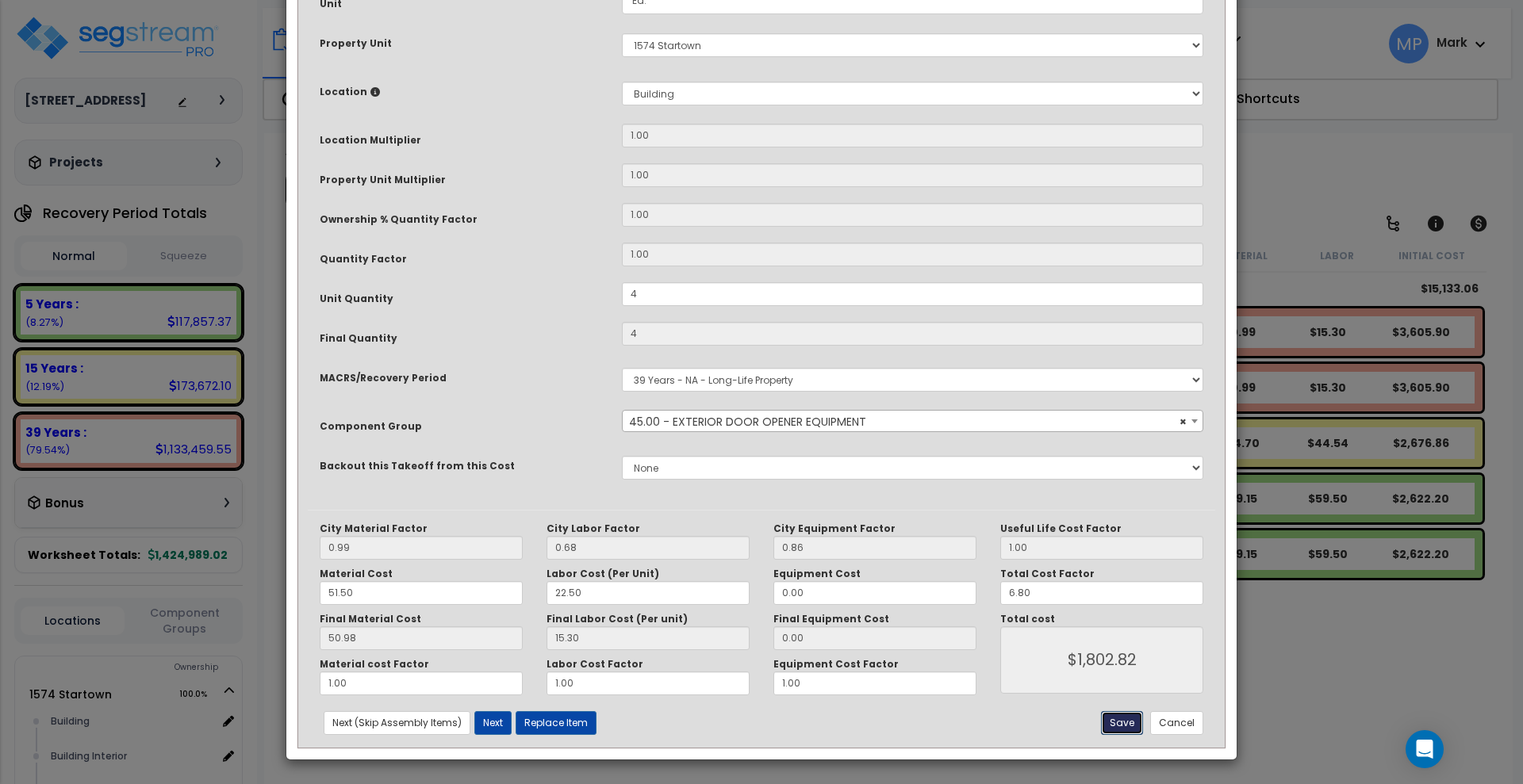
click at [1122, 723] on button "Save" at bounding box center [1122, 724] width 42 height 24
type input "4.00"
type input "1802.82"
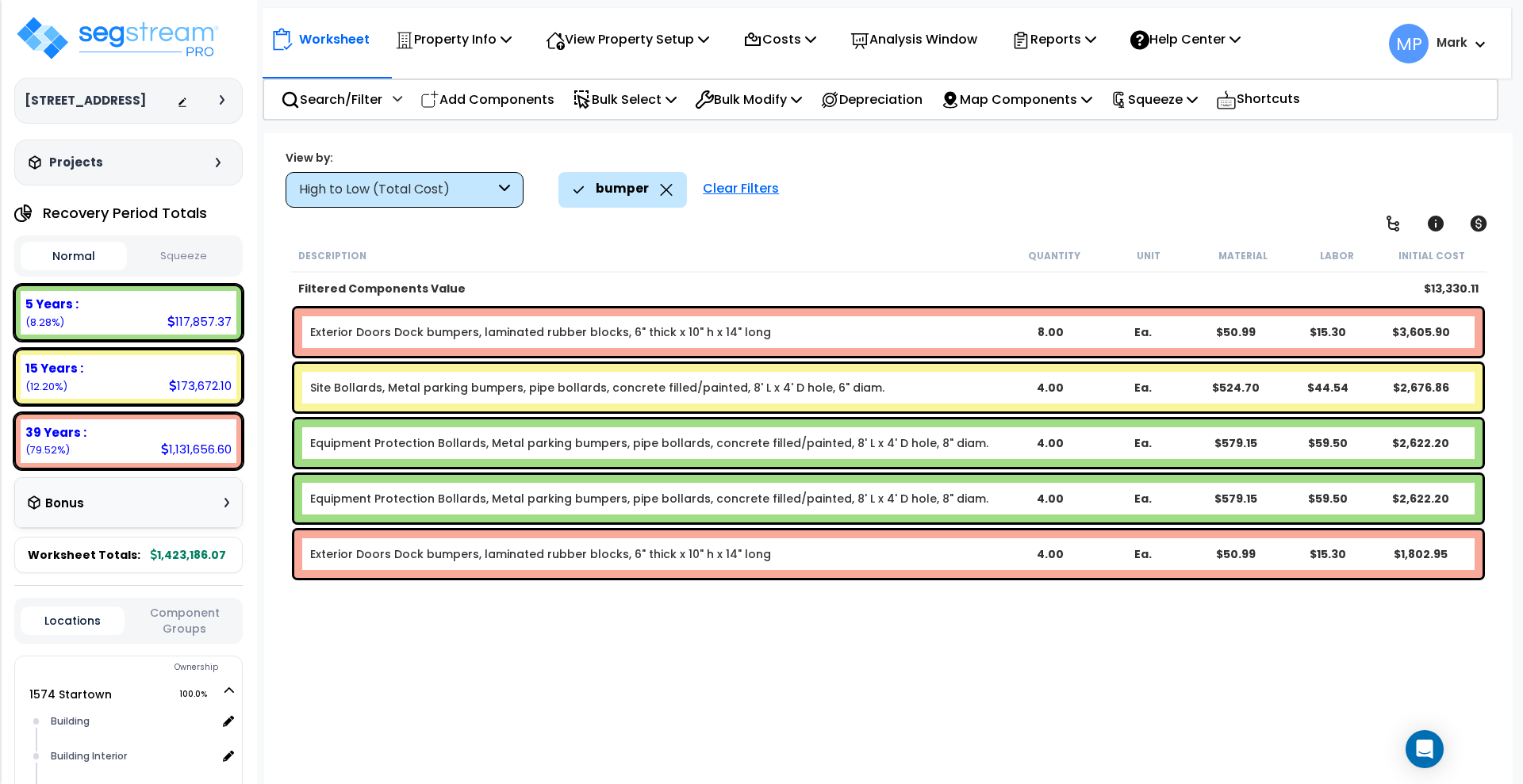
click at [775, 327] on b "Exterior Doors Dock bumpers, laminated rubber blocks, 6" thick x 10" h x 14" lo…" at bounding box center [657, 332] width 694 height 16
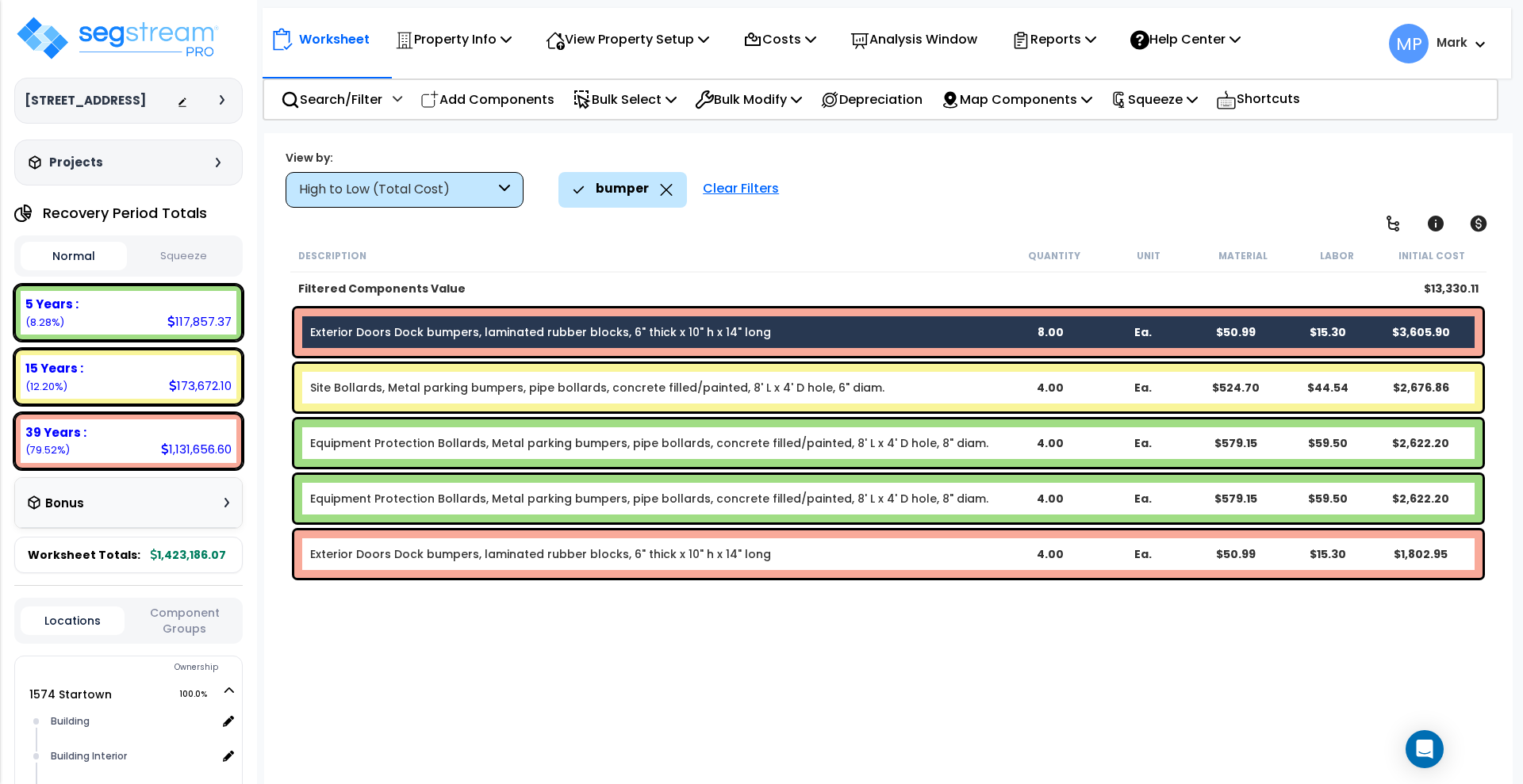
click at [787, 546] on b "Exterior Doors Dock bumpers, laminated rubber blocks, 6" thick x 10" h x 14" lo…" at bounding box center [657, 554] width 694 height 16
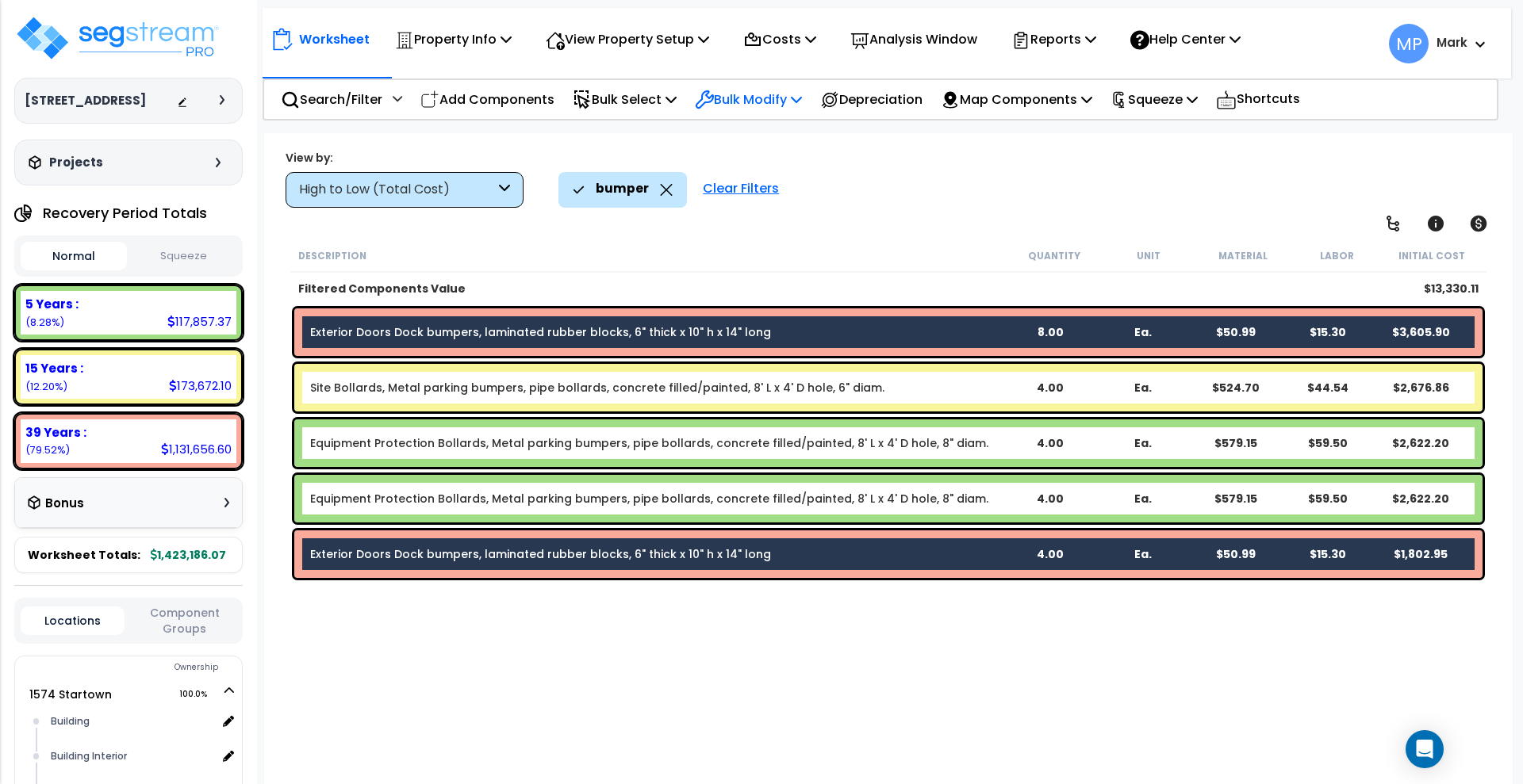
click at [764, 102] on p "Bulk Modify" at bounding box center [748, 99] width 107 height 21
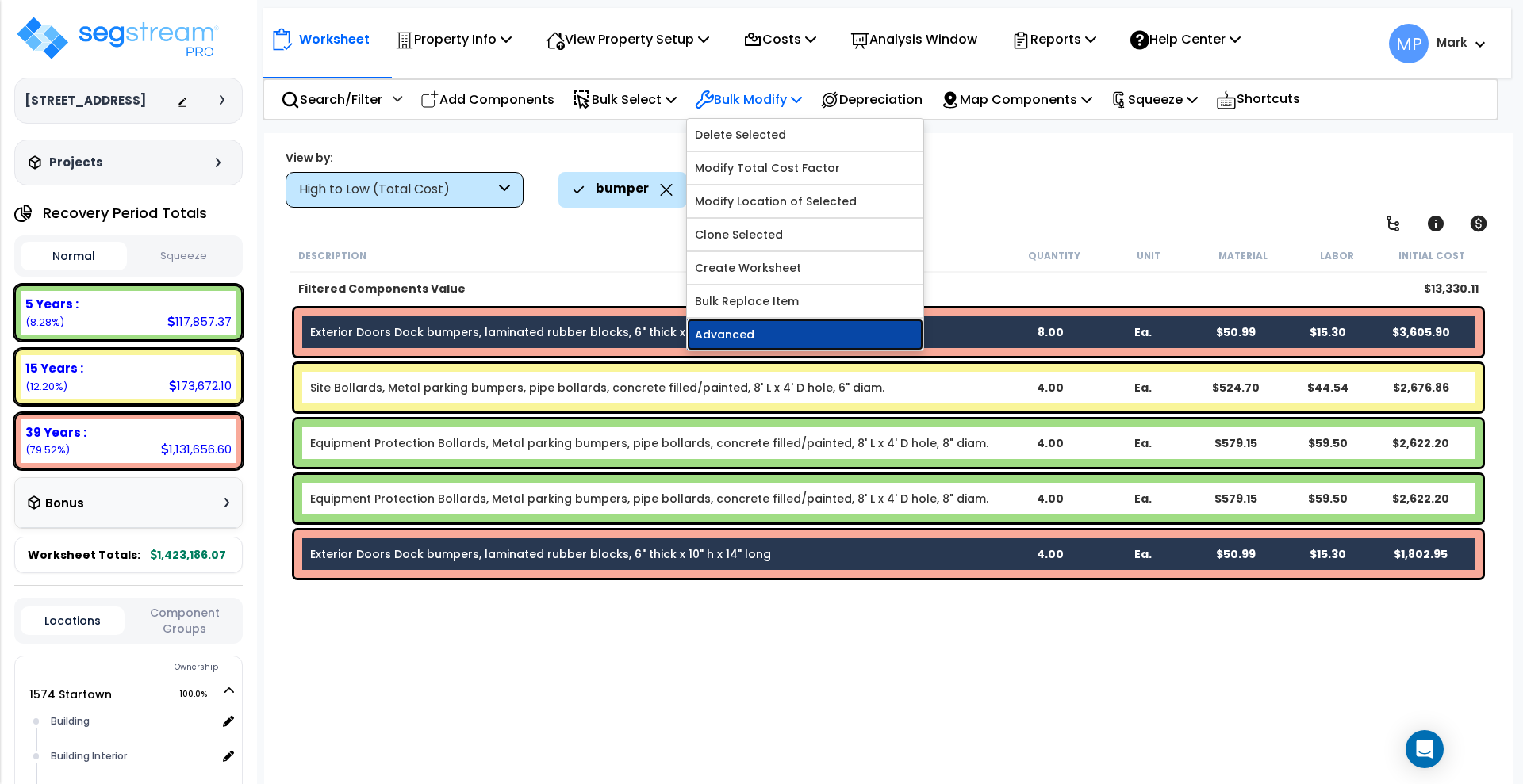
click at [796, 335] on link "Advanced" at bounding box center [806, 334] width 237 height 32
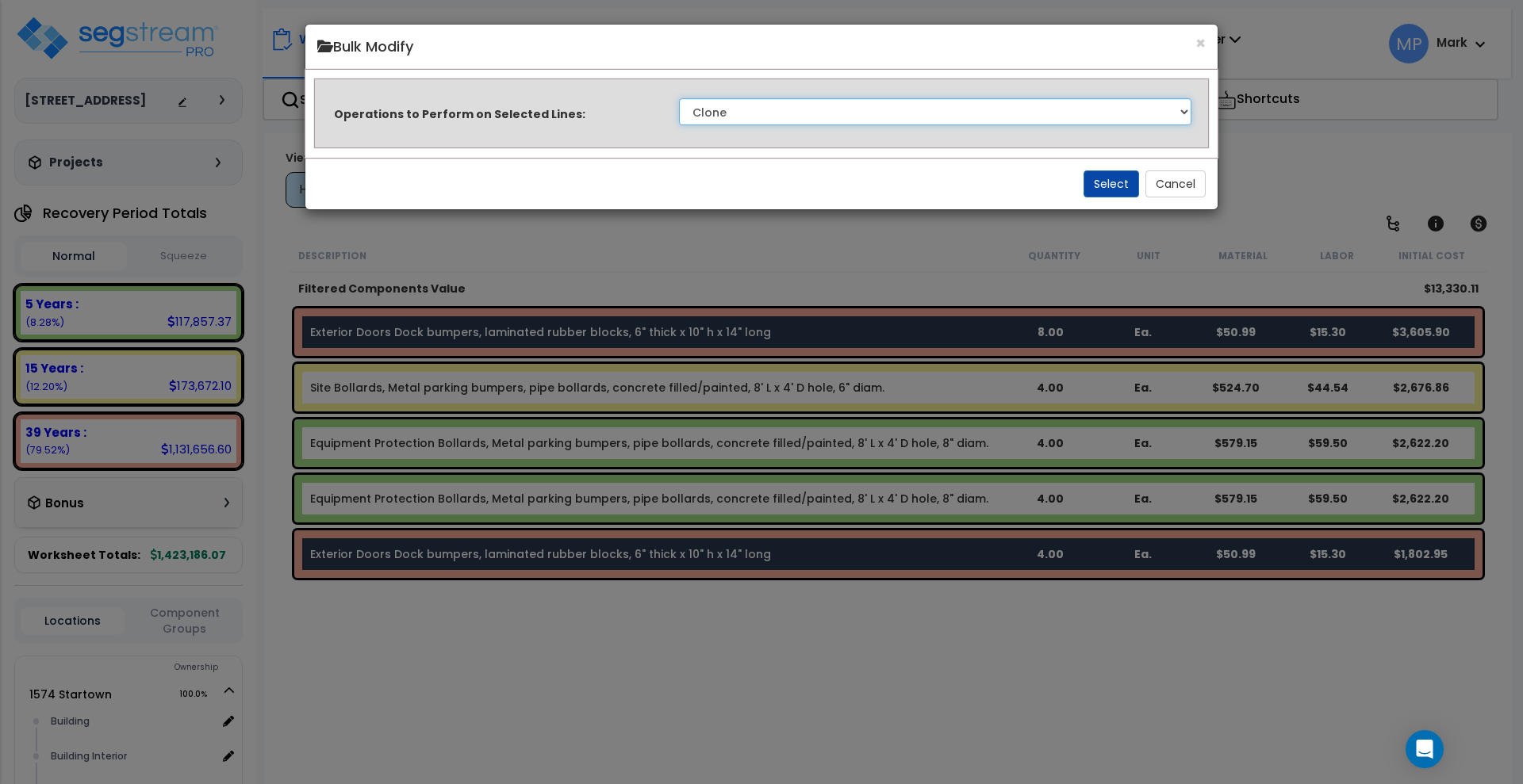
click at [849, 107] on select "Clone Delete Delete Zero Quantities Modify Component Group Modify Recovery Peri…" at bounding box center [935, 112] width 512 height 27
select select "modifyRecoveryPeriod"
click at [679, 98] on select "Clone Delete Delete Zero Quantities Modify Component Group Modify Recovery Peri…" at bounding box center [935, 112] width 512 height 27
click at [1104, 180] on button "Select" at bounding box center [1111, 184] width 56 height 27
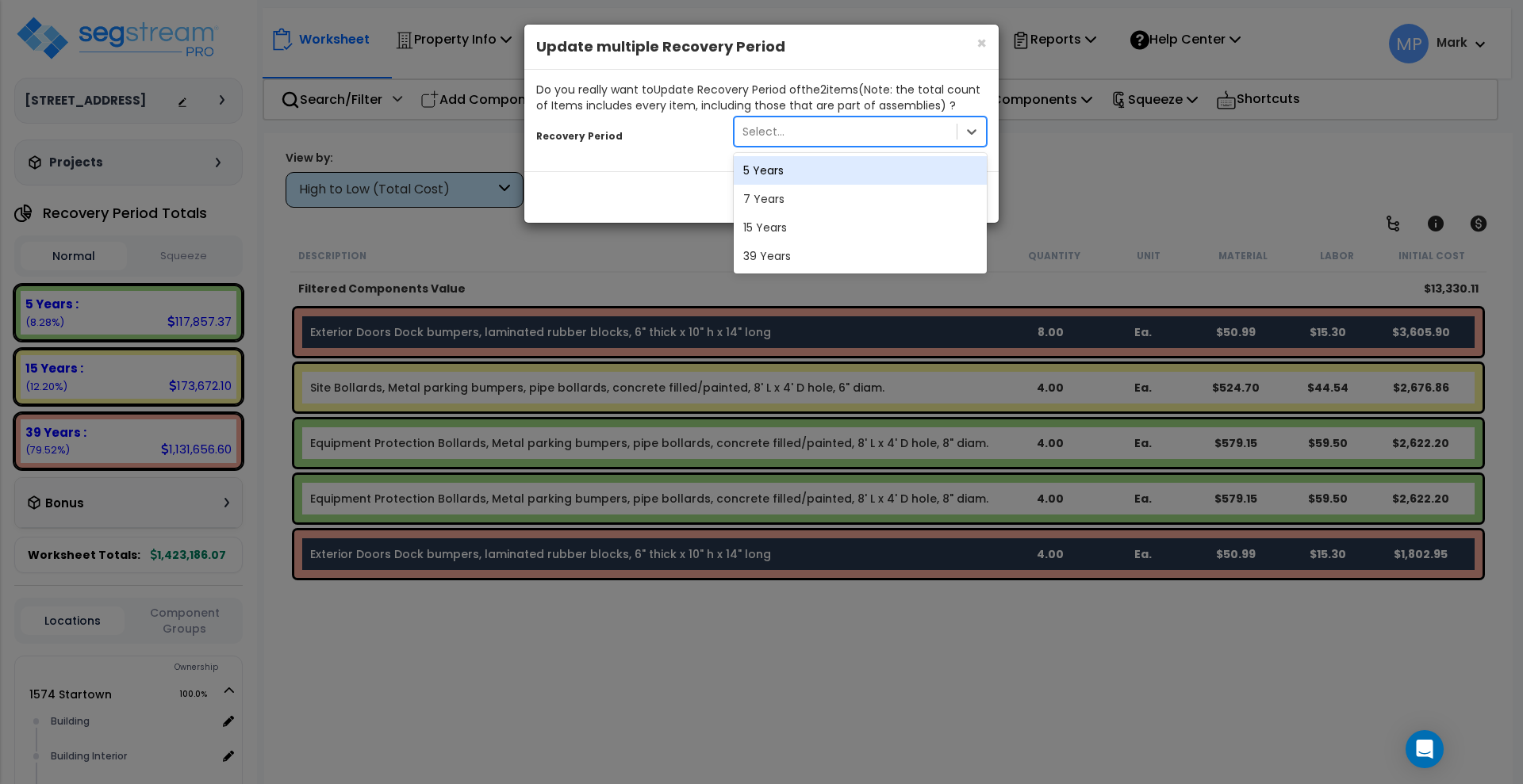
click at [822, 137] on div "Select..." at bounding box center [846, 132] width 222 height 25
click at [813, 176] on div "5 Years" at bounding box center [860, 171] width 253 height 29
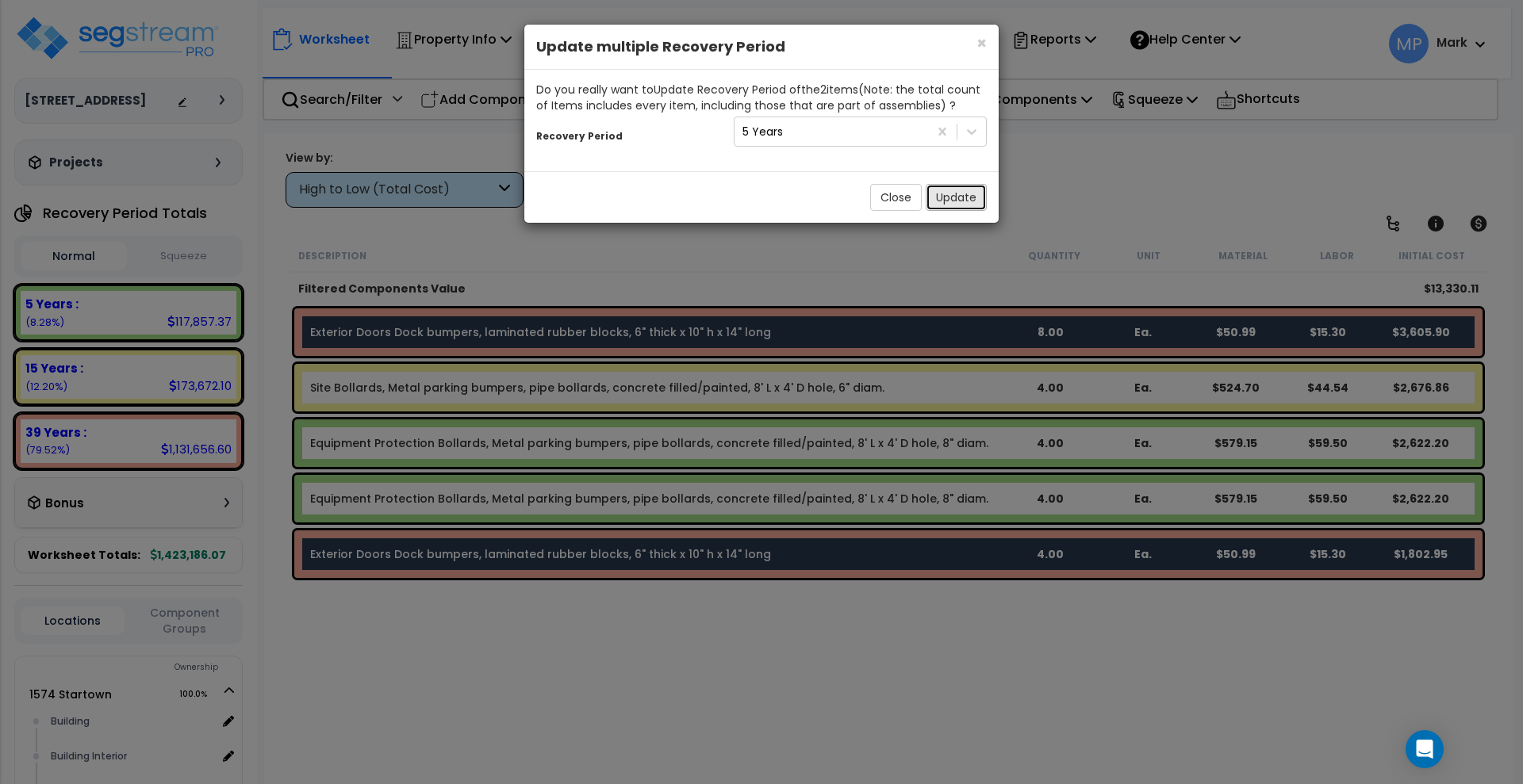
click at [957, 195] on button "Update" at bounding box center [956, 198] width 61 height 27
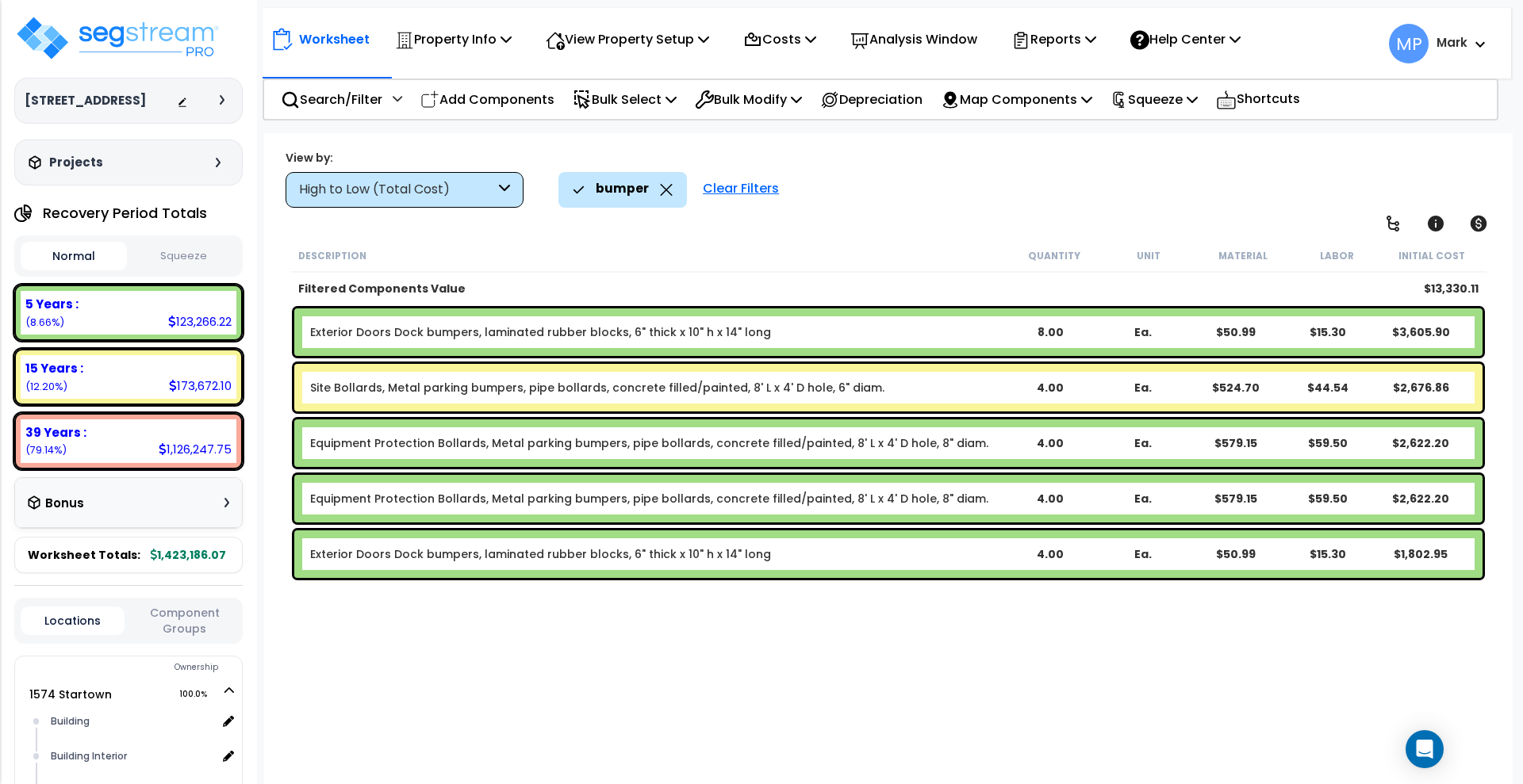
drag, startPoint x: 722, startPoint y: 189, endPoint x: 516, endPoint y: 184, distance: 206.1
click at [722, 189] on div "Clear Filters" at bounding box center [741, 190] width 92 height 35
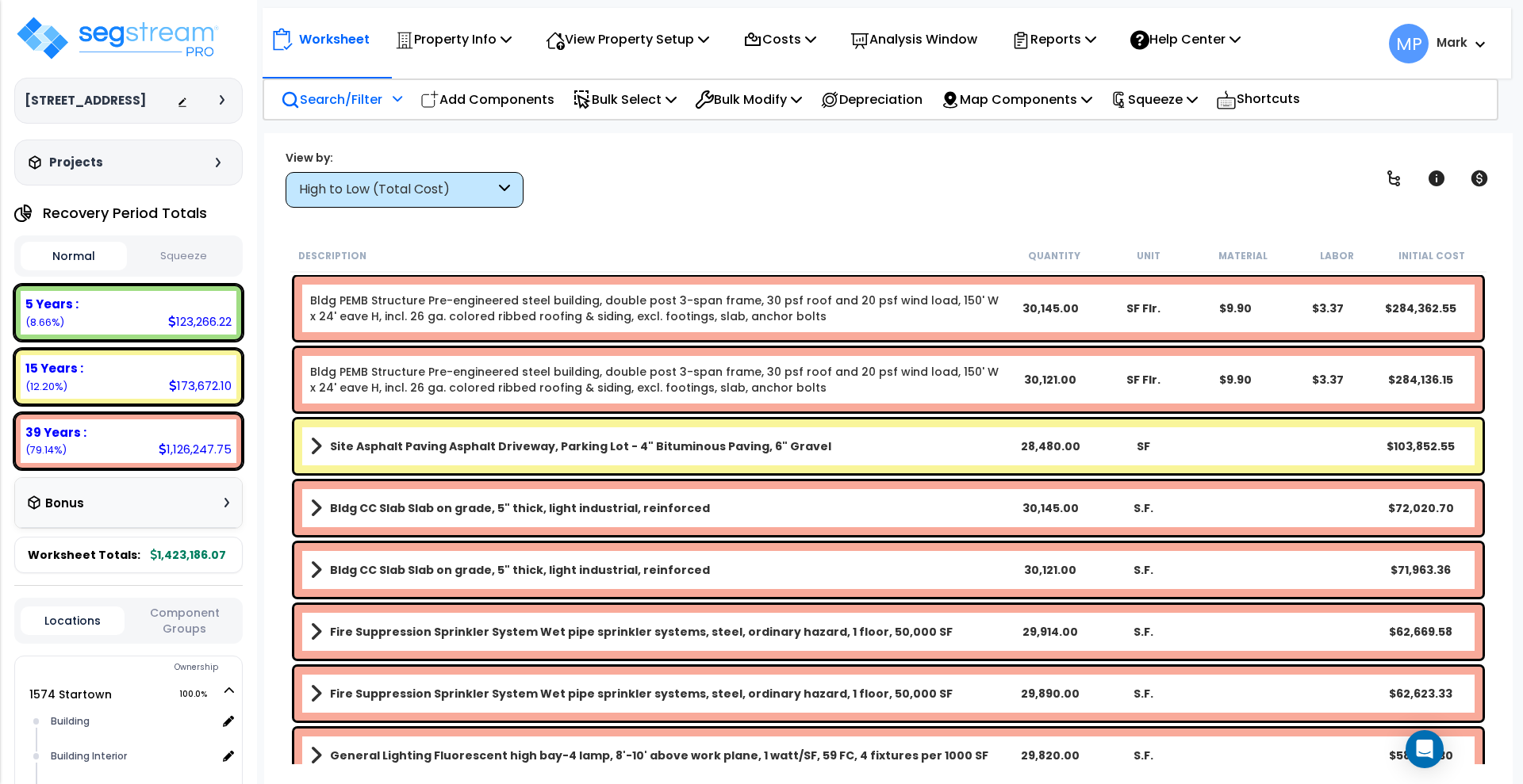
click at [327, 104] on p "Search/Filter" at bounding box center [331, 99] width 102 height 21
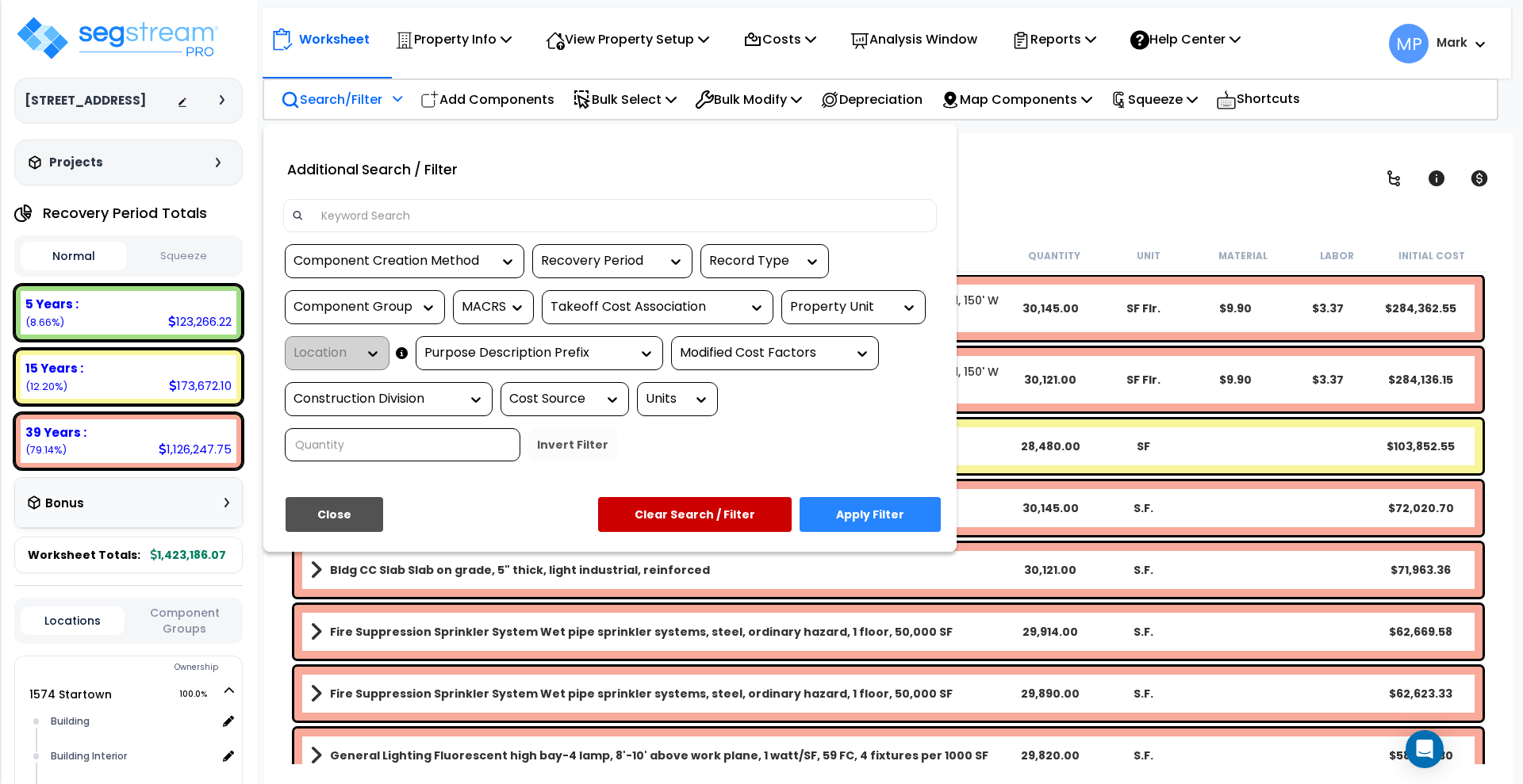
click at [447, 214] on input at bounding box center [620, 216] width 617 height 24
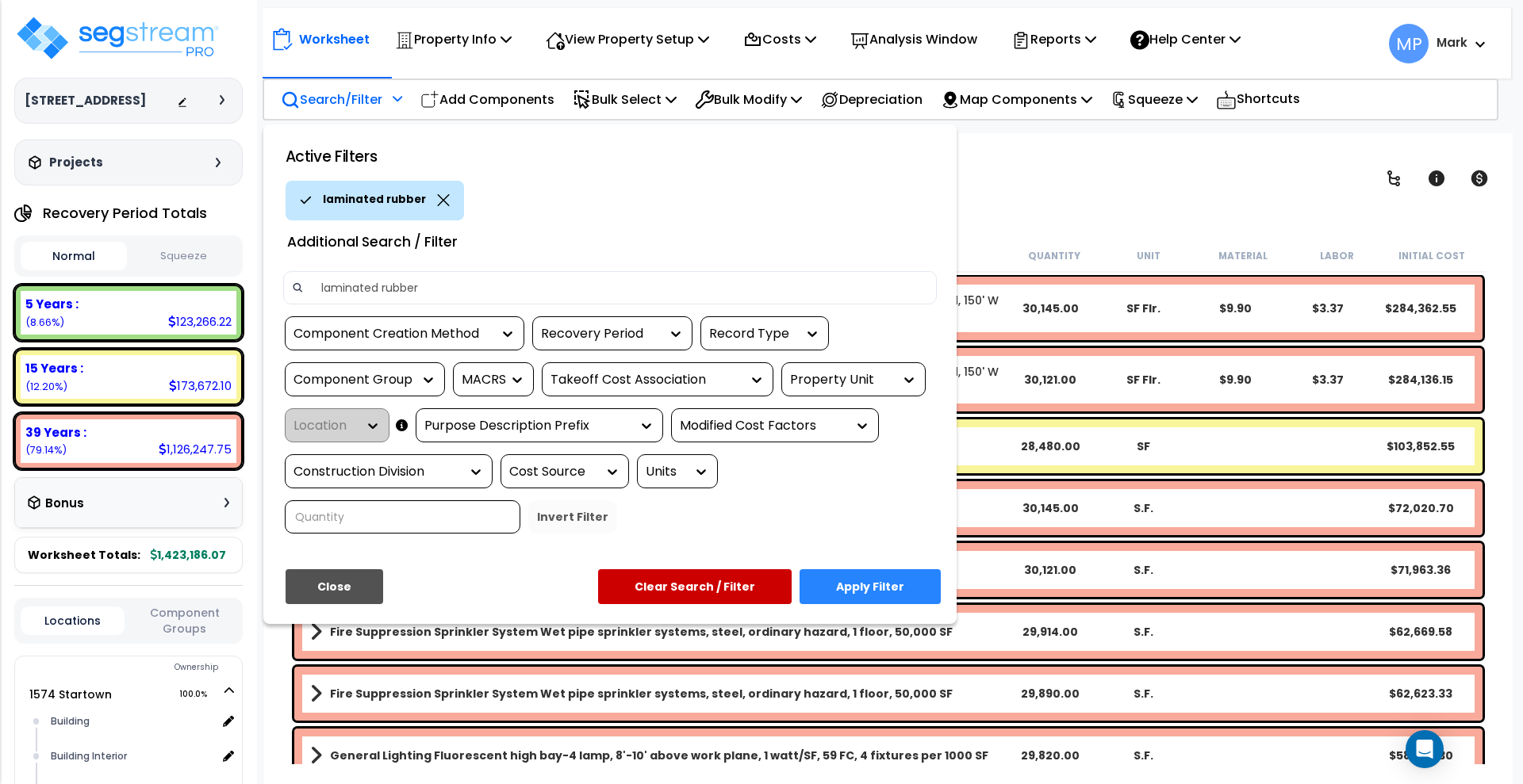
type input "laminated rubber"
click at [886, 580] on button "Apply Filter" at bounding box center [870, 587] width 141 height 35
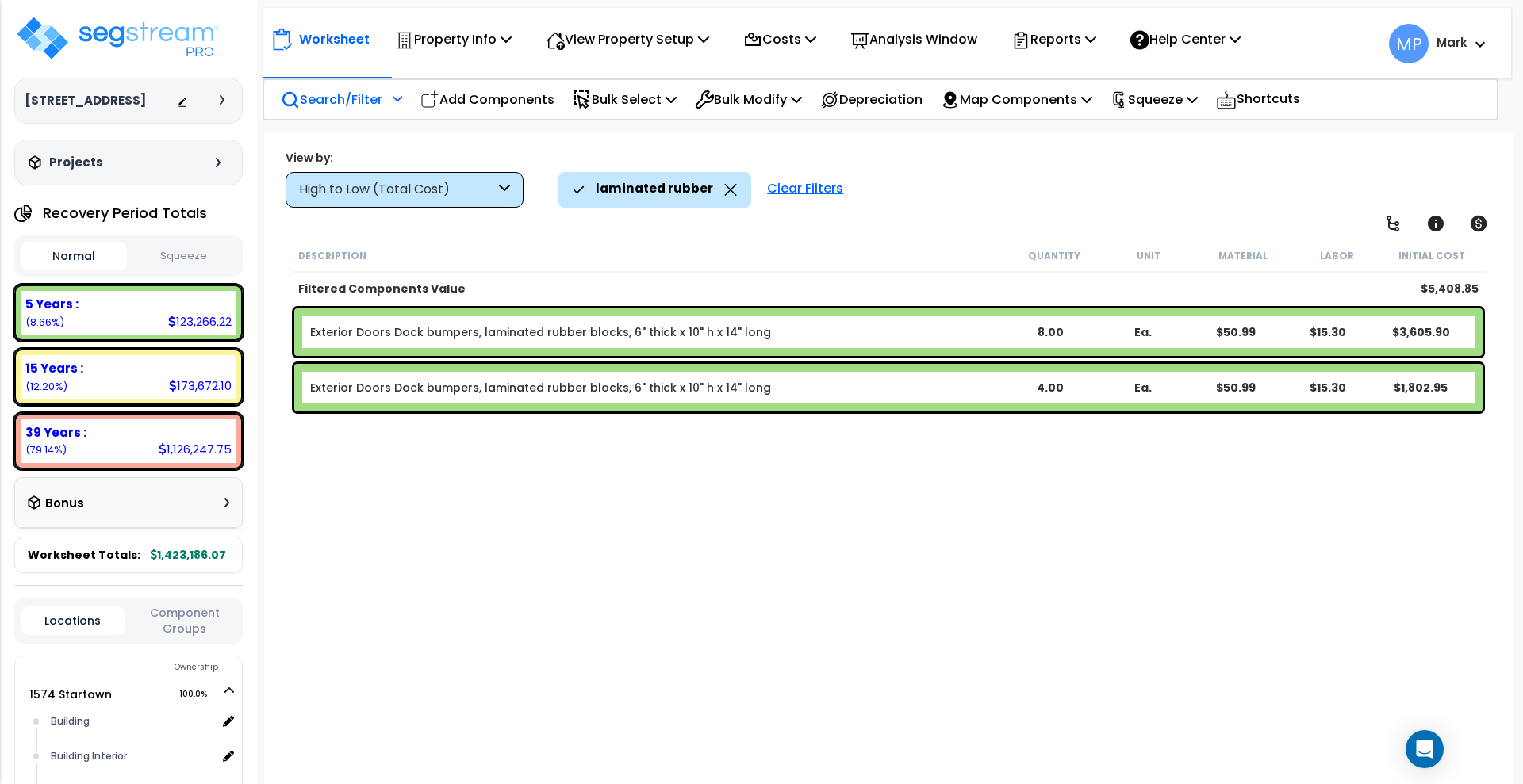
drag, startPoint x: 798, startPoint y: 190, endPoint x: 558, endPoint y: 150, distance: 243.3
click at [798, 189] on div "Clear Filters" at bounding box center [805, 190] width 92 height 35
